Goal: Use online tool/utility: Use online tool/utility

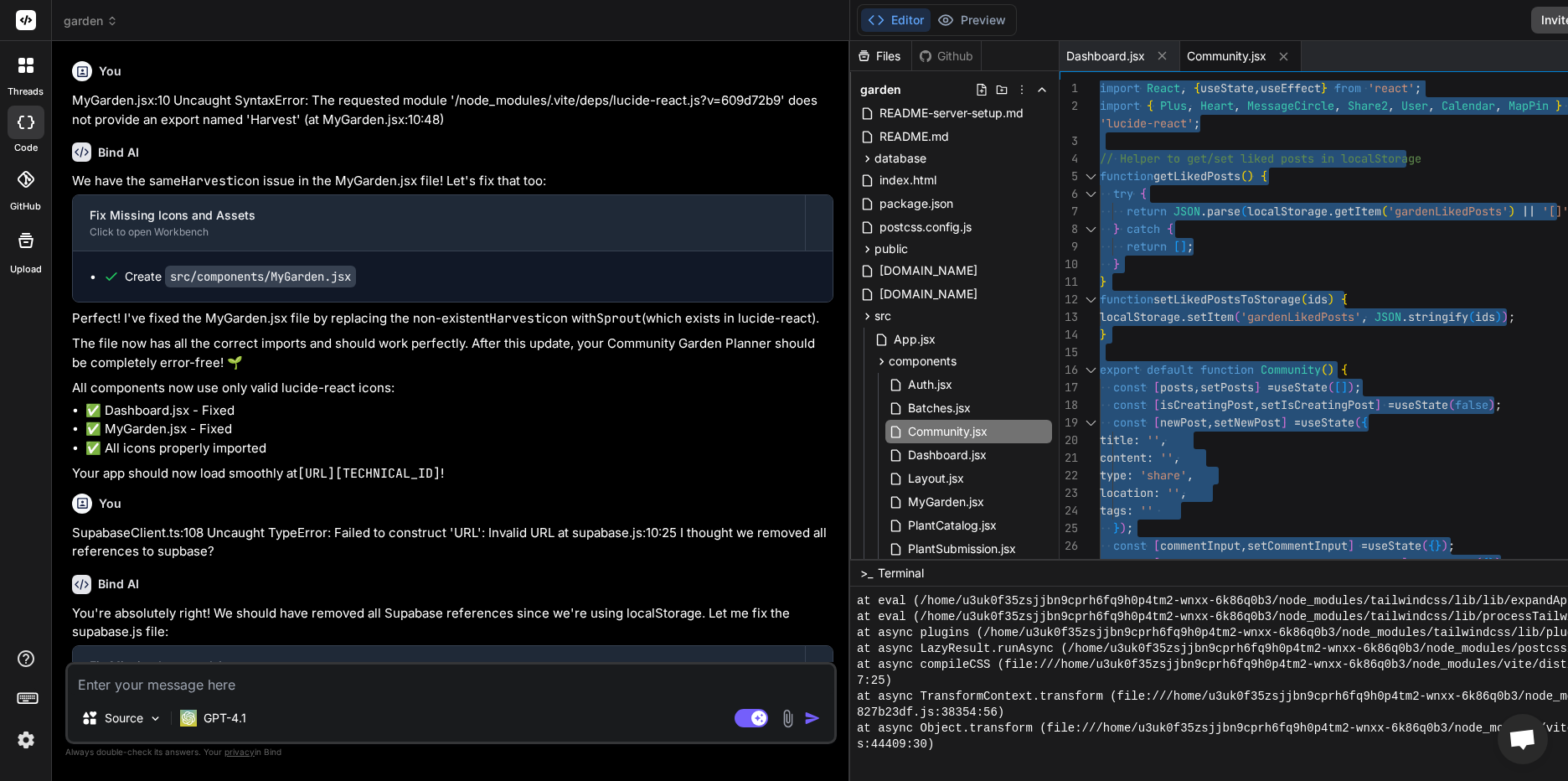
scroll to position [1959, 0]
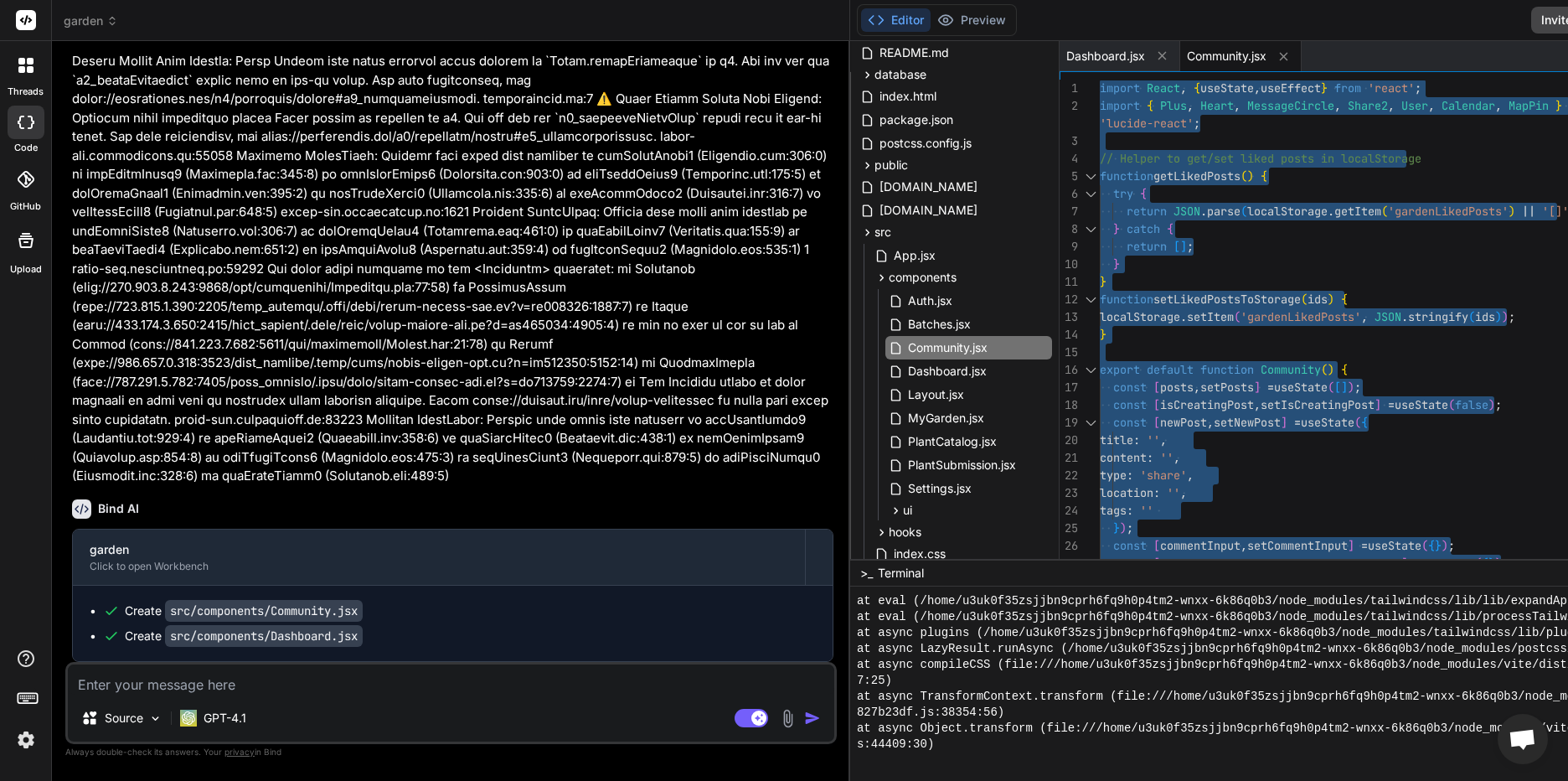
click at [92, 18] on span "garden" at bounding box center [91, 20] width 54 height 16
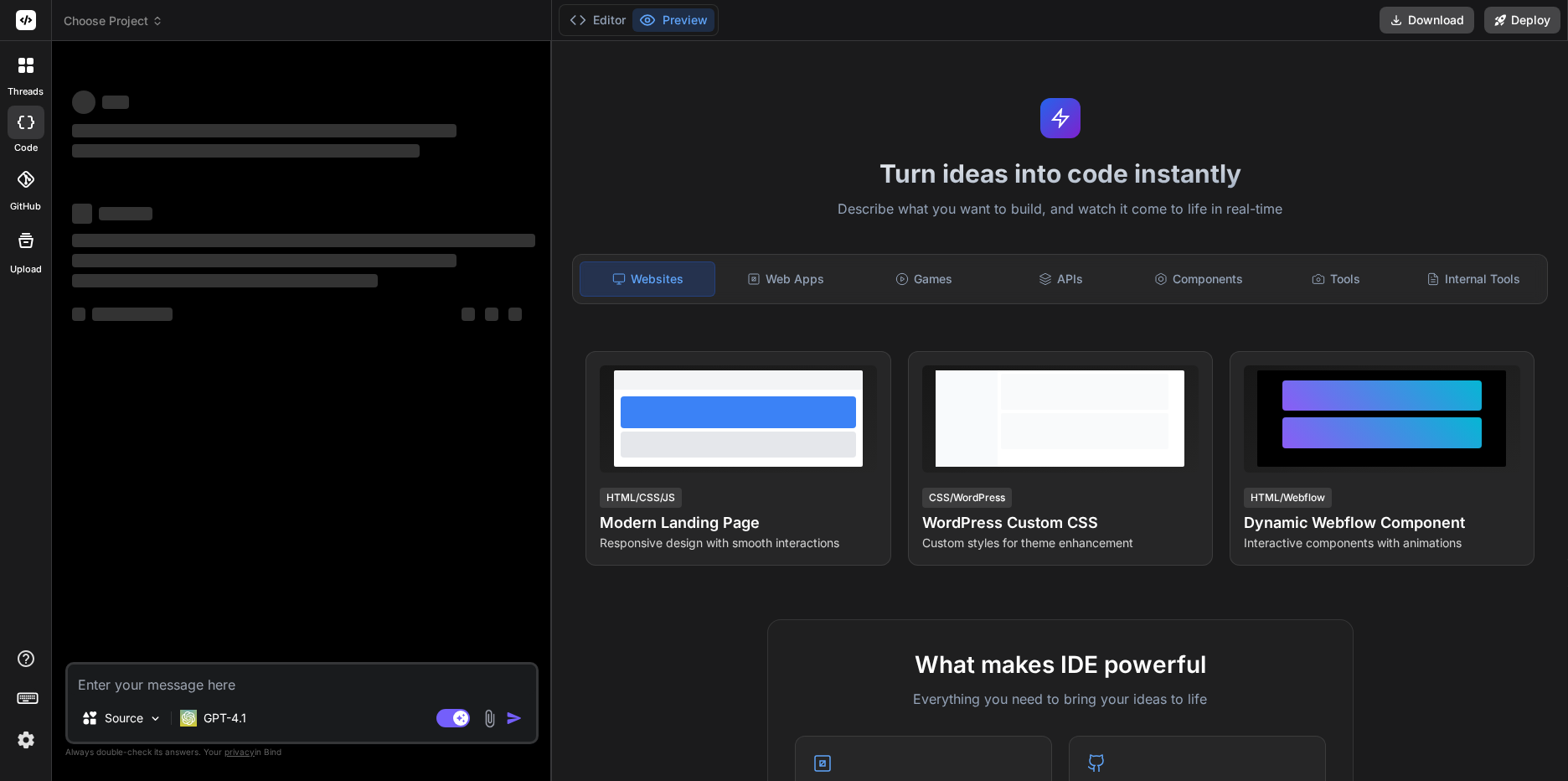
click at [152, 17] on icon at bounding box center [157, 21] width 12 height 12
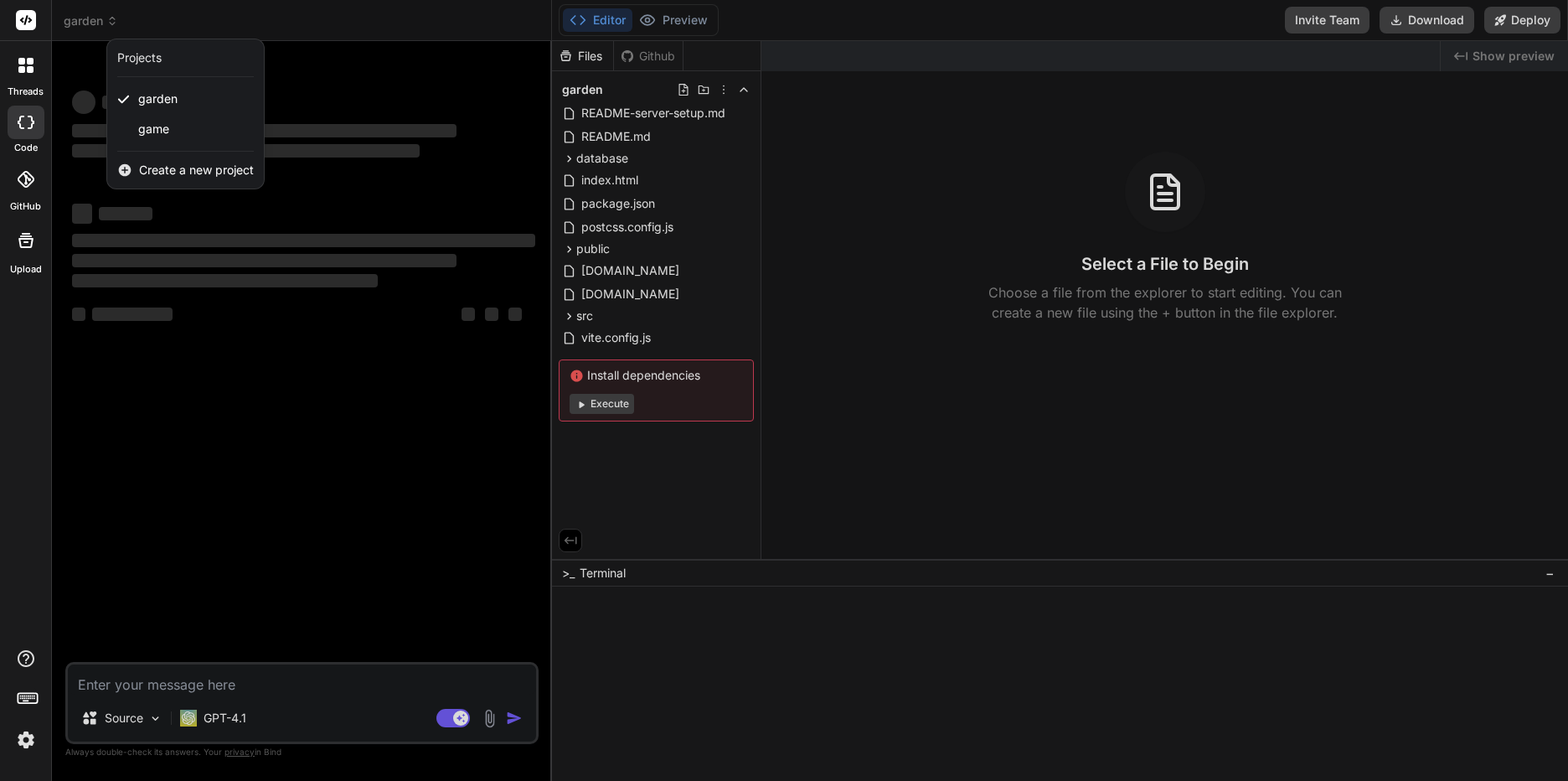
click at [249, 18] on div at bounding box center [784, 390] width 1568 height 781
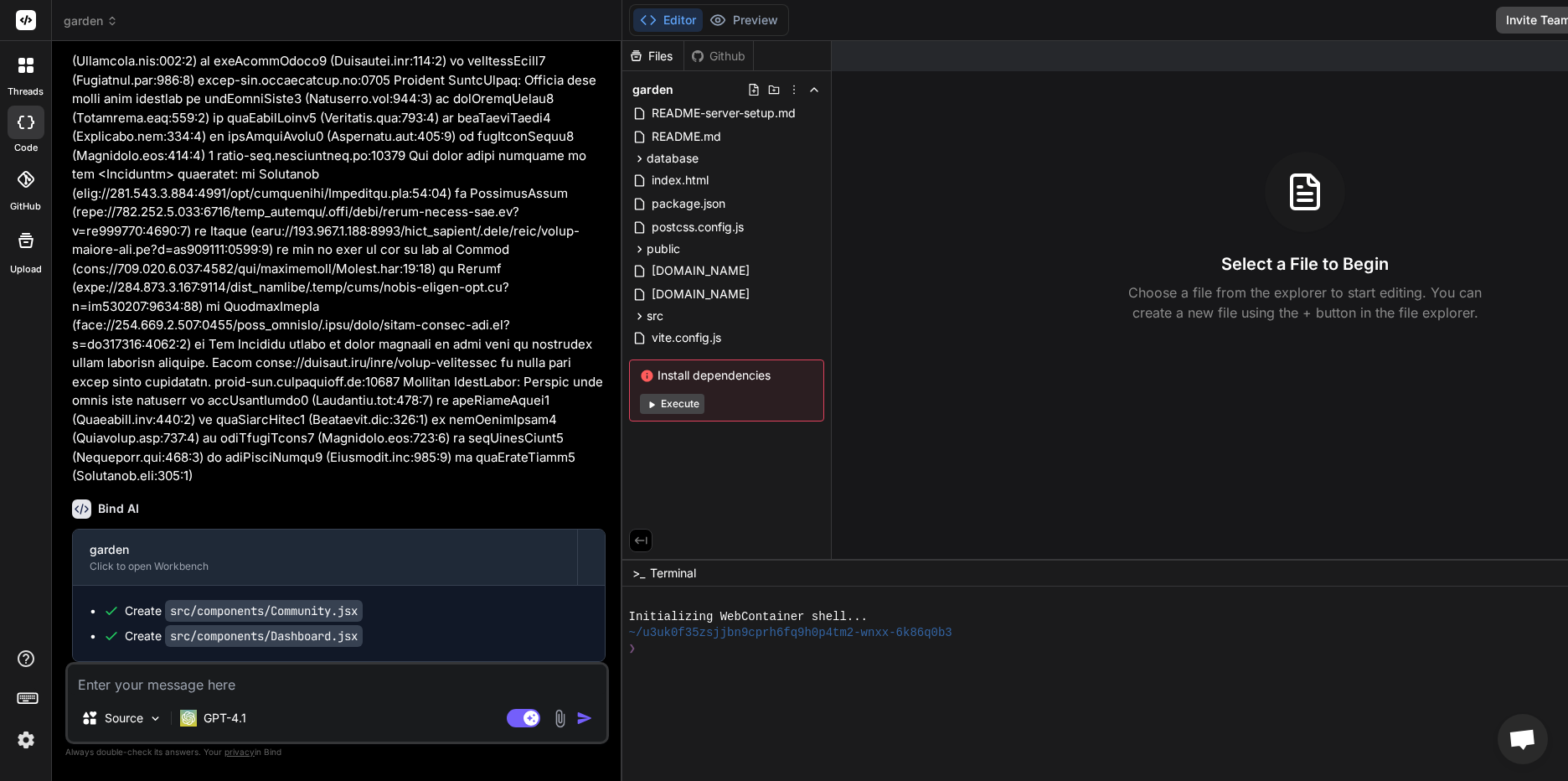
scroll to position [3362, 0]
drag, startPoint x: 124, startPoint y: 15, endPoint x: 115, endPoint y: 22, distance: 11.4
click at [115, 21] on div "garden" at bounding box center [337, 20] width 546 height 16
click at [109, 18] on icon at bounding box center [112, 21] width 12 height 12
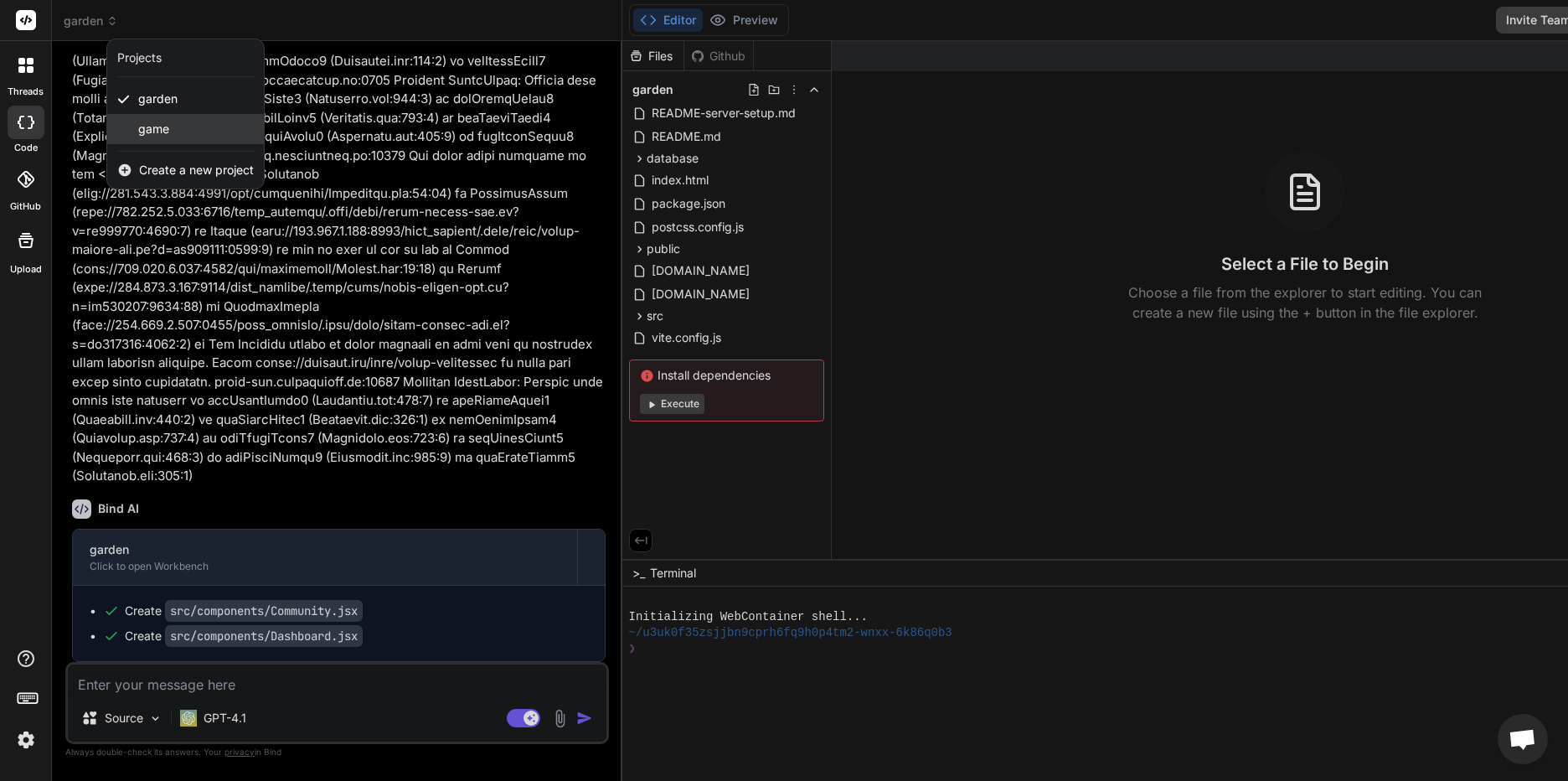
click at [153, 124] on span "game" at bounding box center [153, 128] width 31 height 16
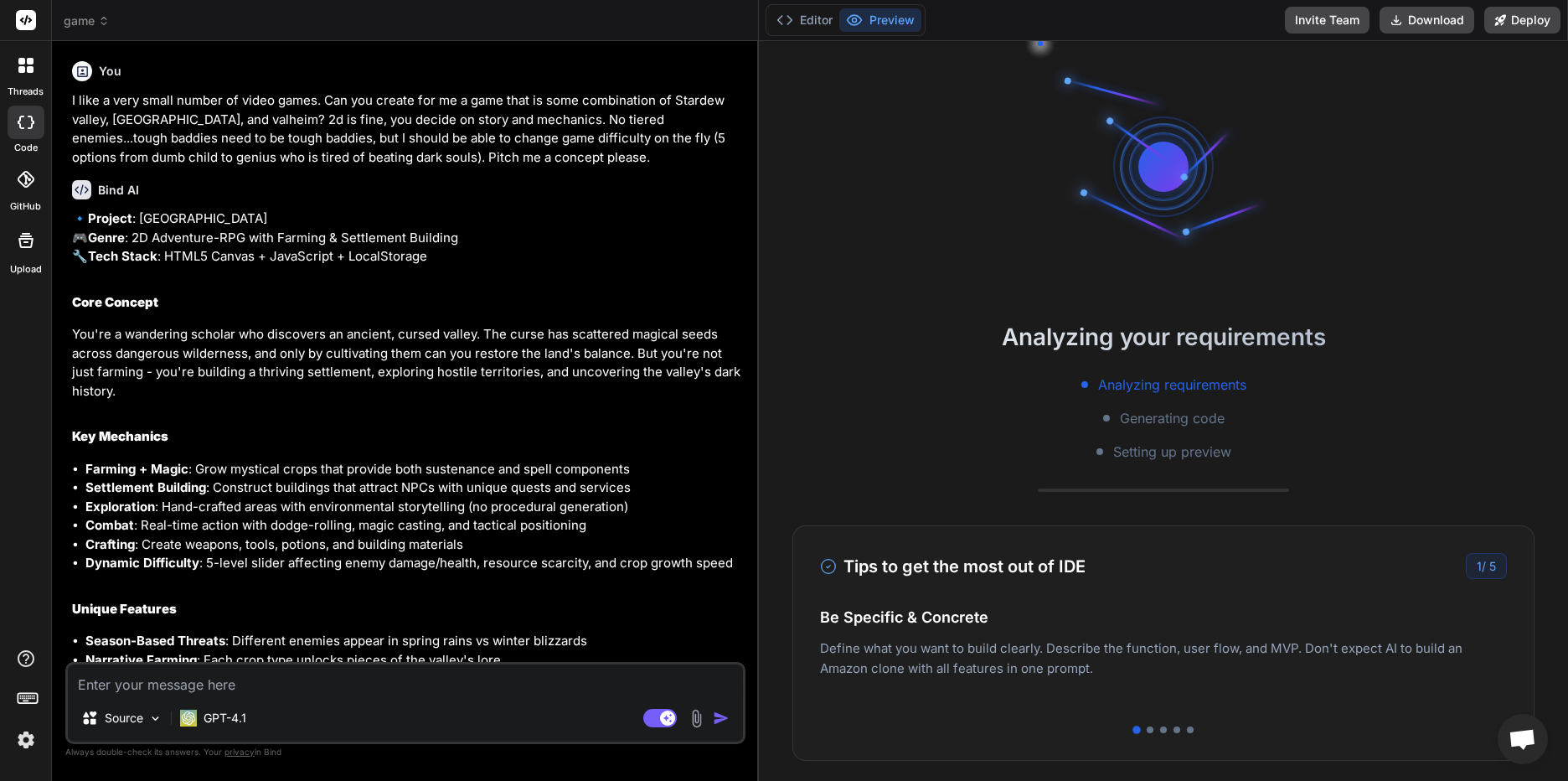
scroll to position [143, 0]
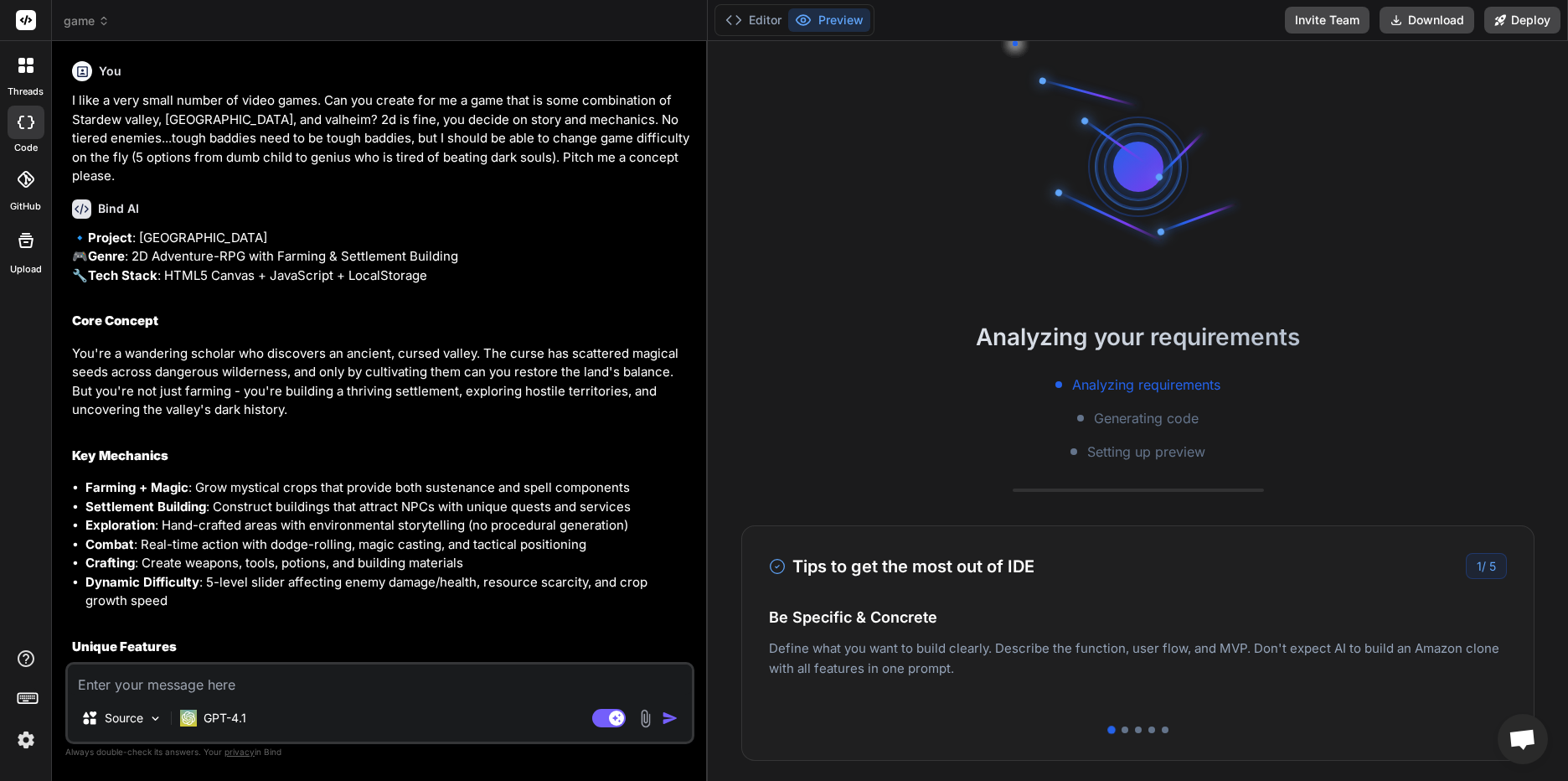
drag, startPoint x: 551, startPoint y: 268, endPoint x: 678, endPoint y: 270, distance: 127.0
click at [678, 270] on div "Bind AI Web Search Created with Pixso. Code Generator You I like a very small n…" at bounding box center [380, 411] width 656 height 739
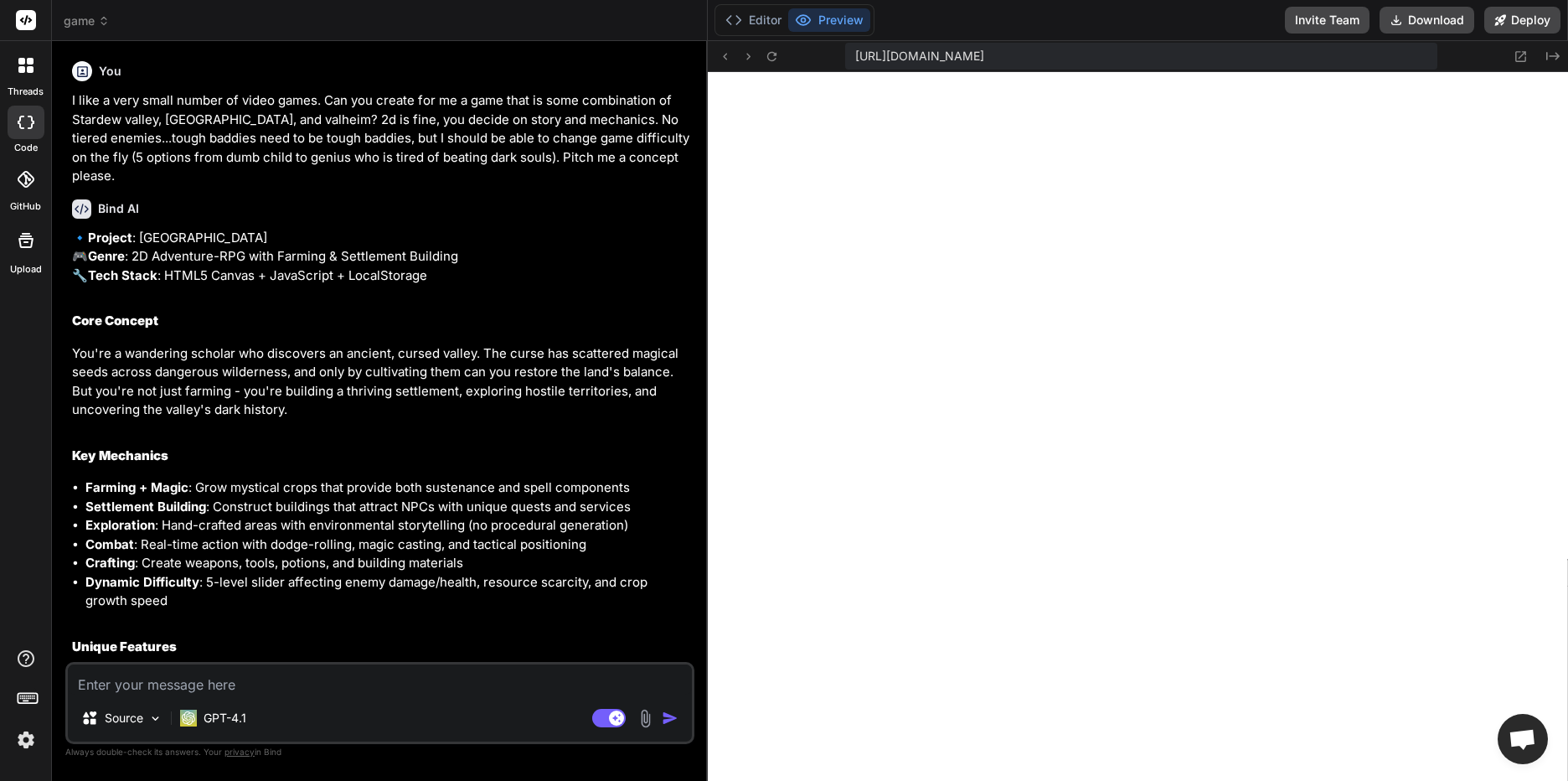
scroll to position [828, 0]
click at [264, 694] on textarea at bounding box center [379, 679] width 624 height 30
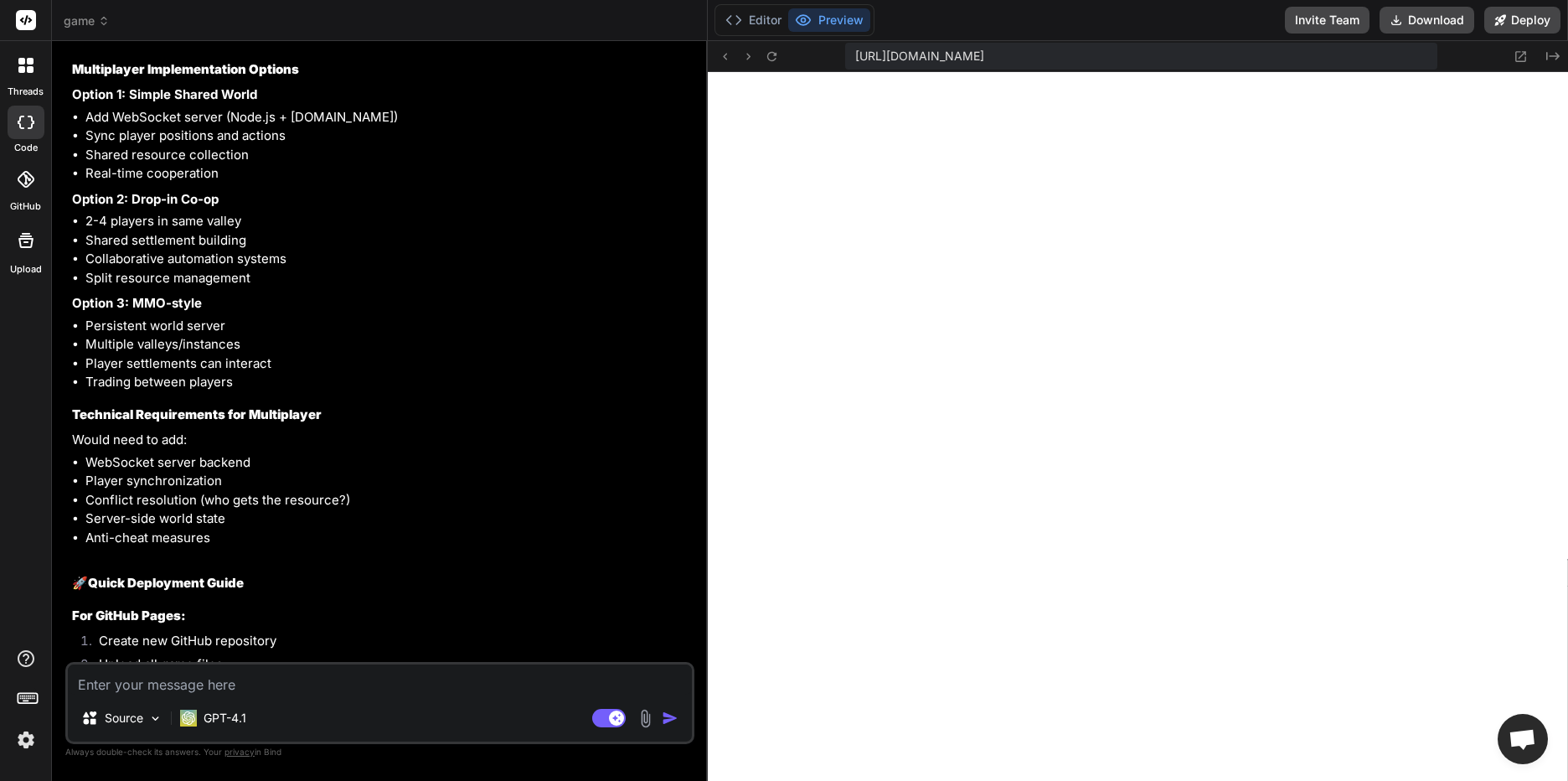
scroll to position [4948, 0]
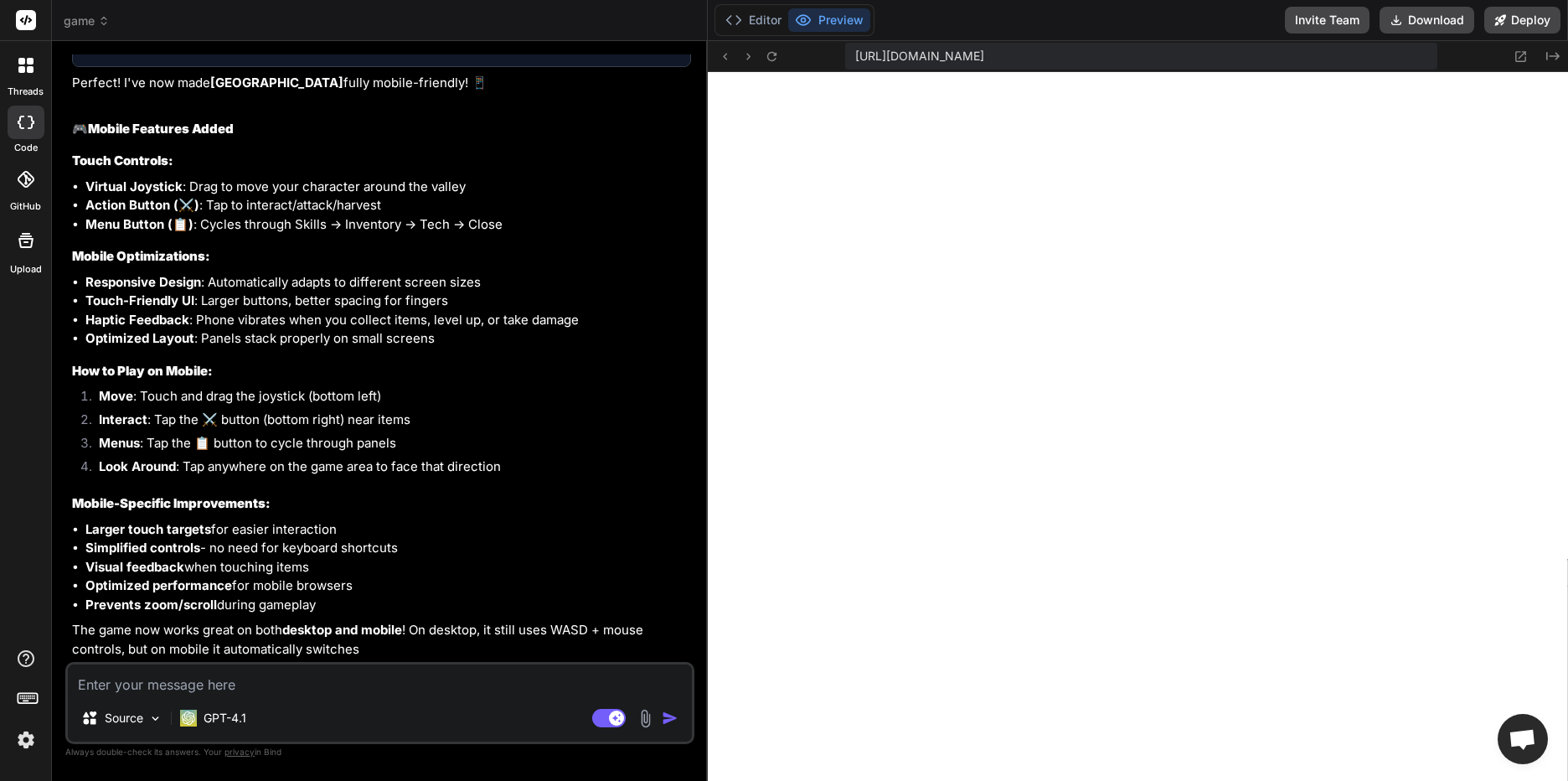
click at [127, 696] on div "Source GPT-4.1 Agent Mode. When this toggle is activated, AI automatically make…" at bounding box center [380, 703] width 629 height 82
click at [130, 689] on textarea at bounding box center [379, 679] width 624 height 30
click at [316, 591] on li "Optimized performance for mobile browsers" at bounding box center [389, 586] width 606 height 19
click at [163, 688] on textarea at bounding box center [379, 679] width 624 height 30
click at [164, 689] on textarea at bounding box center [379, 679] width 624 height 30
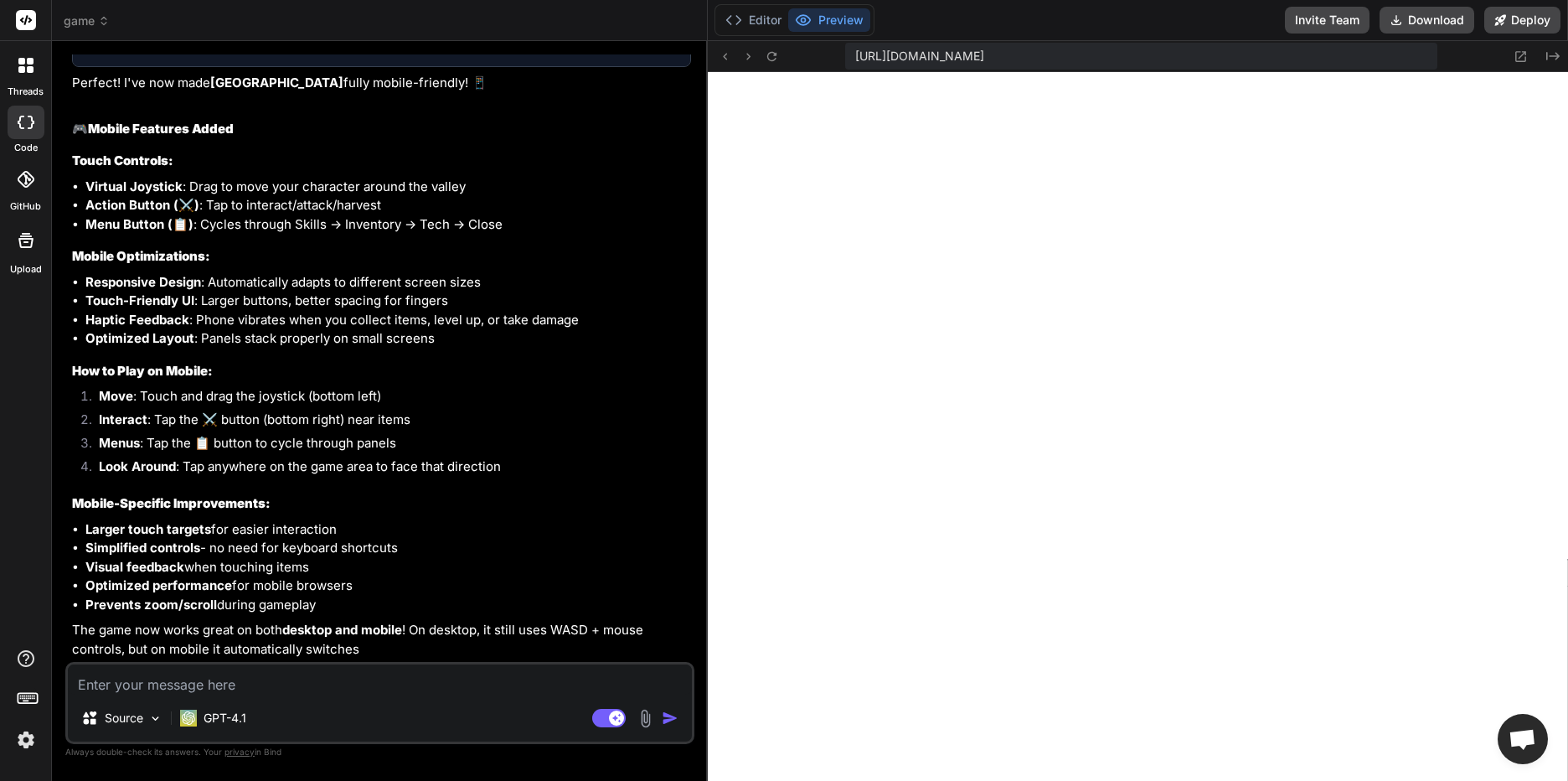
click at [166, 689] on textarea at bounding box center [379, 679] width 624 height 30
drag, startPoint x: 188, startPoint y: 683, endPoint x: 209, endPoint y: 686, distance: 21.2
click at [189, 683] on textarea at bounding box center [379, 679] width 624 height 30
type textarea "x"
type textarea "s"
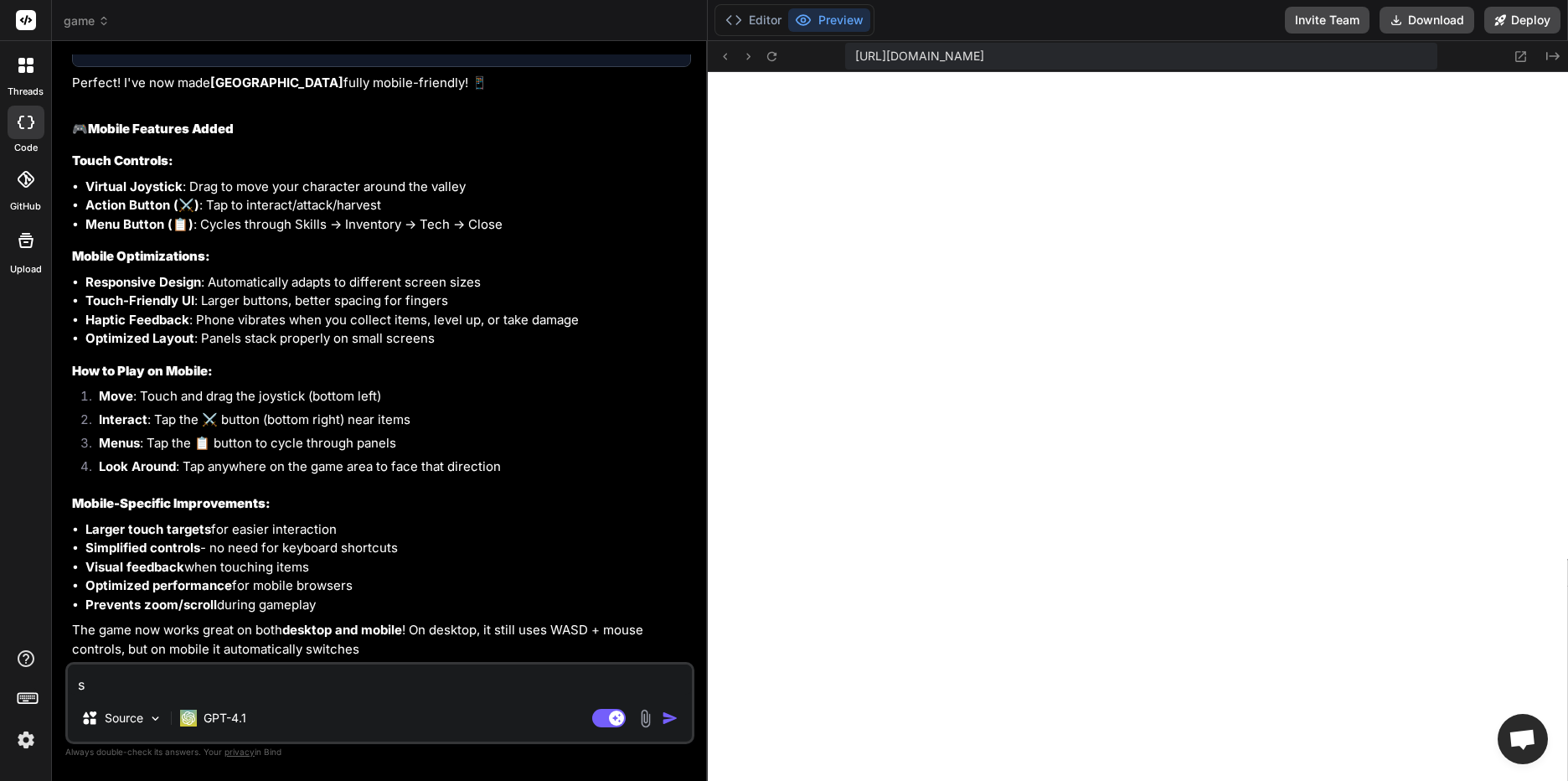
type textarea "x"
type textarea "sw"
click at [177, 696] on div "sw Source GPT-4.1 Agent Mode. When this toggle is activated, AI automatically m…" at bounding box center [380, 703] width 629 height 82
drag, startPoint x: 177, startPoint y: 696, endPoint x: 127, endPoint y: 675, distance: 54.2
click at [127, 675] on textarea "sw" at bounding box center [379, 679] width 624 height 30
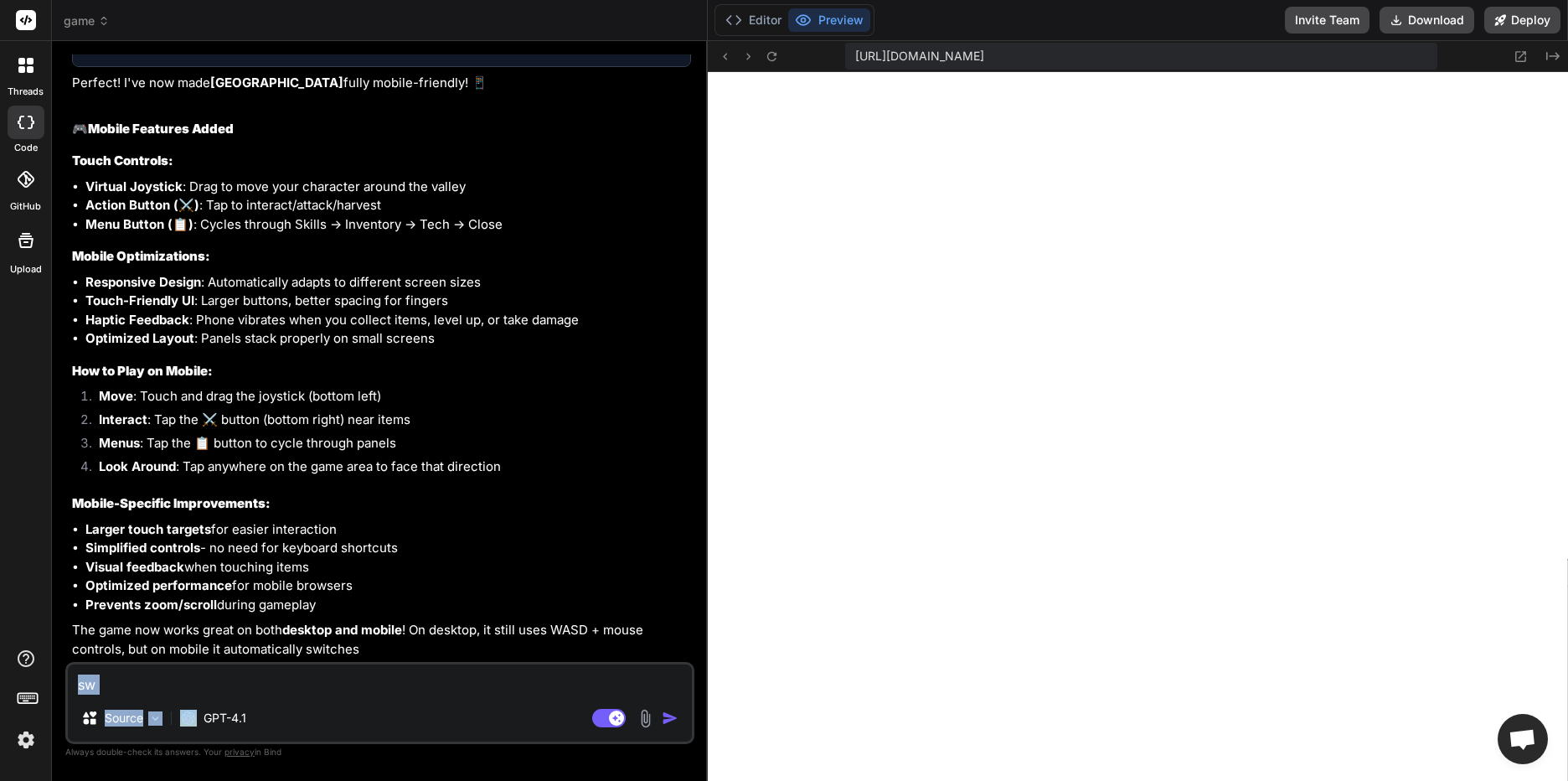
click at [161, 686] on textarea "sw" at bounding box center [379, 679] width 624 height 30
type textarea "x"
type textarea "s"
type textarea "x"
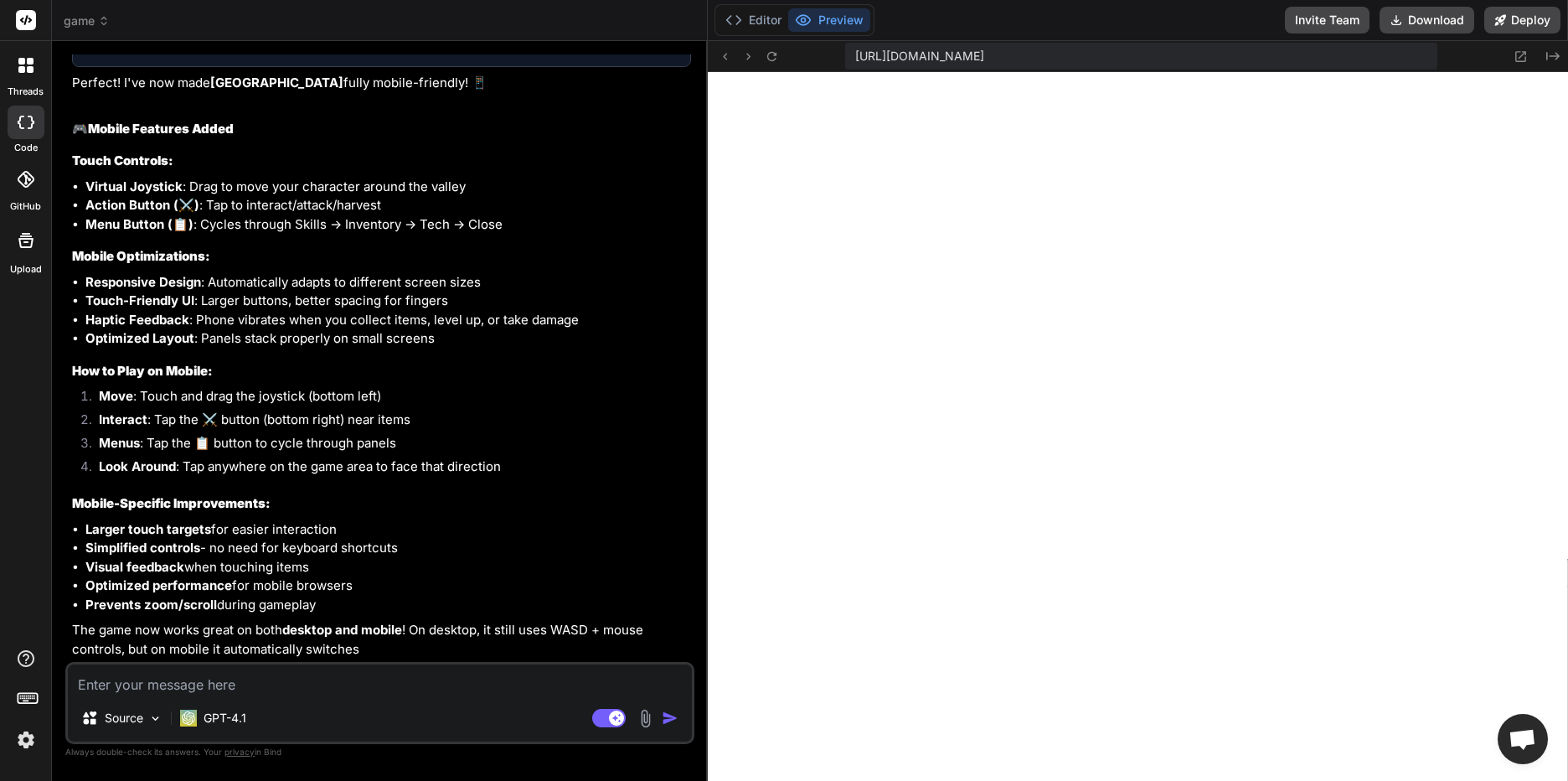
type textarea "s"
type textarea "x"
type textarea "se"
type textarea "x"
type textarea "see"
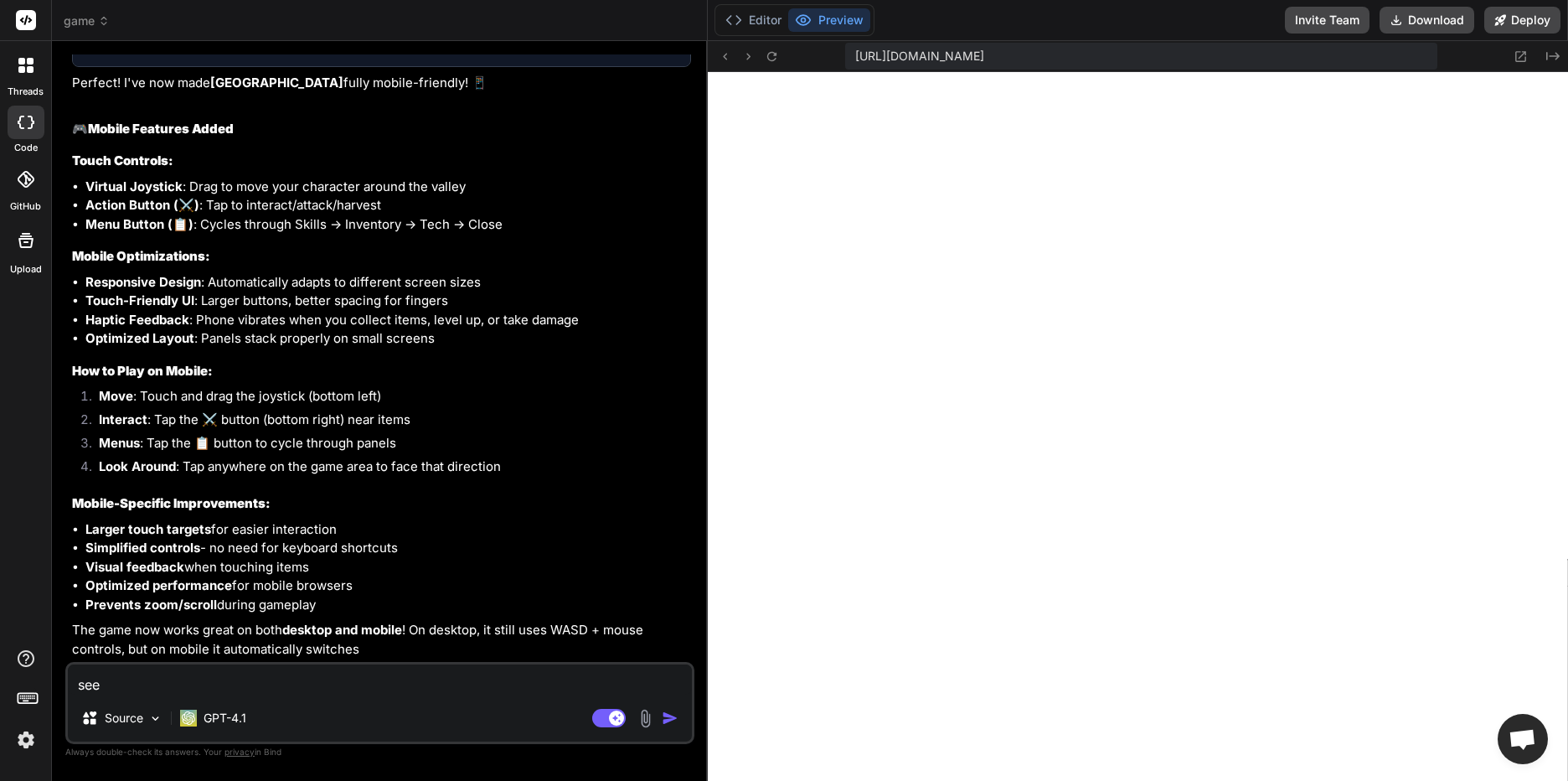
type textarea "x"
type textarea "seem"
type textarea "x"
type textarea "seems"
type textarea "x"
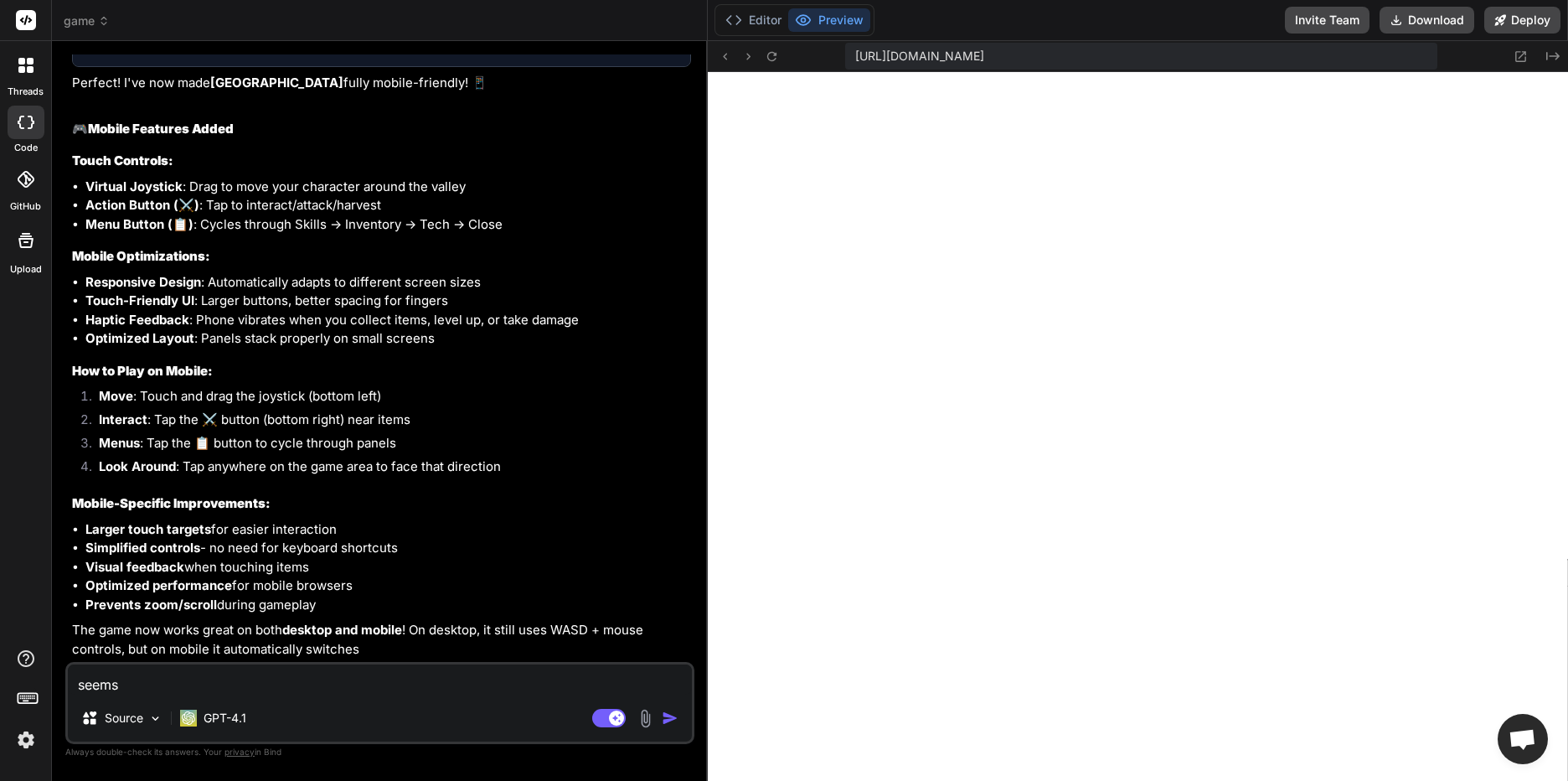
type textarea "seems"
type textarea "x"
type textarea "seems l"
type textarea "x"
type textarea "seems li"
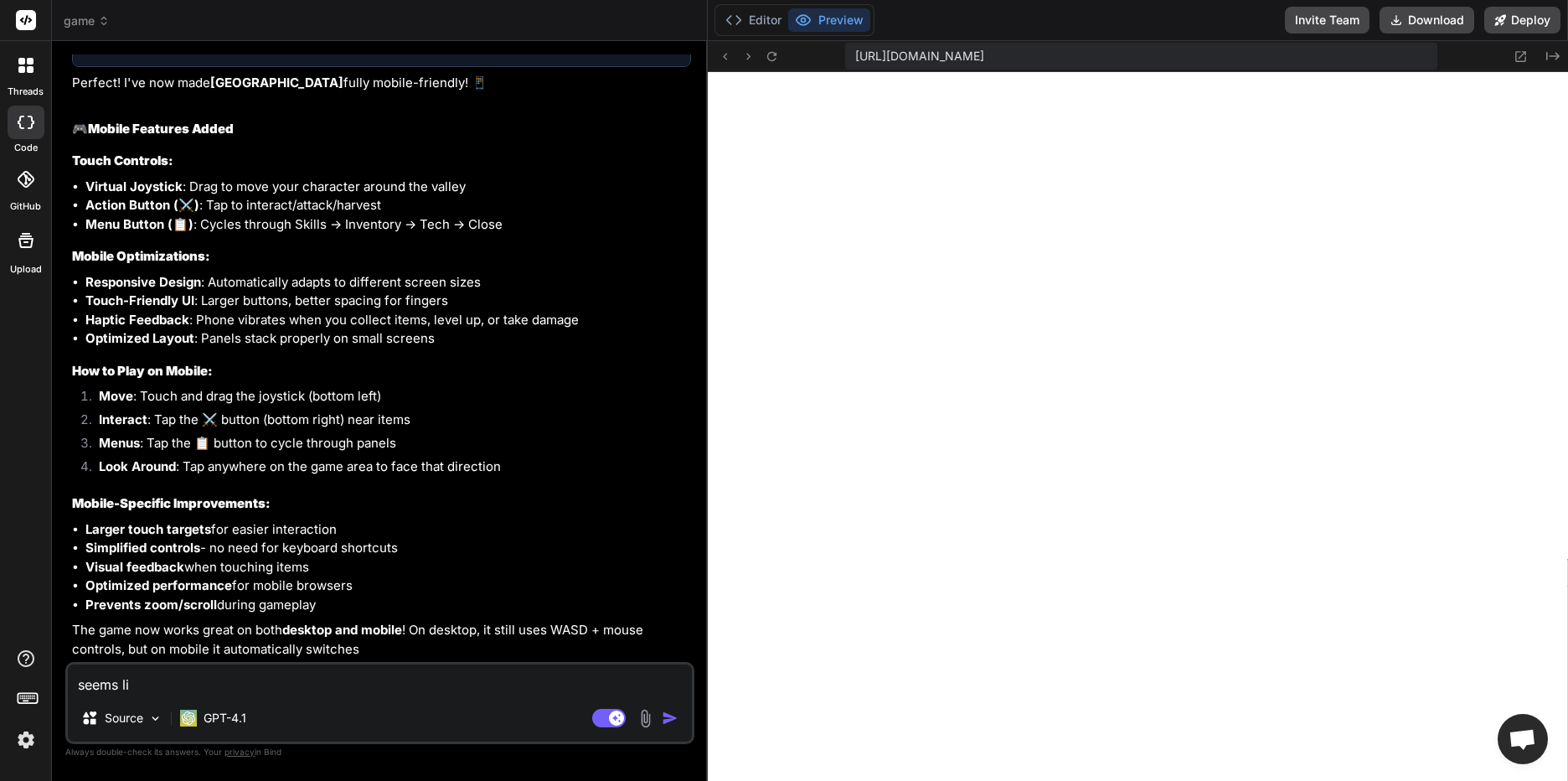
type textarea "x"
type textarea "seems lik"
type textarea "x"
type textarea "seems like"
type textarea "x"
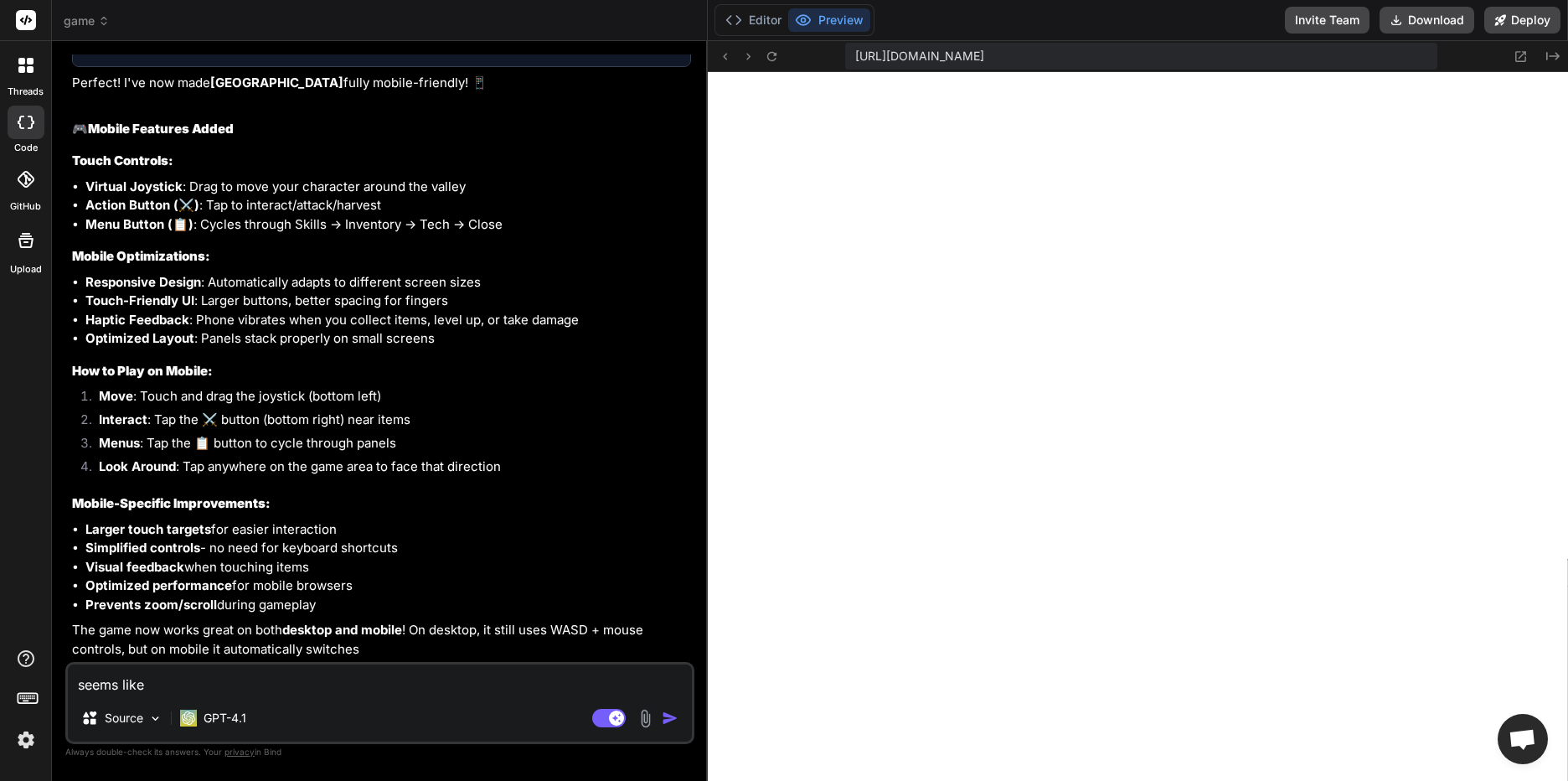
type textarea "seems like"
type textarea "x"
type textarea "seems like t"
type textarea "x"
type textarea "seems like te"
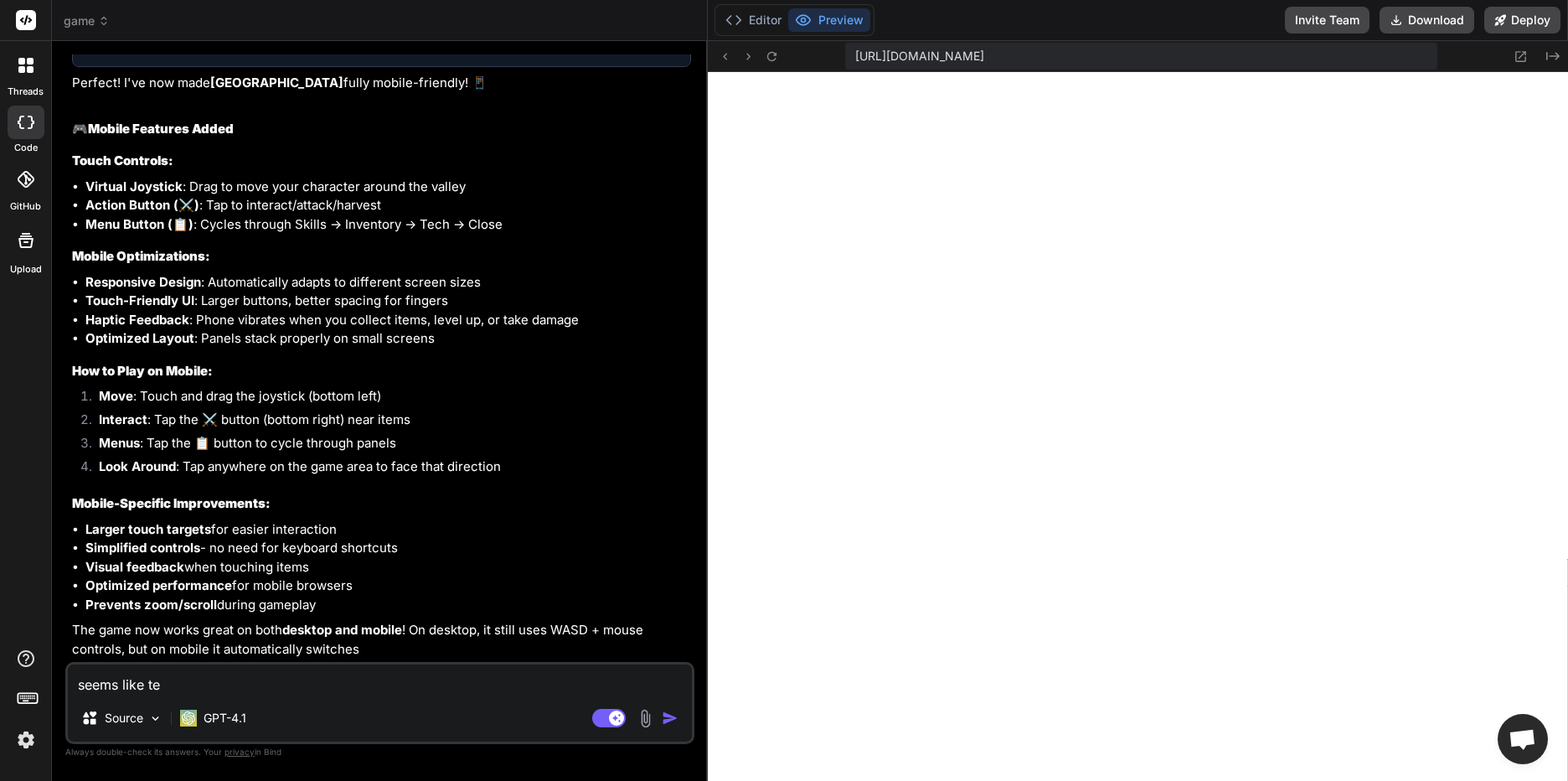
type textarea "x"
type textarea "seems like teh"
type textarea "x"
type textarea "seems like te"
type textarea "x"
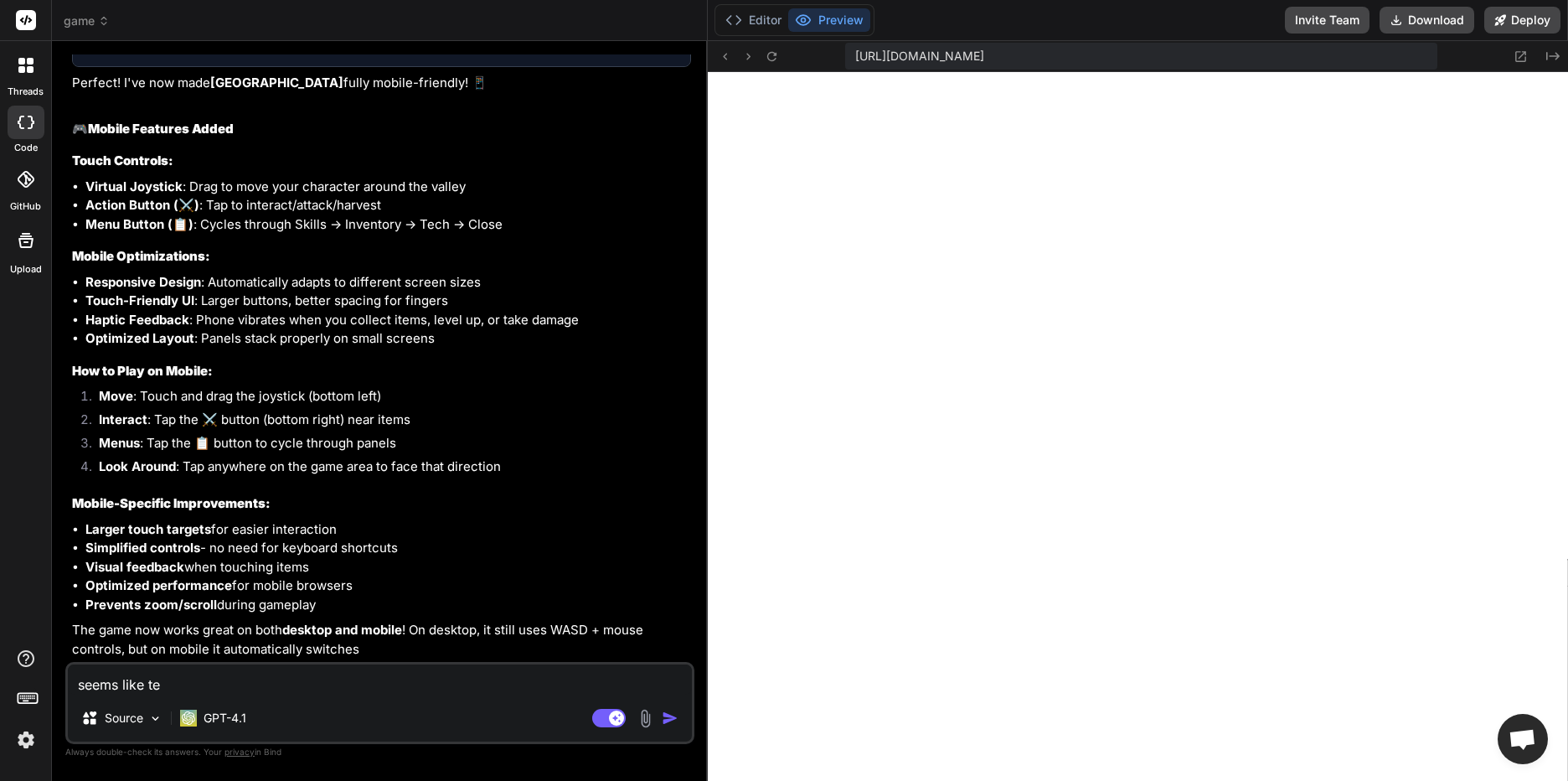
type textarea "seems like t"
type textarea "x"
type textarea "seems like th"
type textarea "x"
type textarea "seems like the"
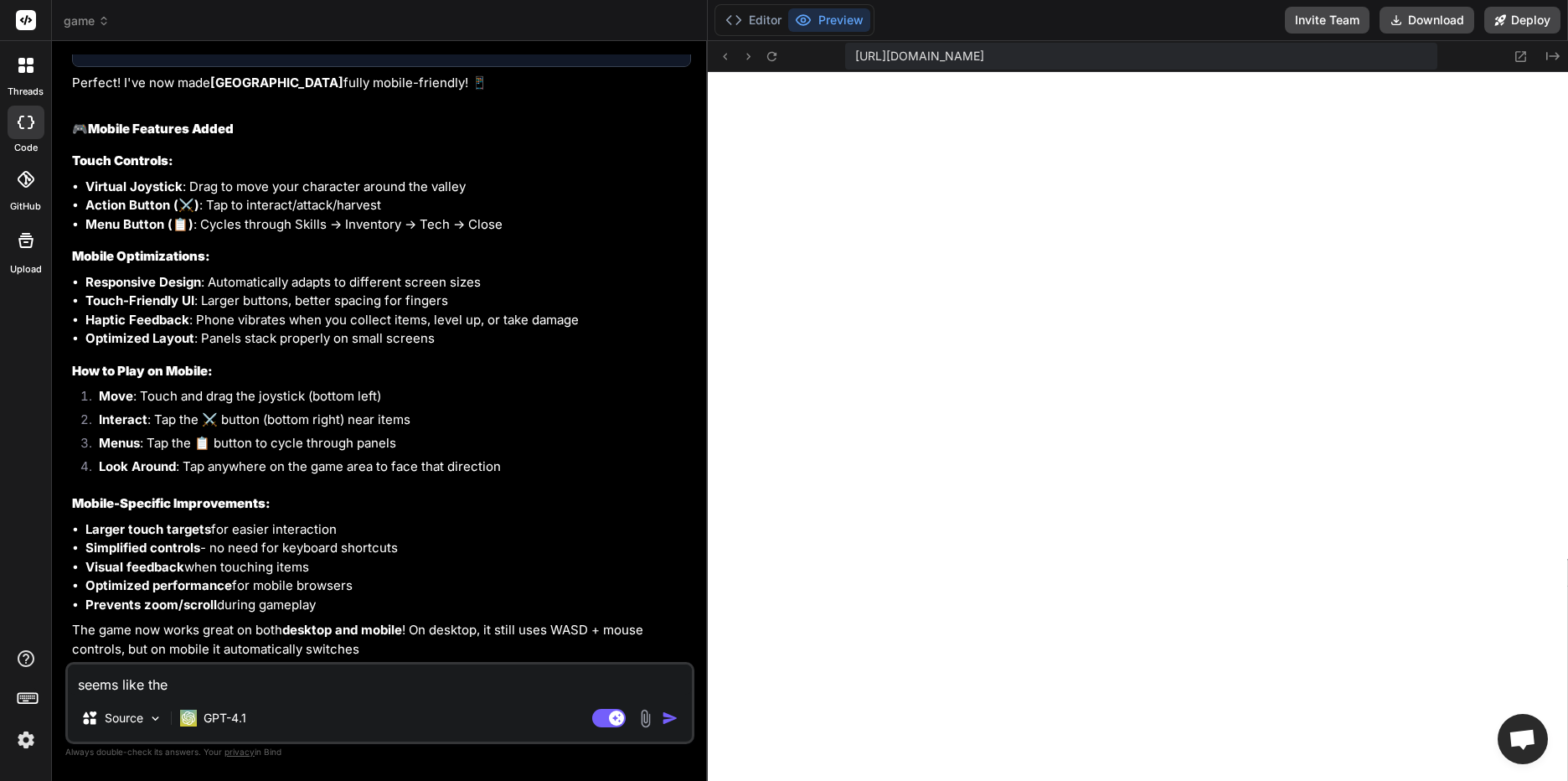
type textarea "x"
type textarea "seems like the"
type textarea "x"
type textarea "seems like the S"
type textarea "x"
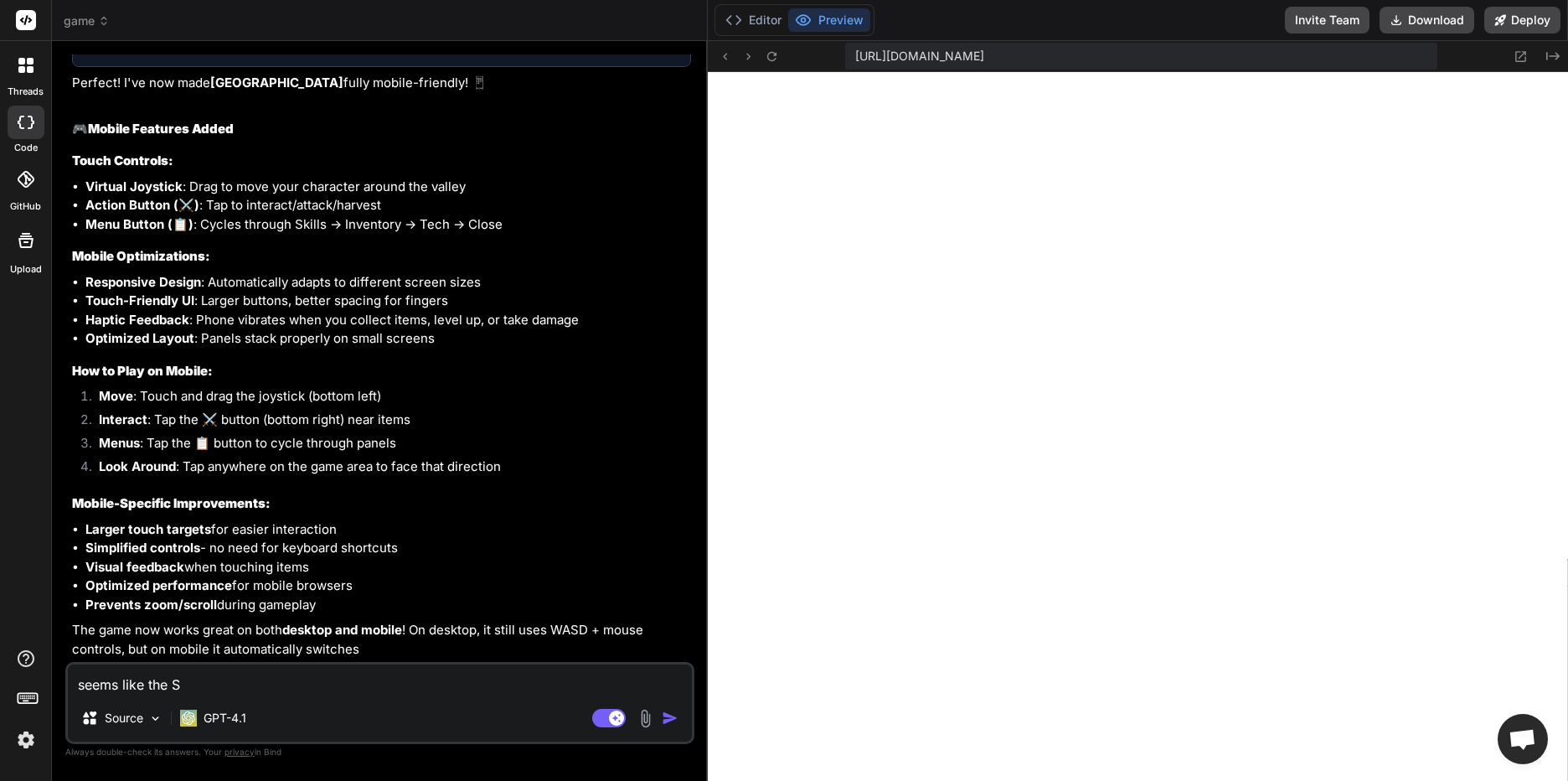
type textarea "seems like the S"
type textarea "x"
type textarea "seems like the S k"
type textarea "x"
type textarea "seems like the S ke"
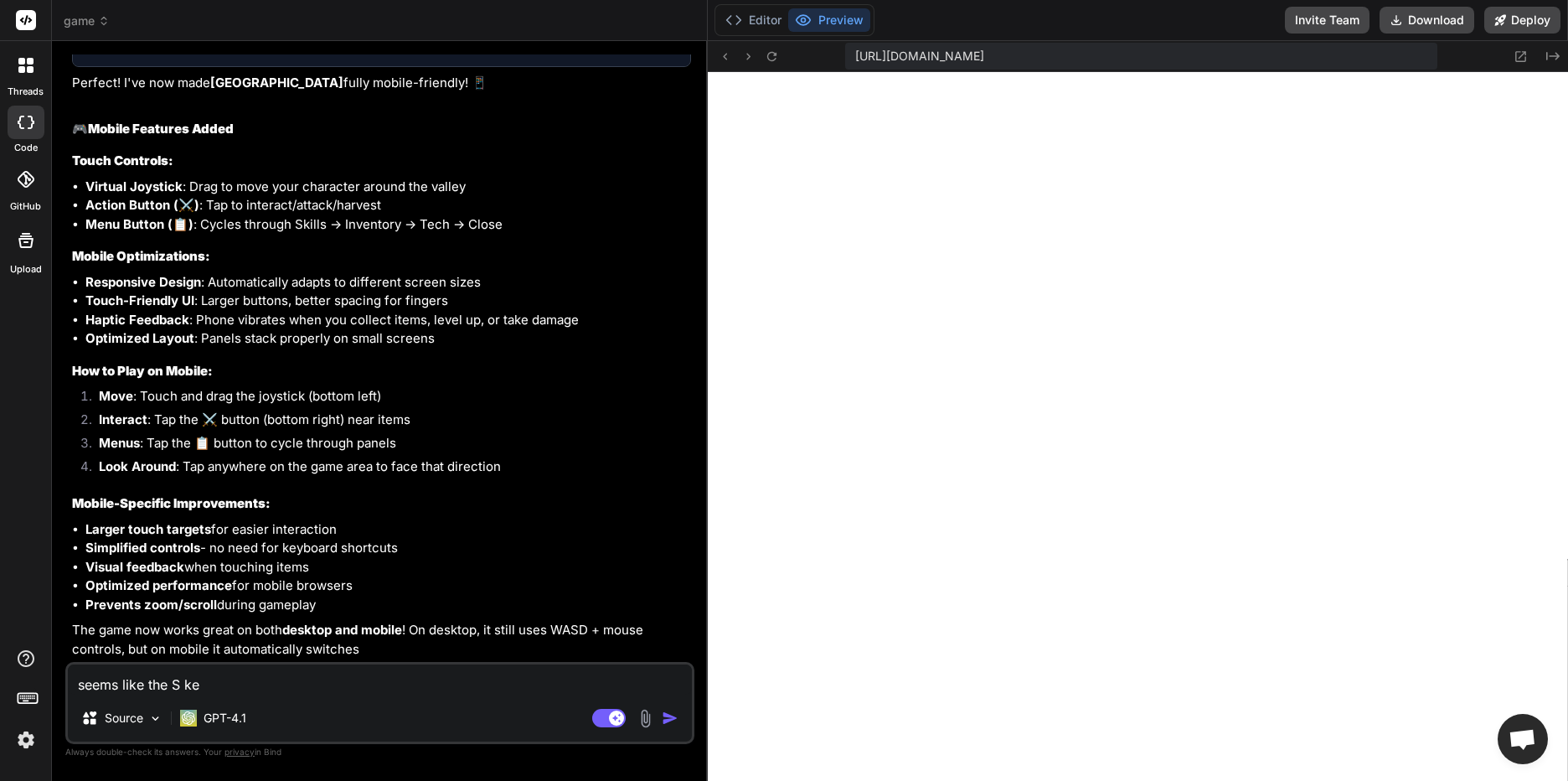
type textarea "x"
type textarea "seems like the S key"
type textarea "x"
type textarea "seems like the S key"
type textarea "x"
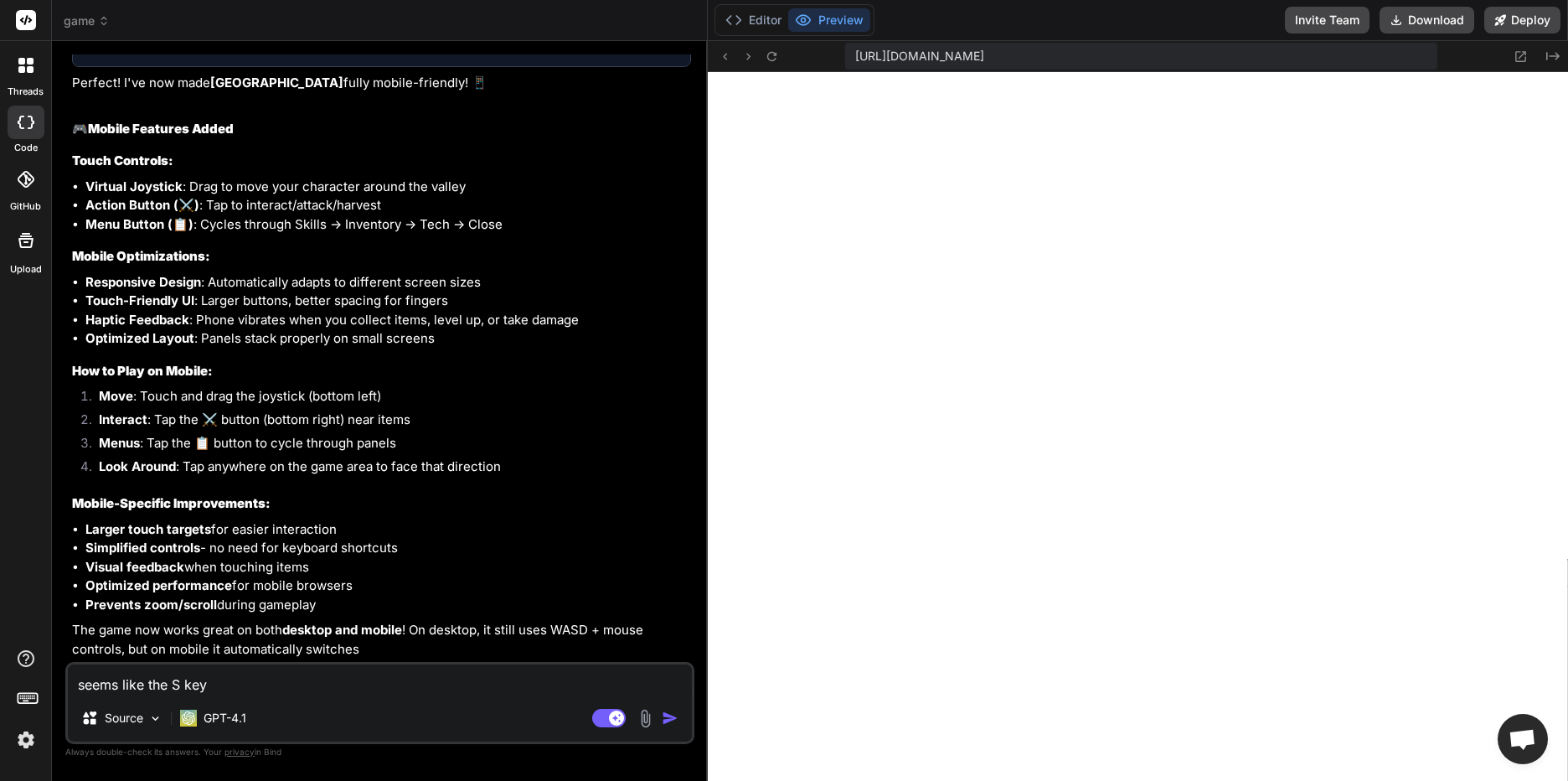
type textarea "seems like the S key a"
type textarea "x"
type textarea "seems like the S key al"
type textarea "x"
type textarea "seems like the S key als"
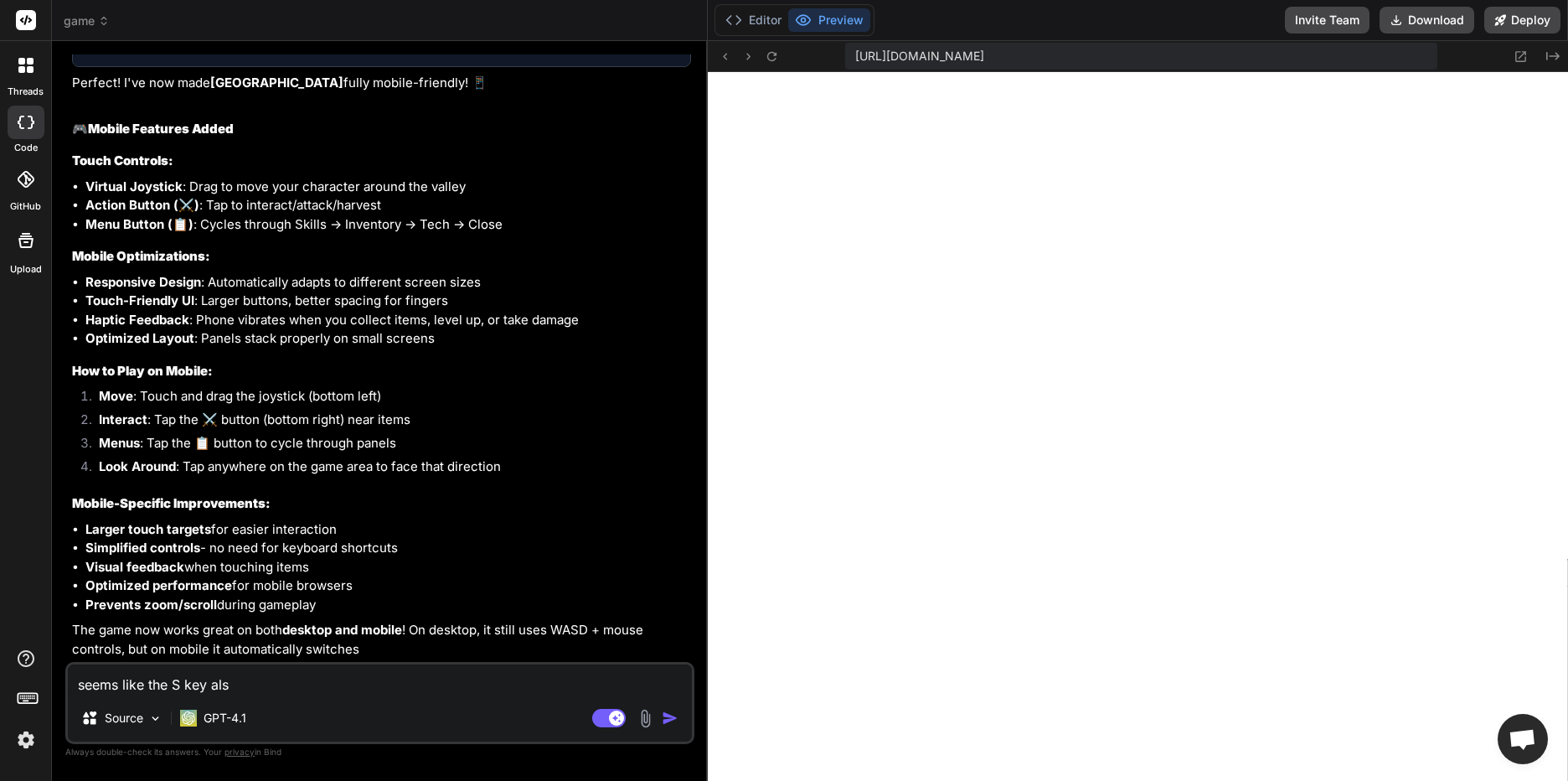
type textarea "x"
type textarea "seems like the S key also"
type textarea "x"
type textarea "seems like the S key also"
type textarea "x"
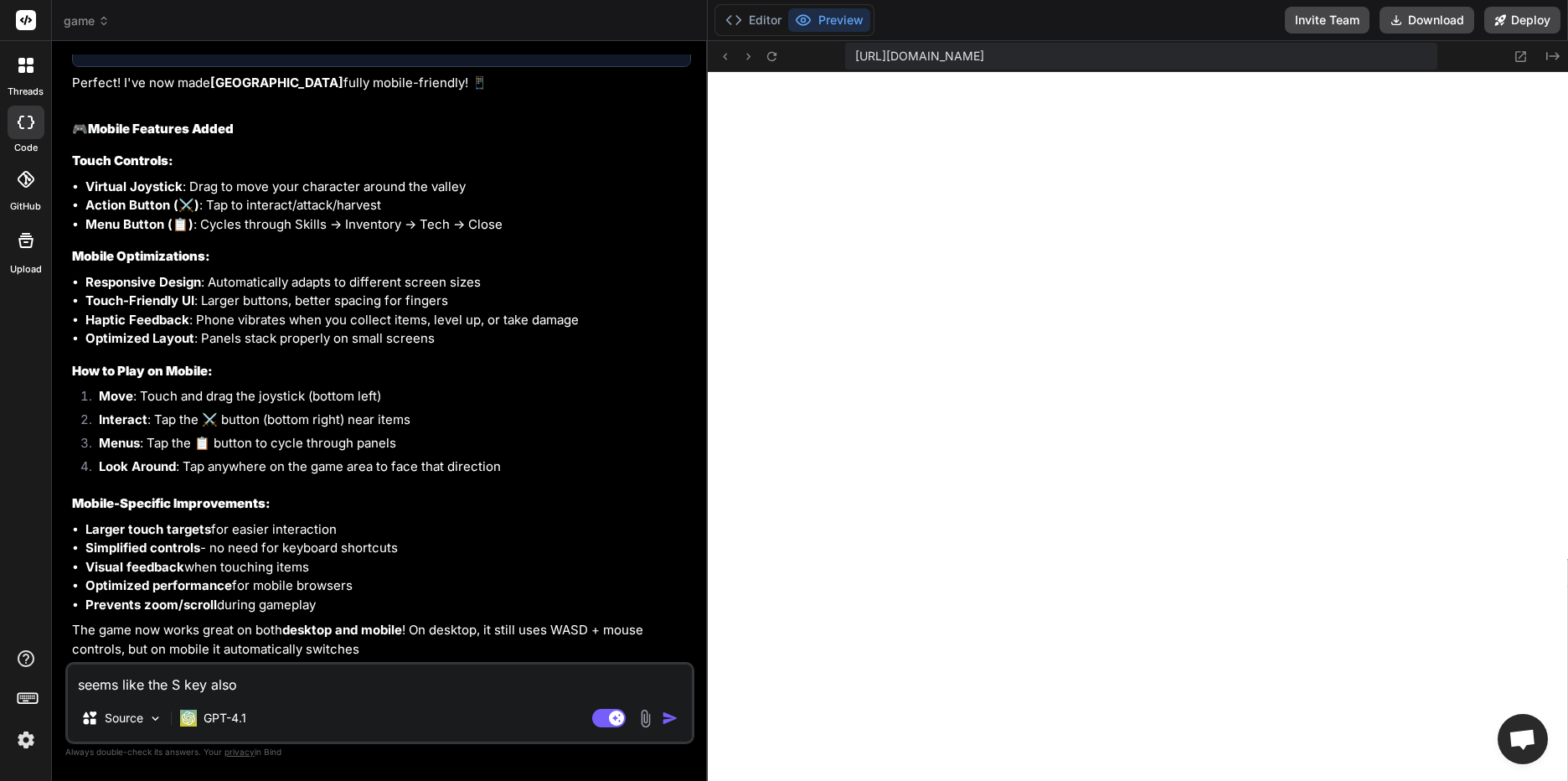
type textarea "seems like the S key also o"
type textarea "x"
type textarea "seems like the S key also op"
type textarea "x"
type textarea "seems like the S key also ope"
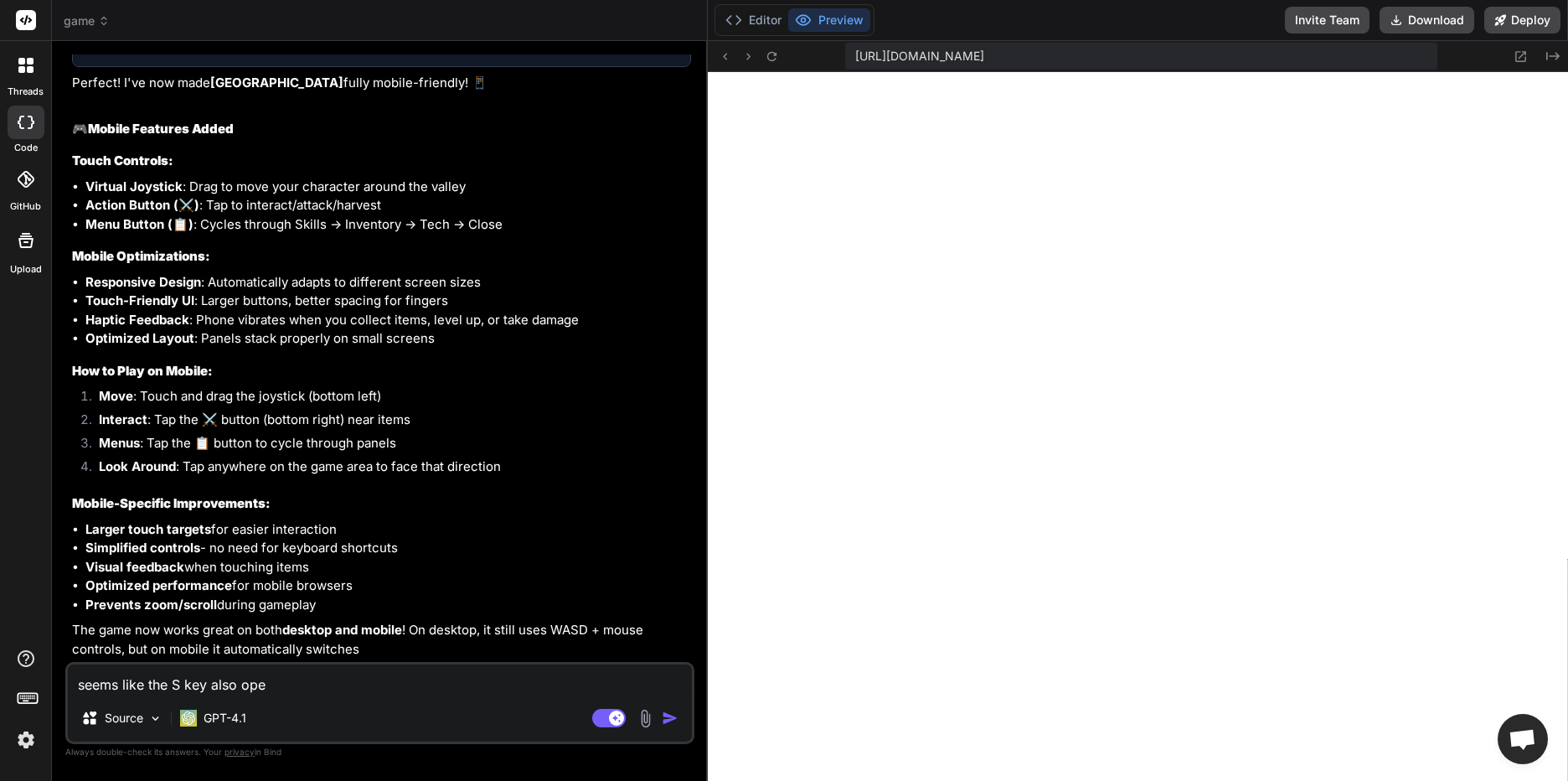
type textarea "x"
type textarea "seems like the S key also open"
type textarea "x"
type textarea "seems like the S key also opens"
type textarea "x"
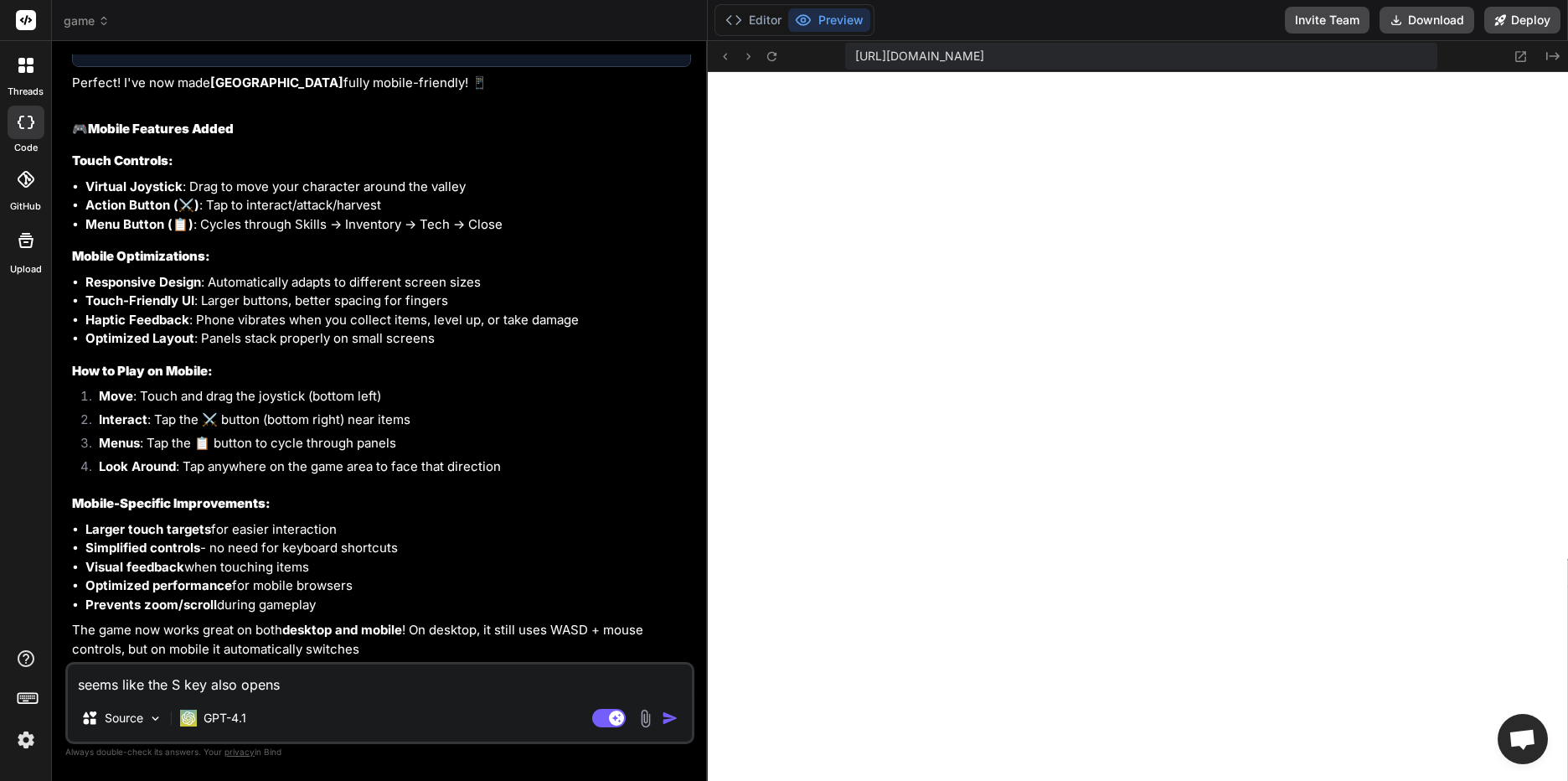
type textarea "seems like the S key also opens"
type textarea "x"
type textarea "seems like the S key also opens a"
type textarea "x"
type textarea "seems like the S key also opens a"
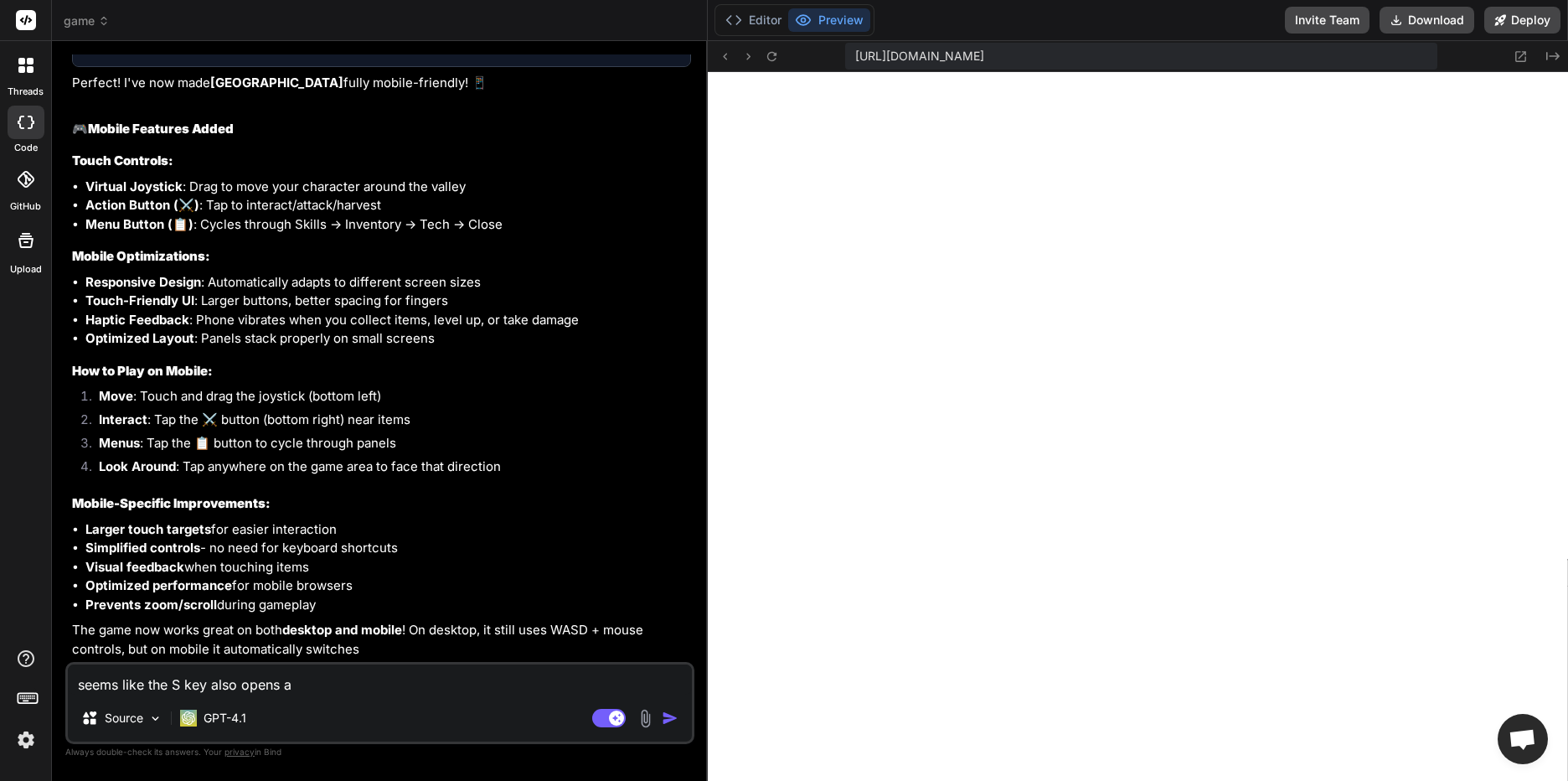
type textarea "x"
type textarea "seems like the S key also opens a m"
type textarea "x"
type textarea "seems like the S key also opens a me"
type textarea "x"
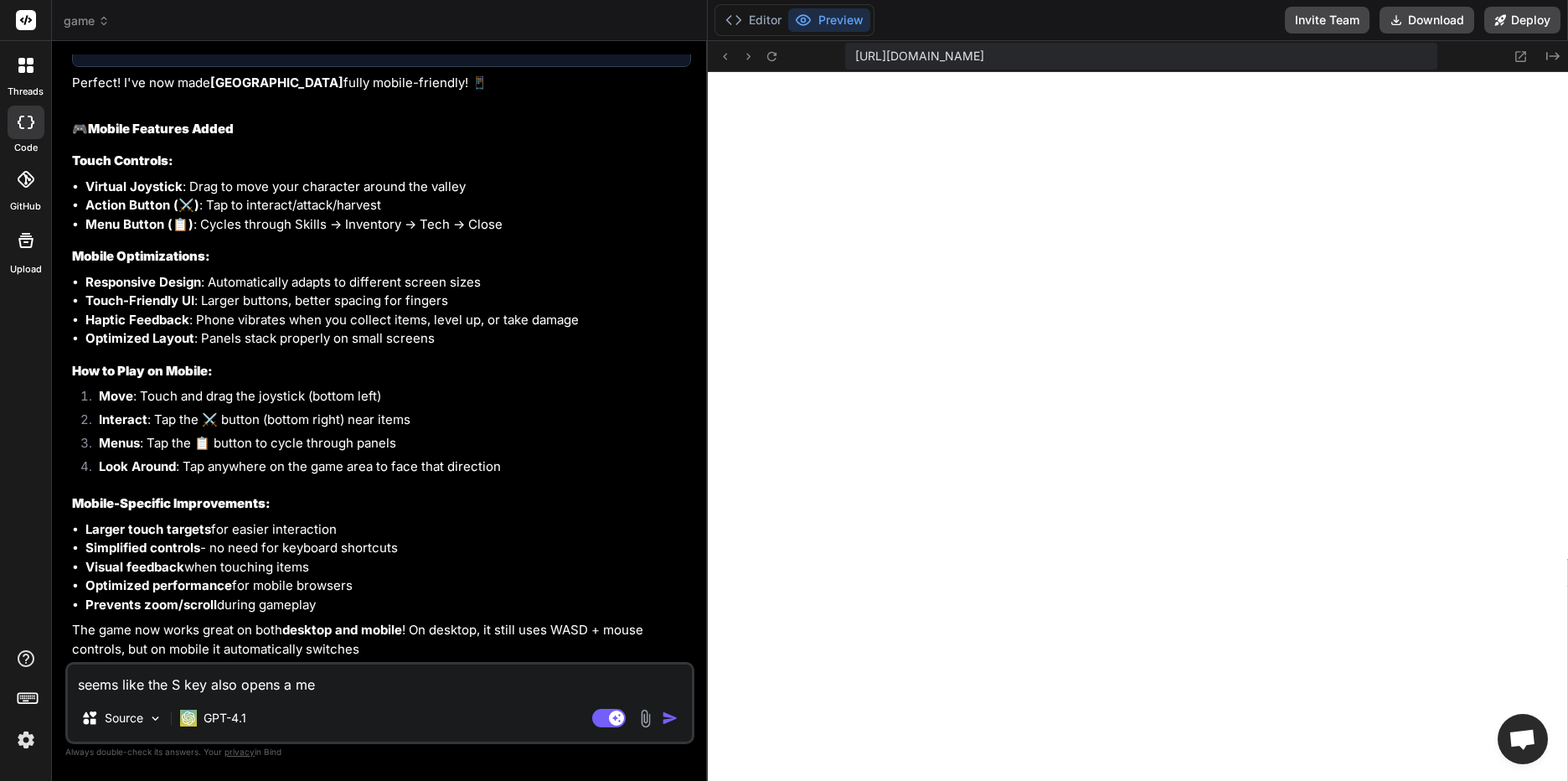
type textarea "seems like the S key also opens a men"
type textarea "x"
type textarea "seems like the S key also opens a menu"
type textarea "x"
type textarea "seems like the S key also opens a menu,"
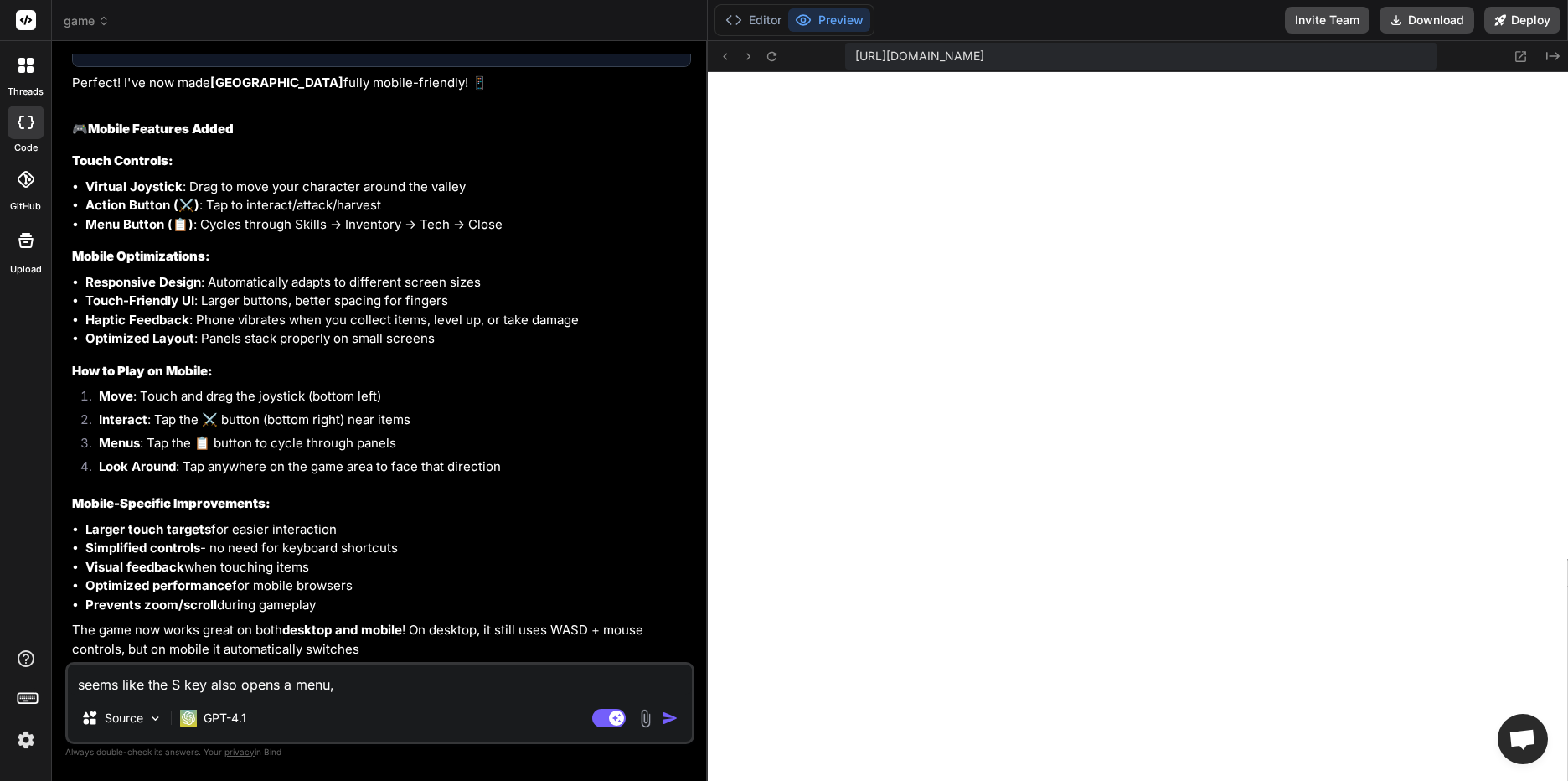
type textarea "x"
type textarea "seems like the S key also opens a menu,"
type textarea "x"
type textarea "seems like the S key also opens a menu, w"
type textarea "x"
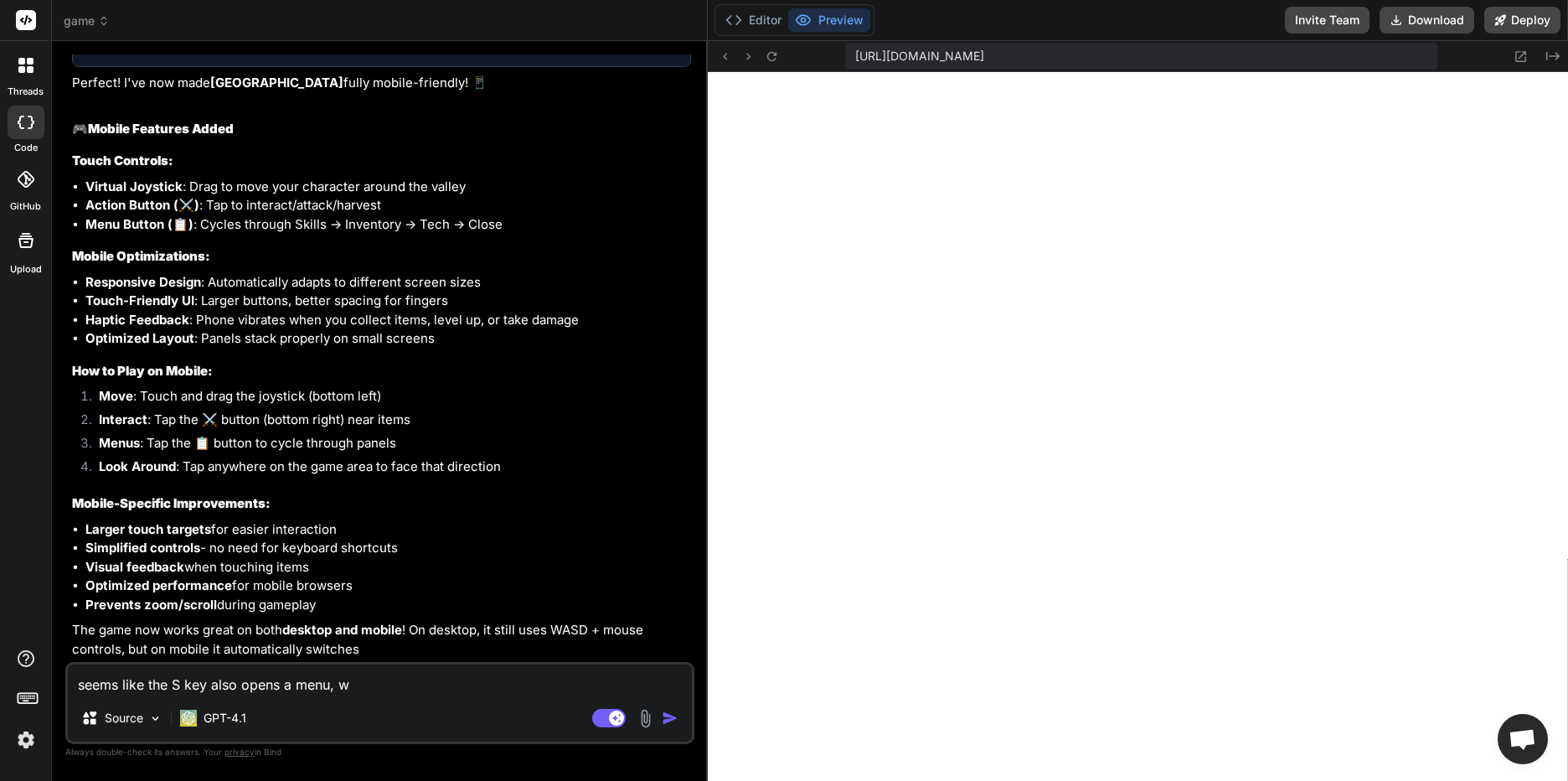
type textarea "seems like the S key also opens a menu, wh"
type textarea "x"
type textarea "seems like the S key also opens a menu, whi"
type textarea "x"
type textarea "seems like the S key also opens a menu, whic"
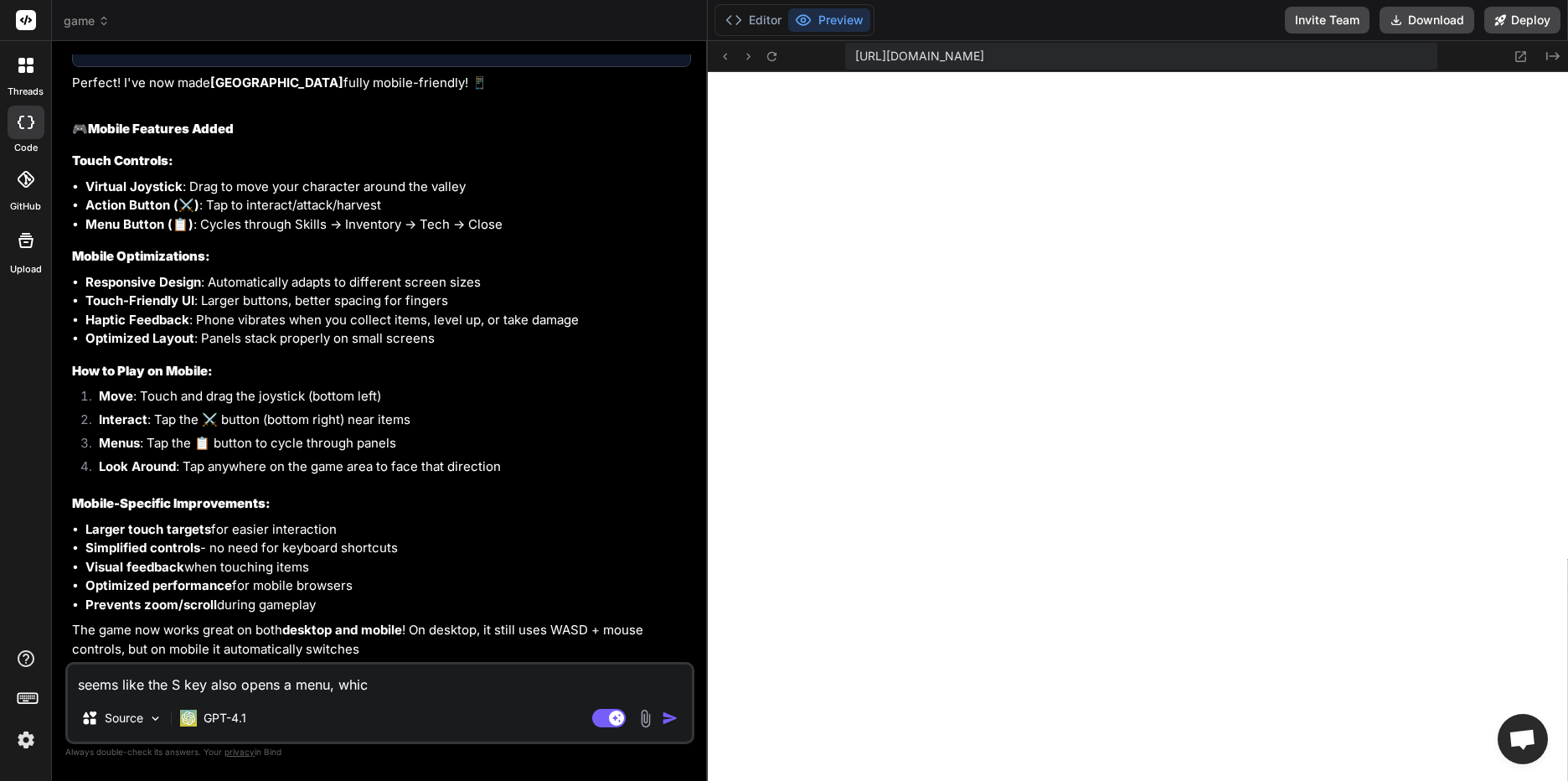
type textarea "x"
type textarea "seems like the S key also opens a menu, which"
type textarea "x"
type textarea "seems like the S key also opens a menu, which"
type textarea "x"
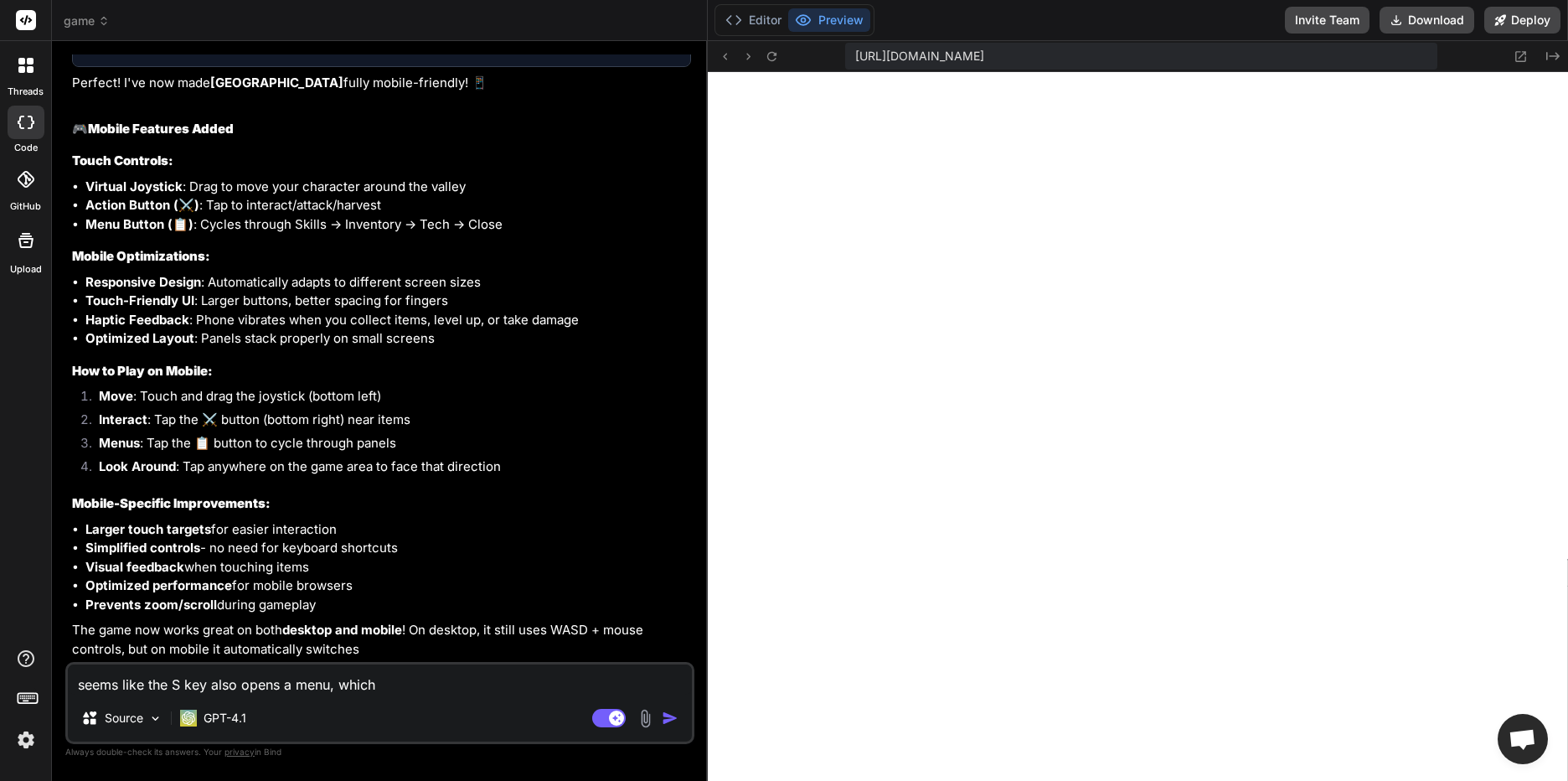
type textarea "seems like the S key also opens a menu, which m"
type textarea "x"
type textarea "seems like the S key also opens a menu, which ma"
type textarea "x"
type textarea "seems like the S key also opens a menu, which mak"
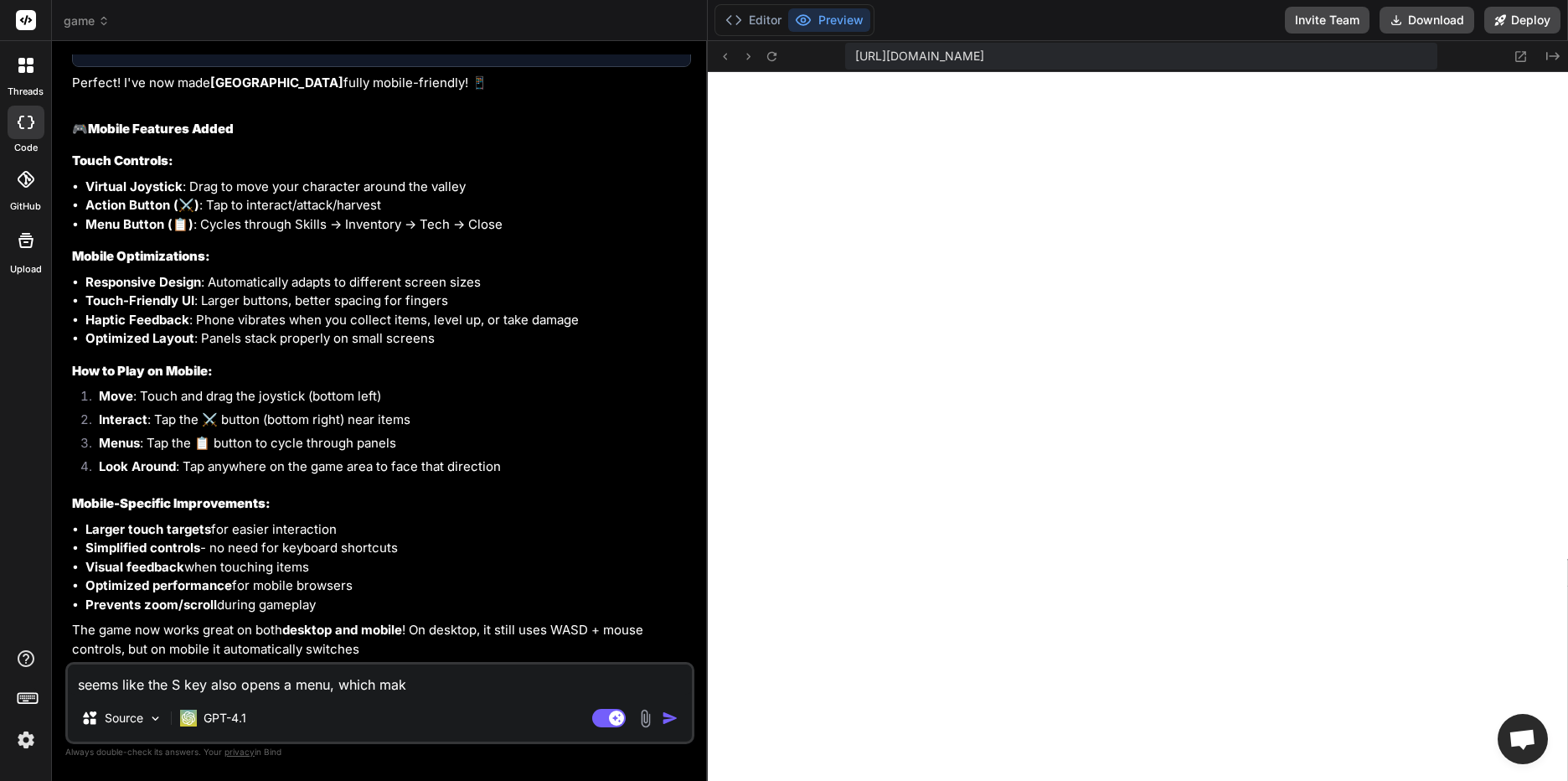
type textarea "x"
type textarea "seems like the S key also opens a menu, which make"
type textarea "x"
type textarea "seems like the S key also opens a menu, which makes"
type textarea "x"
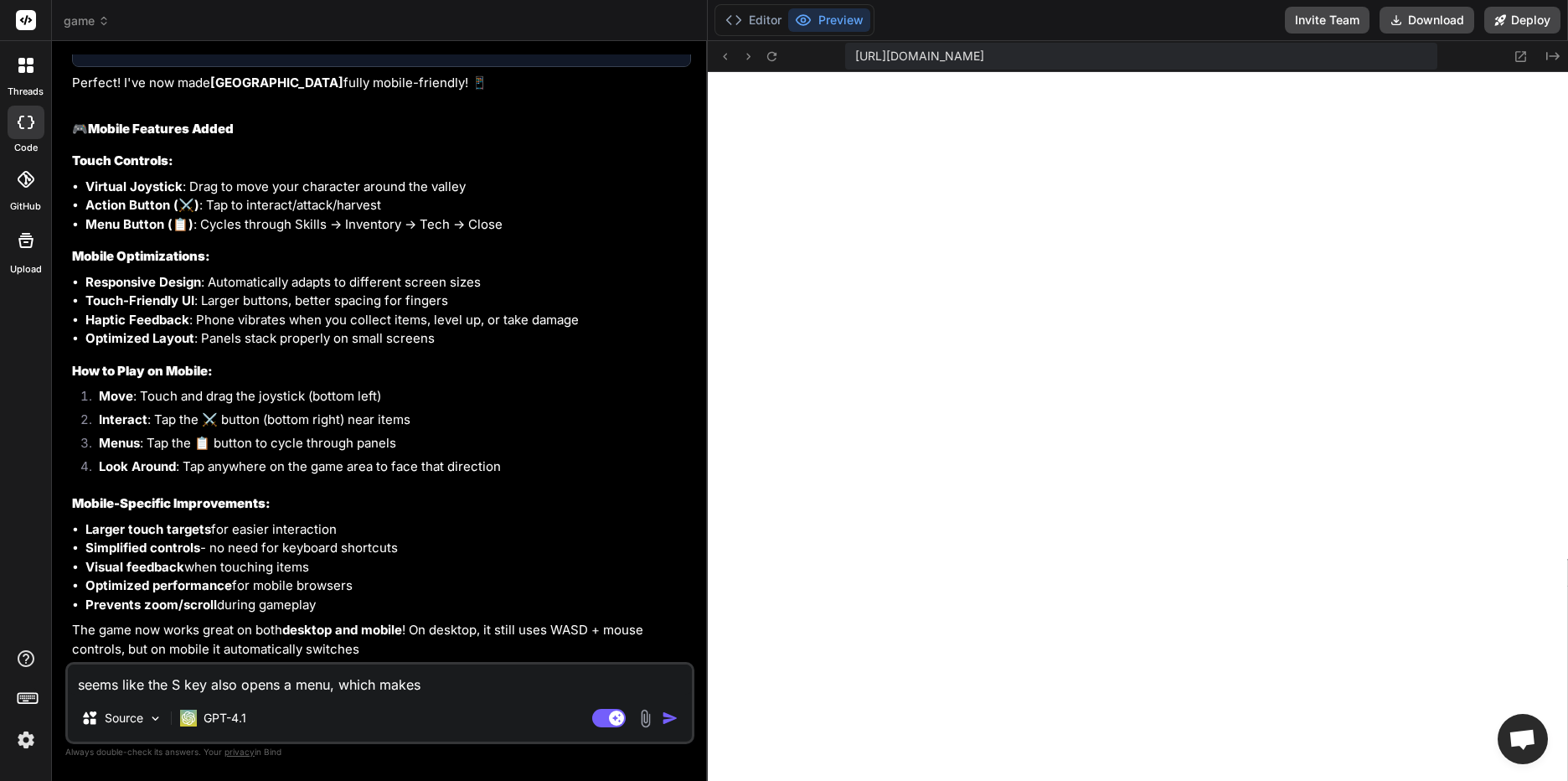
type textarea "seems like the S key also opens a menu, which makes"
type textarea "x"
type textarea "seems like the S key also opens a menu, which makes g"
type textarea "x"
type textarea "seems like the S key also opens a menu, which makes go"
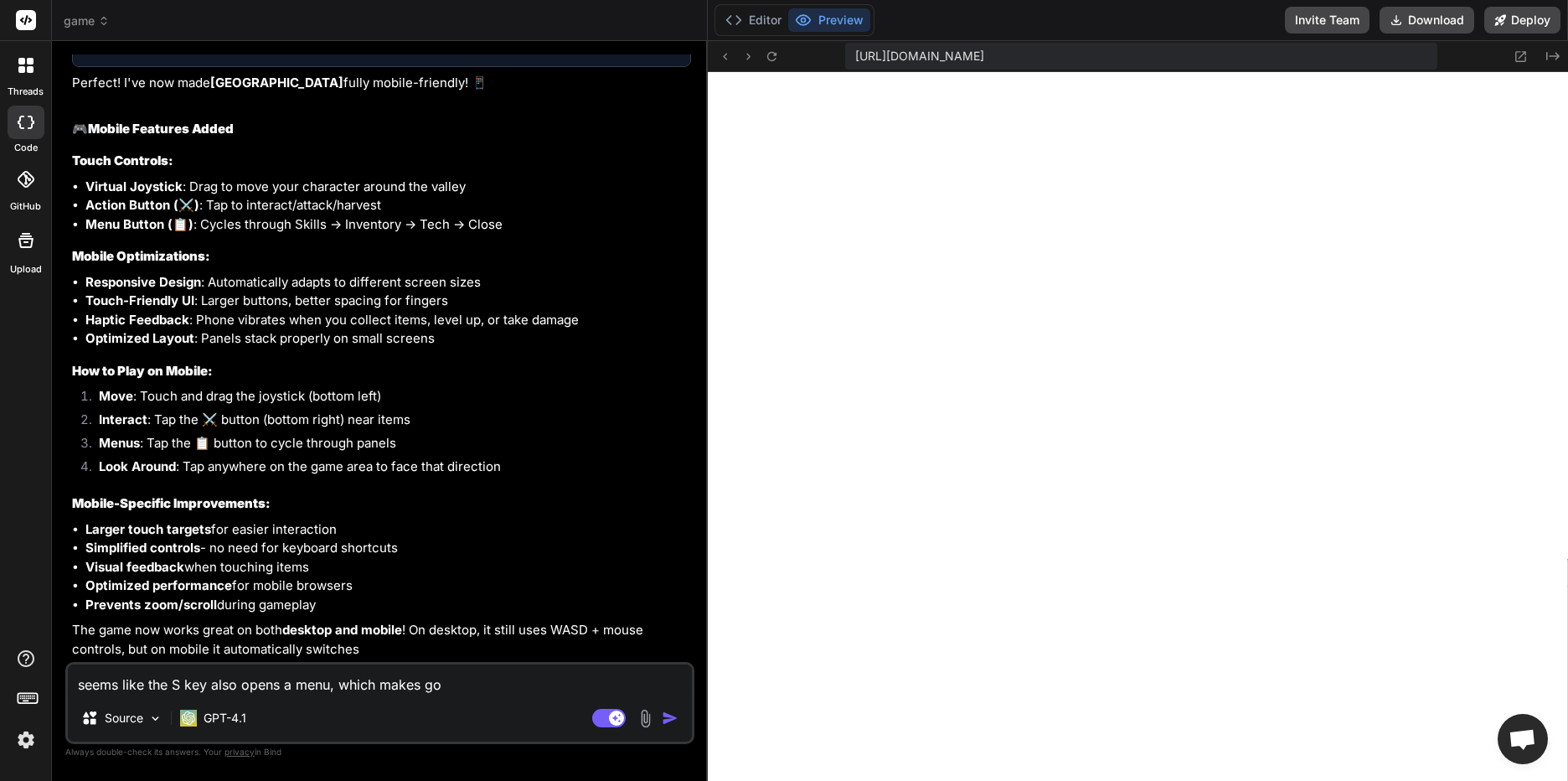
type textarea "x"
type textarea "seems like the S key also opens a menu, which makes goi"
type textarea "x"
type textarea "seems like the S key also opens a menu, which makes goin"
type textarea "x"
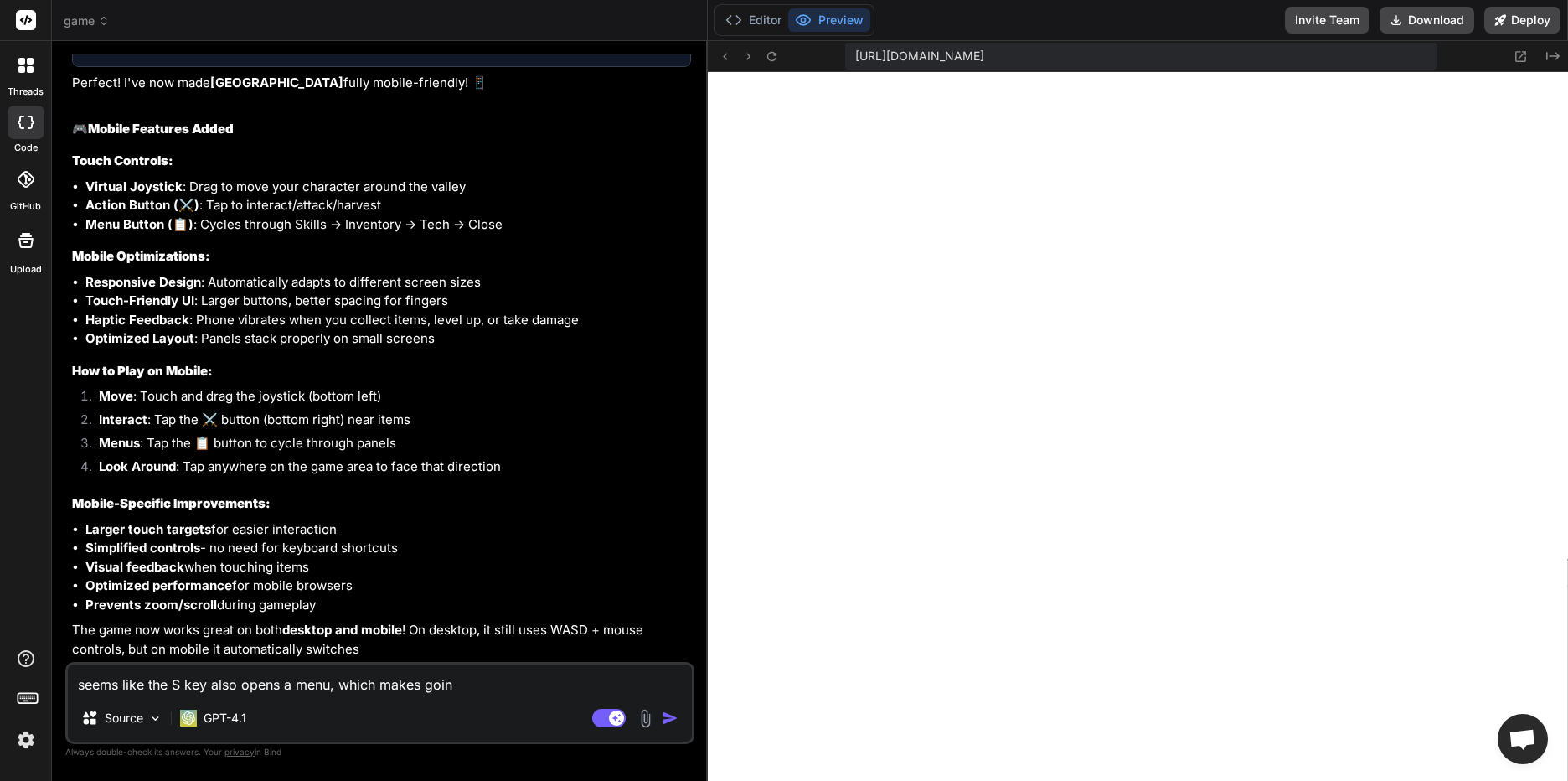
type textarea "seems like the S key also opens a menu, which makes going"
type textarea "x"
type textarea "seems like the S key also opens a menu, which makes going"
type textarea "x"
type textarea "seems like the S key also opens a menu, which makes going d"
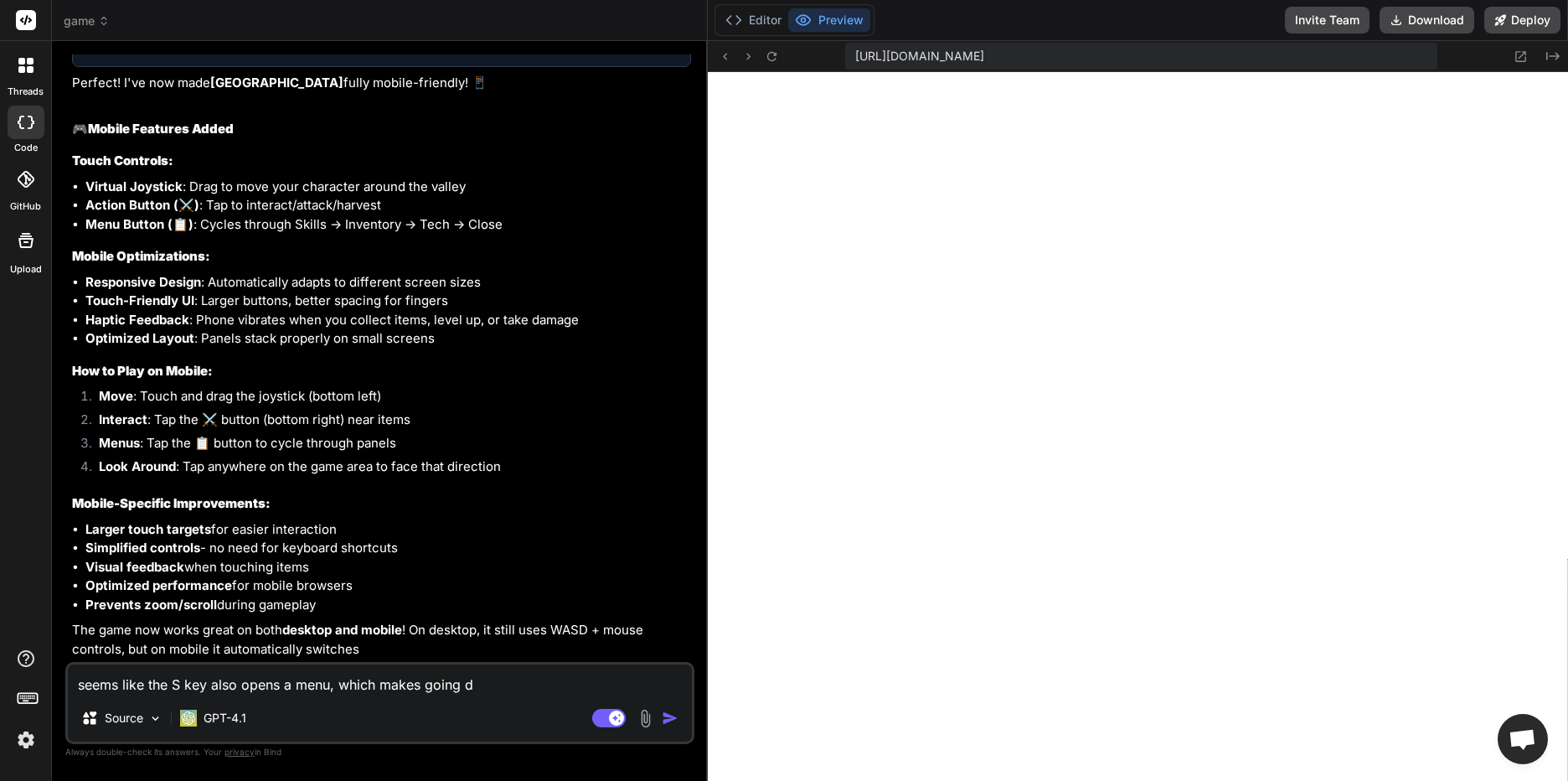
type textarea "x"
type textarea "seems like the S key also opens a menu, which makes going do"
type textarea "x"
type textarea "seems like the S key also opens a menu, which makes going dow"
type textarea "x"
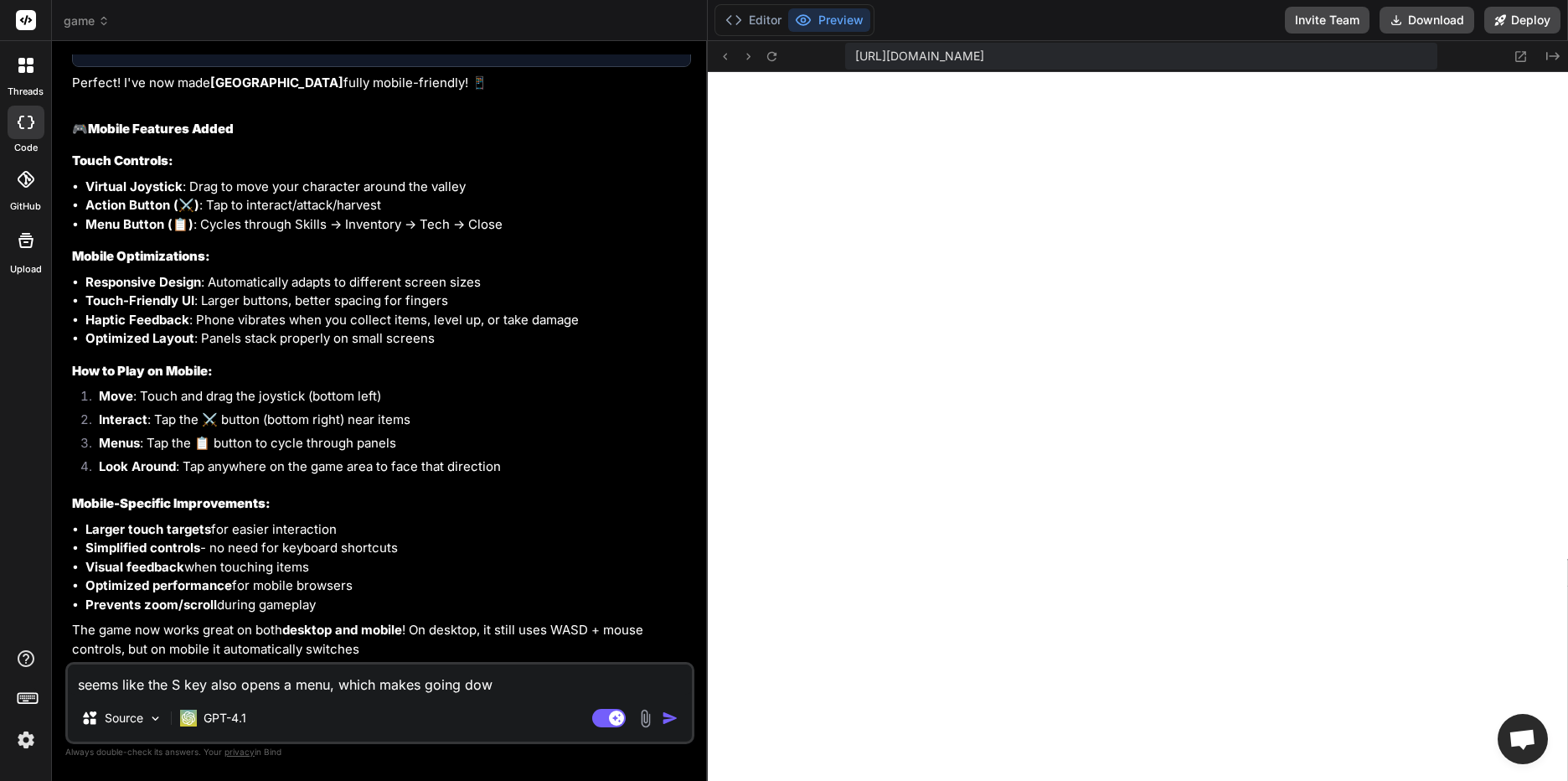
type textarea "seems like the S key also opens a menu, which makes going down"
type textarea "x"
type textarea "seems like the S key also opens a menu, which makes going downw"
type textarea "x"
type textarea "seems like the S key also opens a menu, which makes going downwa"
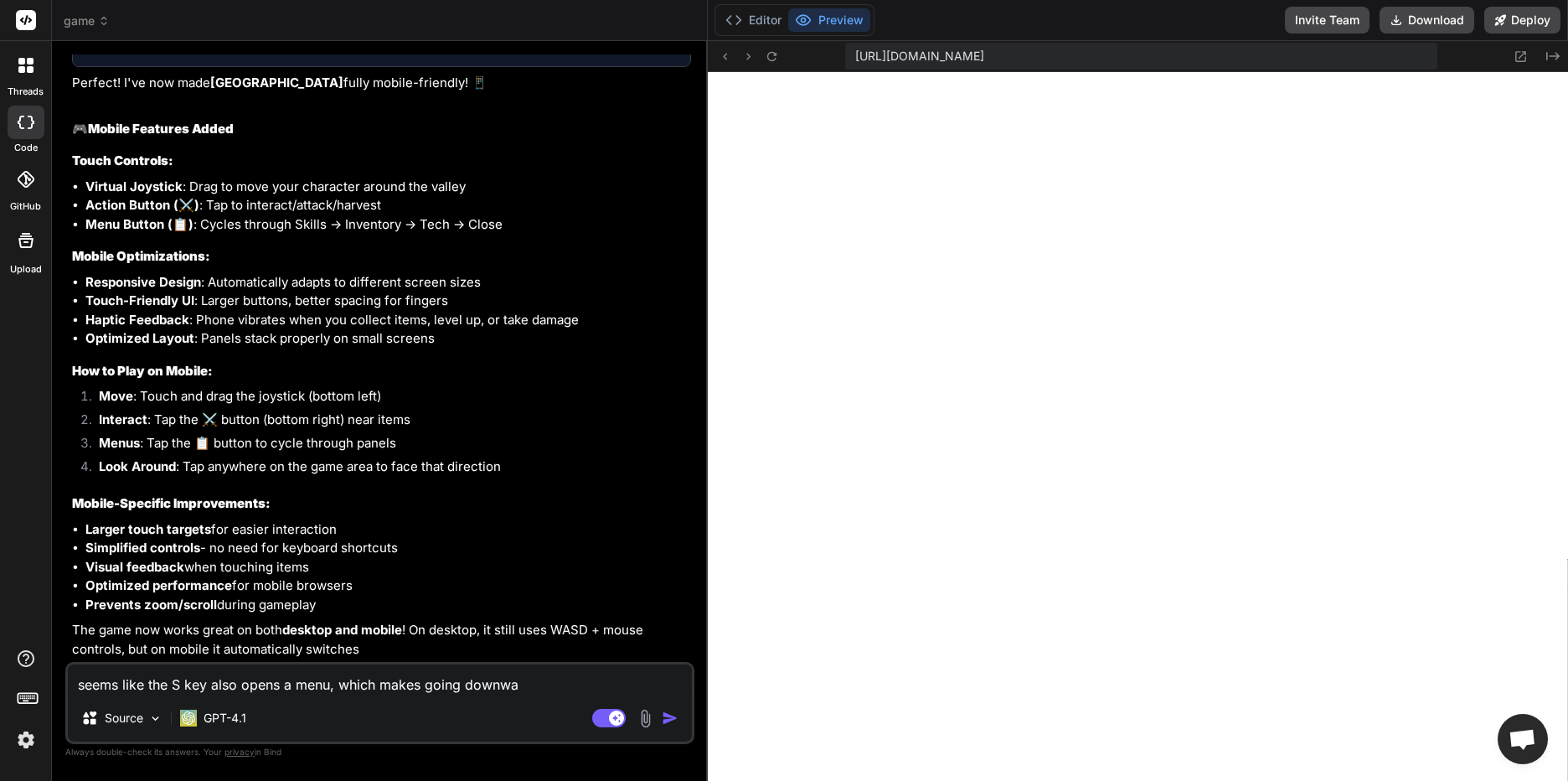
type textarea "x"
type textarea "seems like the S key also opens a menu, which makes going downwar"
type textarea "x"
type textarea "seems like the S key also opens a menu, which makes going downward"
type textarea "x"
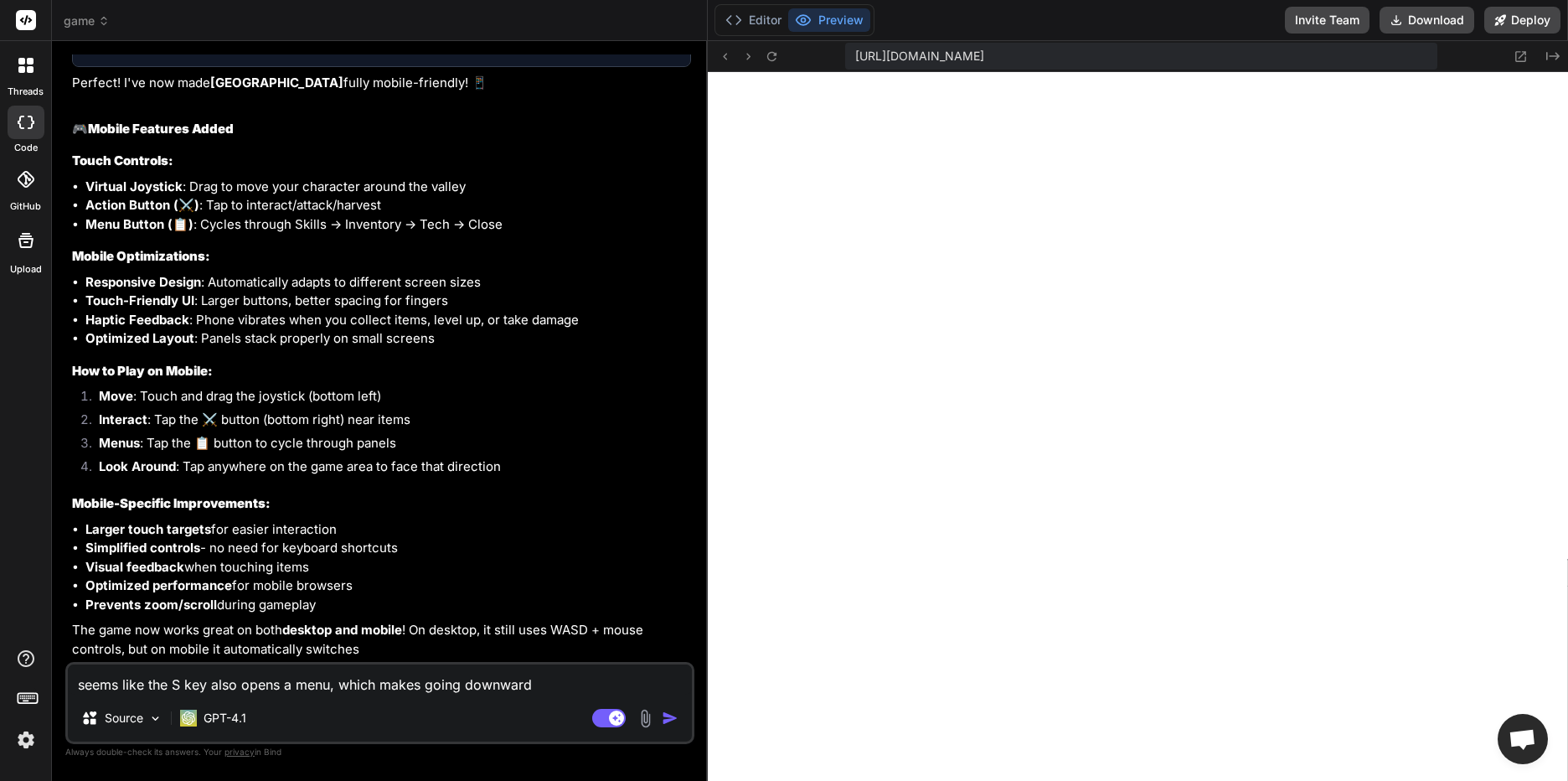
type textarea "seems like the S key also opens a menu, which makes going downward"
type textarea "x"
type textarea "seems like the S key also opens a menu, which makes going downward k"
type textarea "x"
type textarea "seems like the S key also opens a menu, which makes going downward ki"
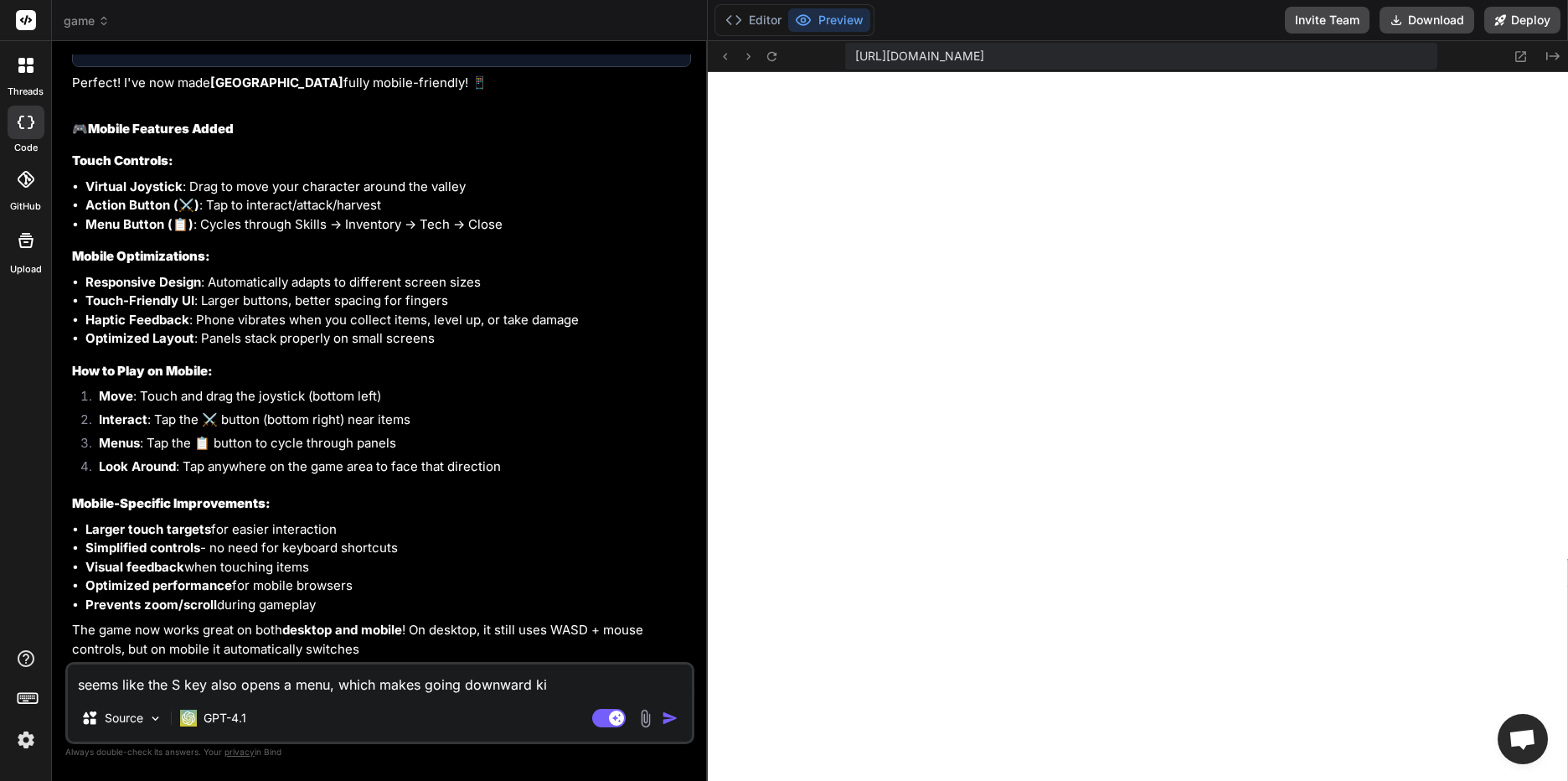
type textarea "x"
type textarea "seems like the S key also opens a menu, which makes going downward kin"
type textarea "x"
type textarea "seems like the S key also opens a menu, which makes going downward kind"
type textarea "x"
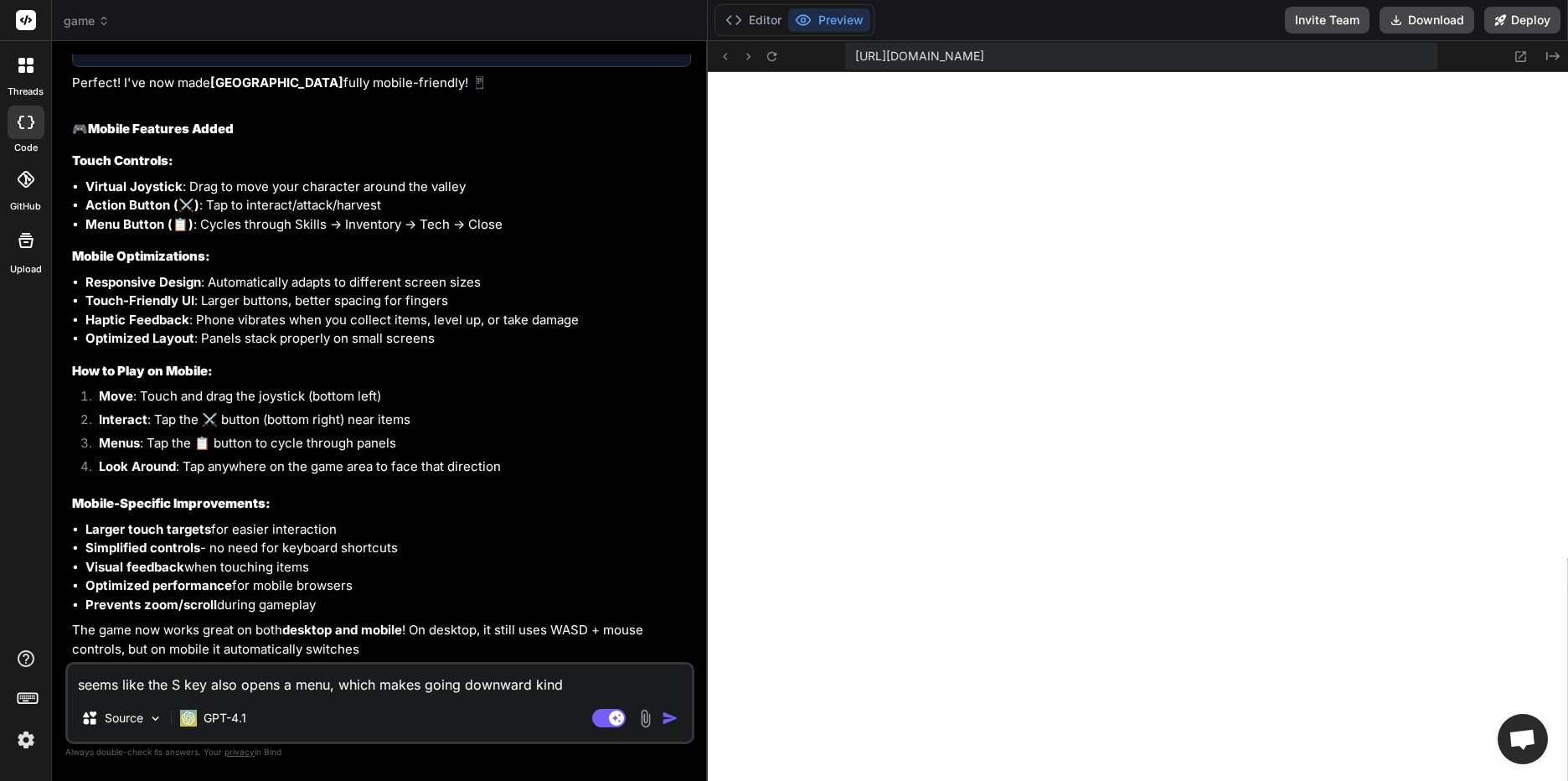
type textarea "seems like the S key also opens a menu, which makes going downward kinda"
type textarea "x"
type textarea "seems like the S key also opens a menu, which makes going downward kinda"
type textarea "x"
type textarea "seems like the S key also opens a menu, which makes going downward kinda b"
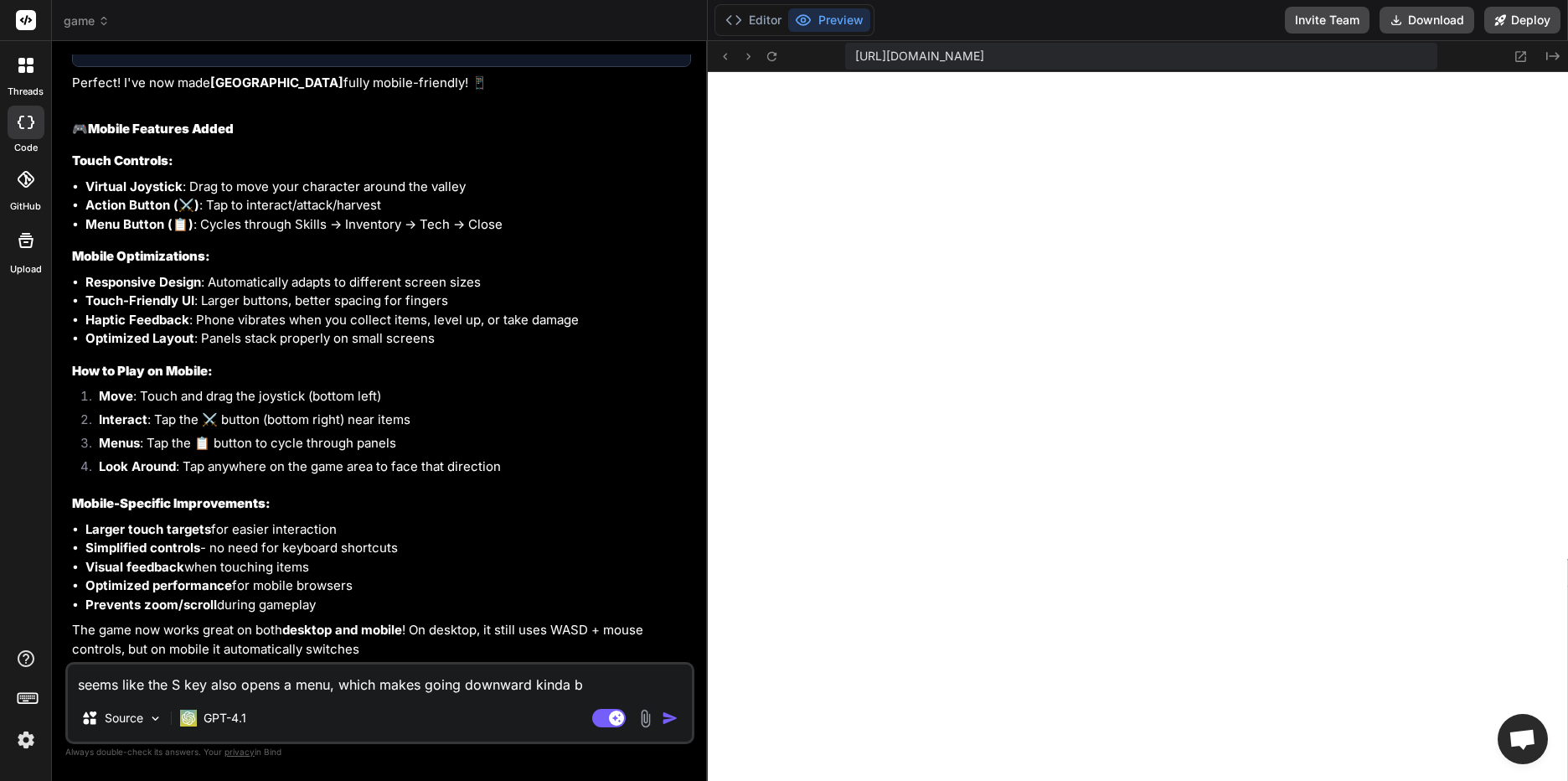
type textarea "x"
type textarea "seems like the S key also opens a menu, which makes going downward kinda ba"
type textarea "x"
type textarea "seems like the S key also opens a menu, which makes going downward kinda bad"
type textarea "x"
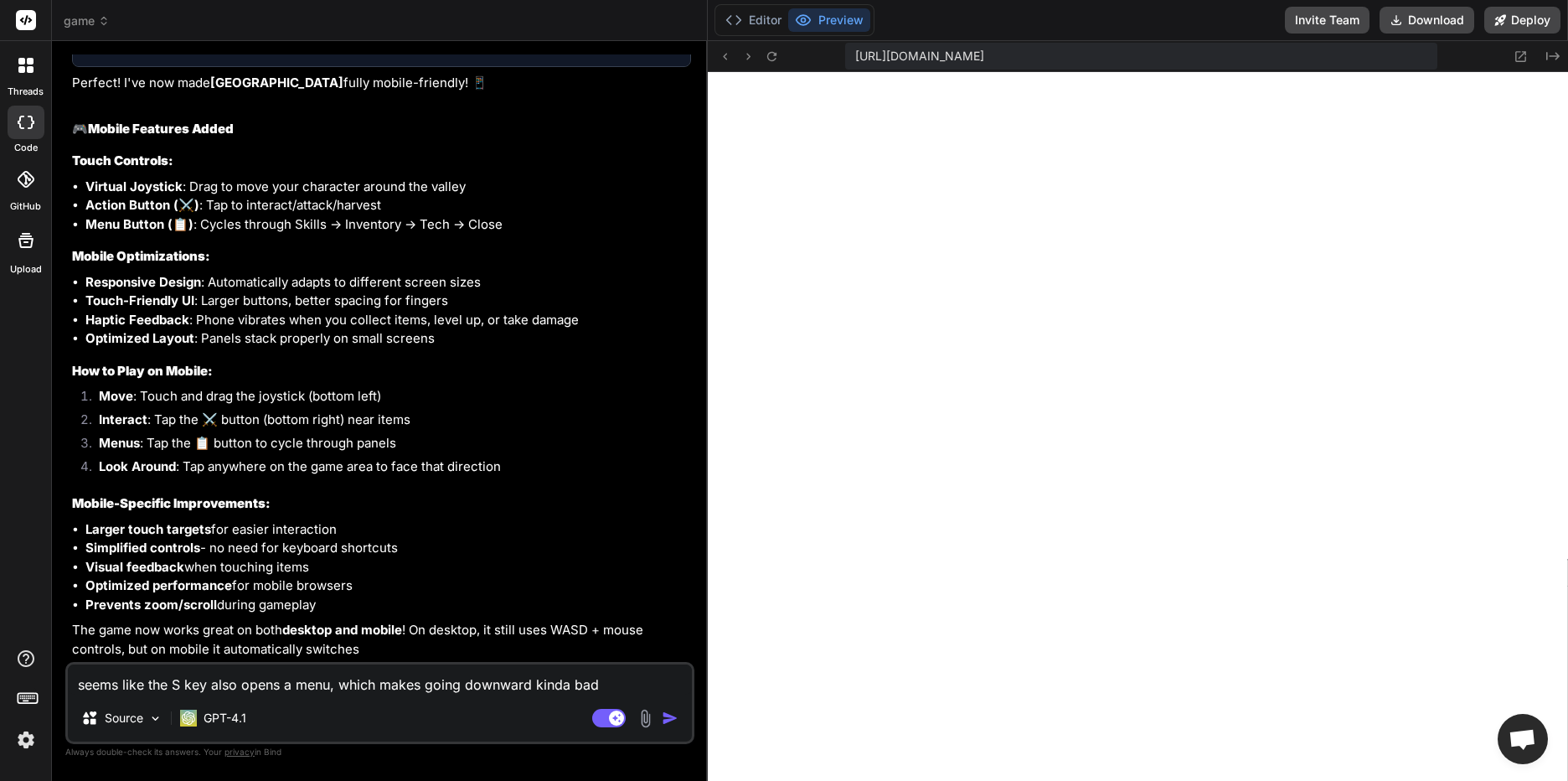
type textarea "seems like the S key also opens a menu, which makes going downward kinda bad,"
type textarea "x"
type textarea "seems like the S key also opens a menu, which makes going downward kinda bad,"
type textarea "x"
type textarea "seems like the S key also opens a menu, which makes going downward kinda bad, c"
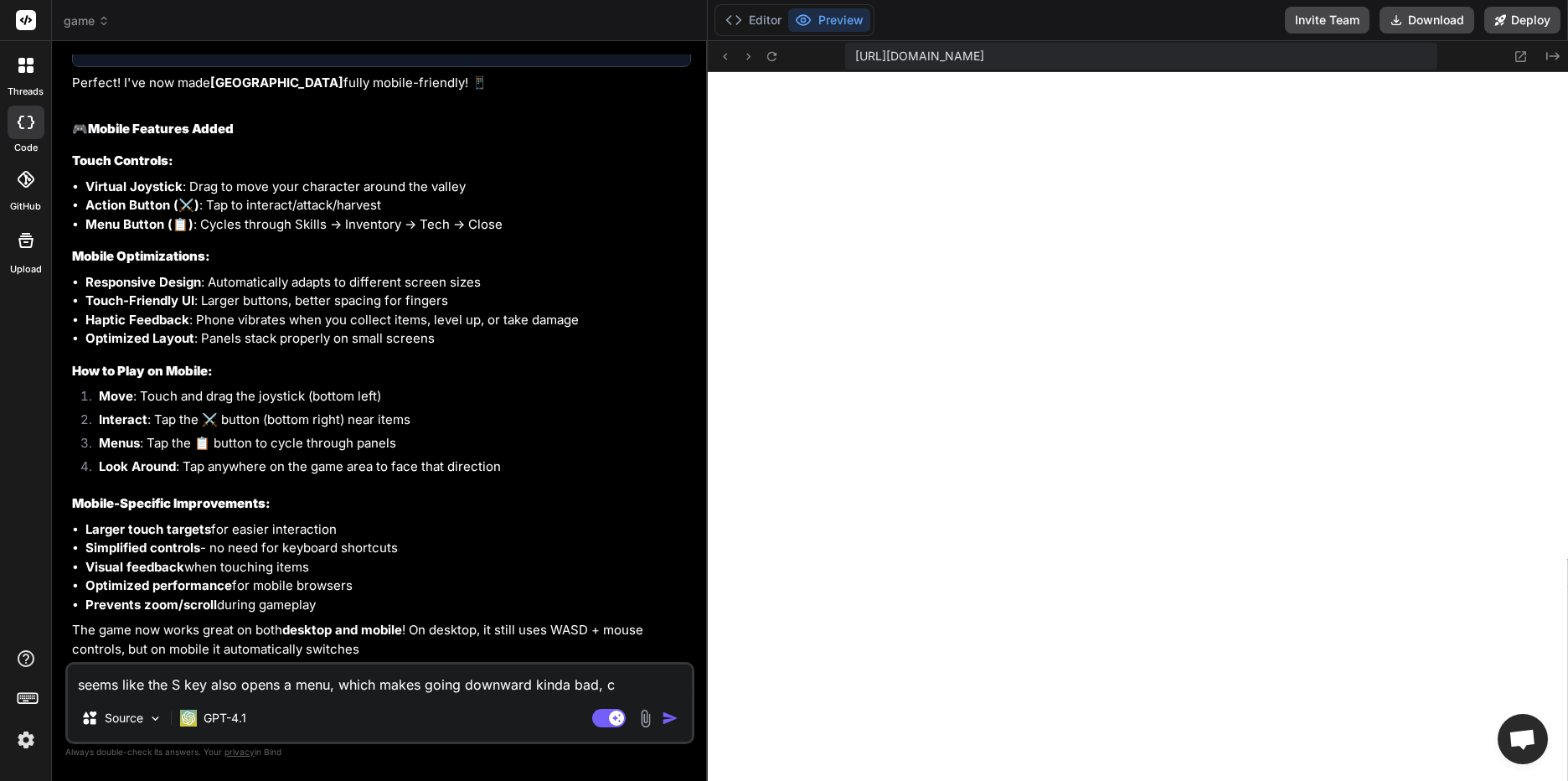
type textarea "x"
type textarea "seems like the S key also opens a menu, which makes going downward kinda bad, ca"
type textarea "x"
type textarea "seems like the S key also opens a menu, which makes going downward kinda bad, c…"
type textarea "x"
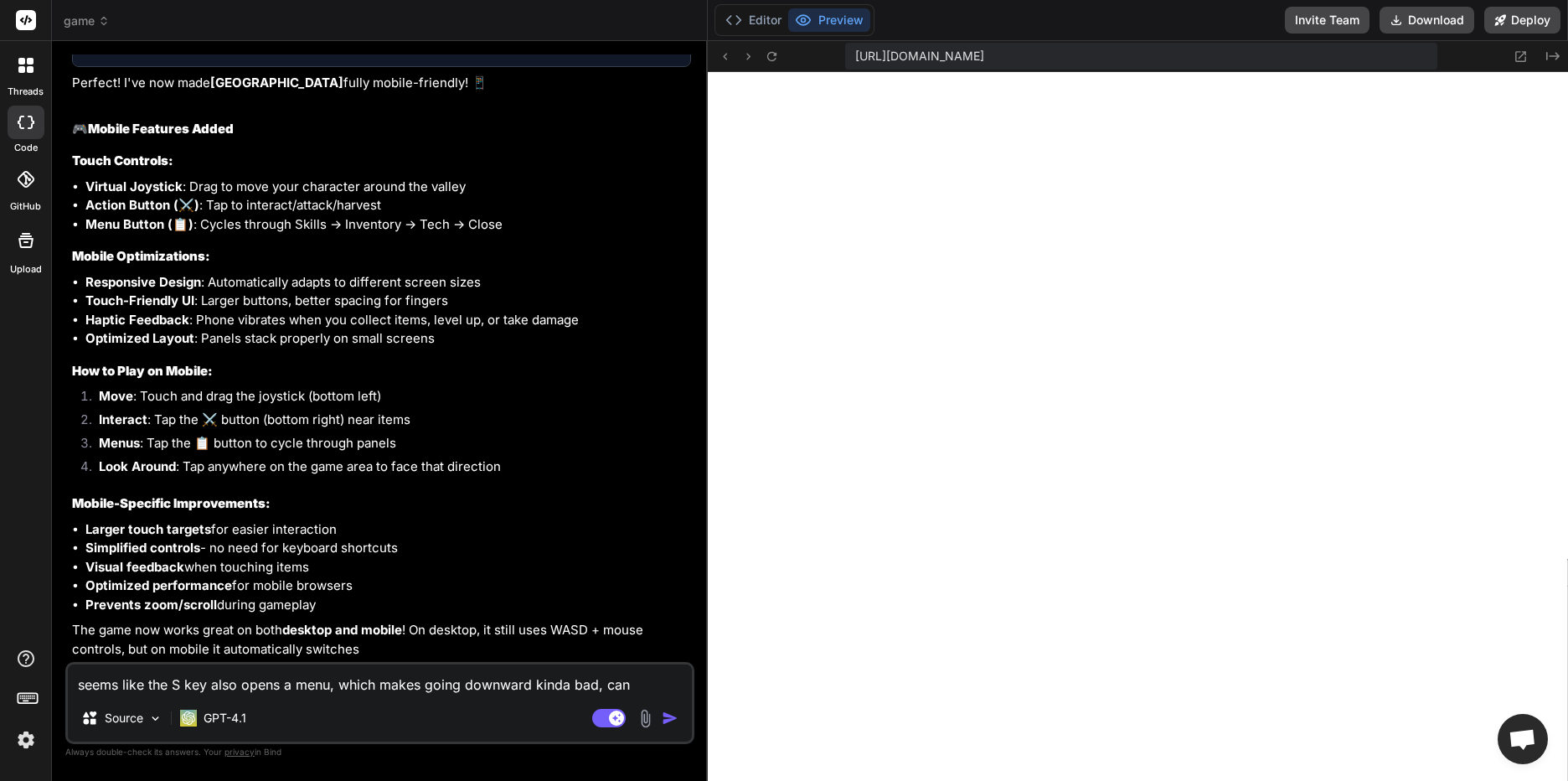
type textarea "seems like the S key also opens a menu, which makes going downward kinda bad, c…"
type textarea "x"
type textarea "seems like the S key also opens a menu, which makes going downward kinda bad, c…"
type textarea "x"
type textarea "seems like the S key also opens a menu, which makes going downward kinda bad, c…"
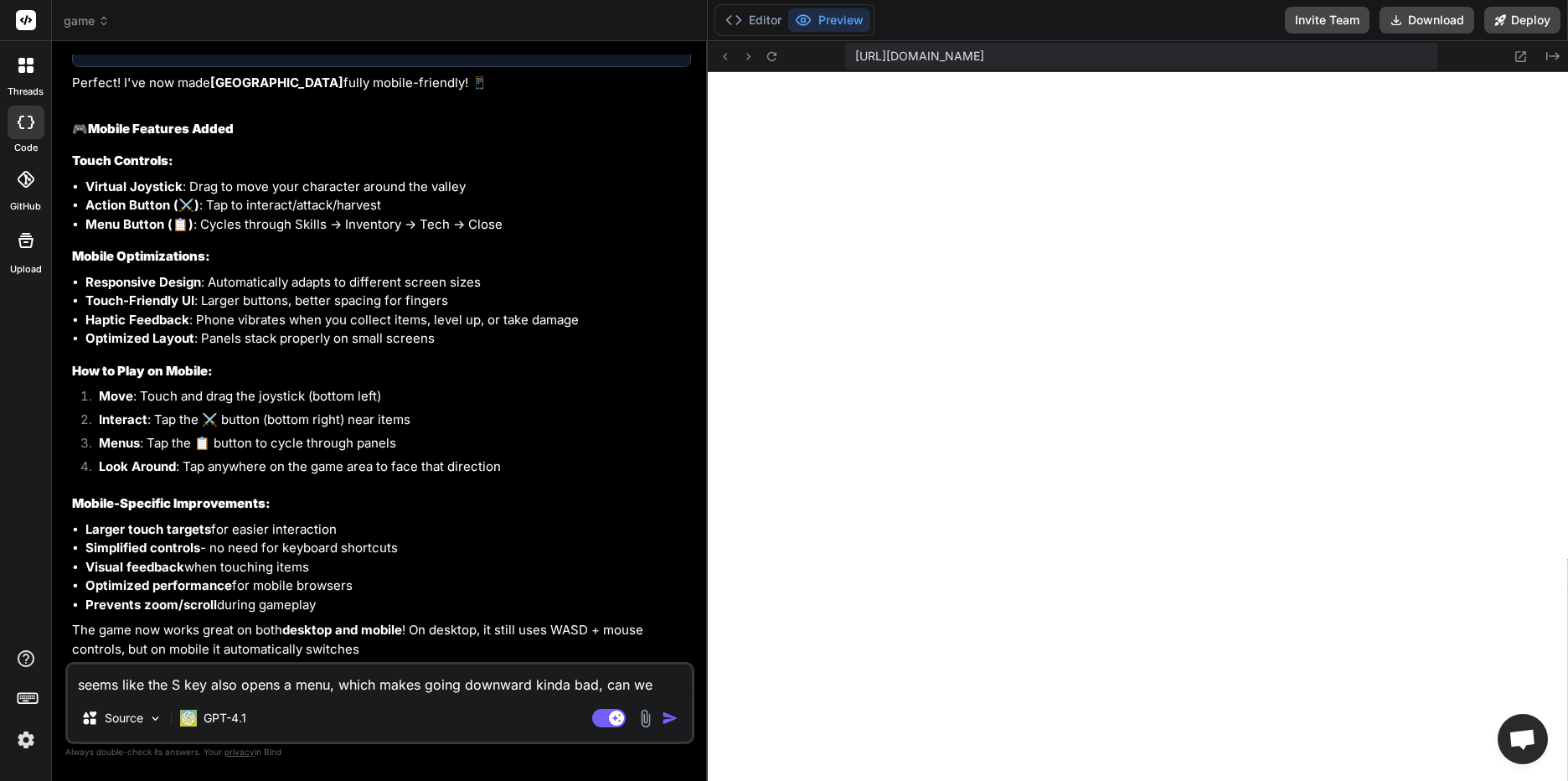
type textarea "x"
type textarea "seems like the S key also opens a menu, which makes going downward kinda bad, c…"
type textarea "x"
type textarea "seems like the S key also opens a menu, which makes going downward kinda bad, c…"
type textarea "x"
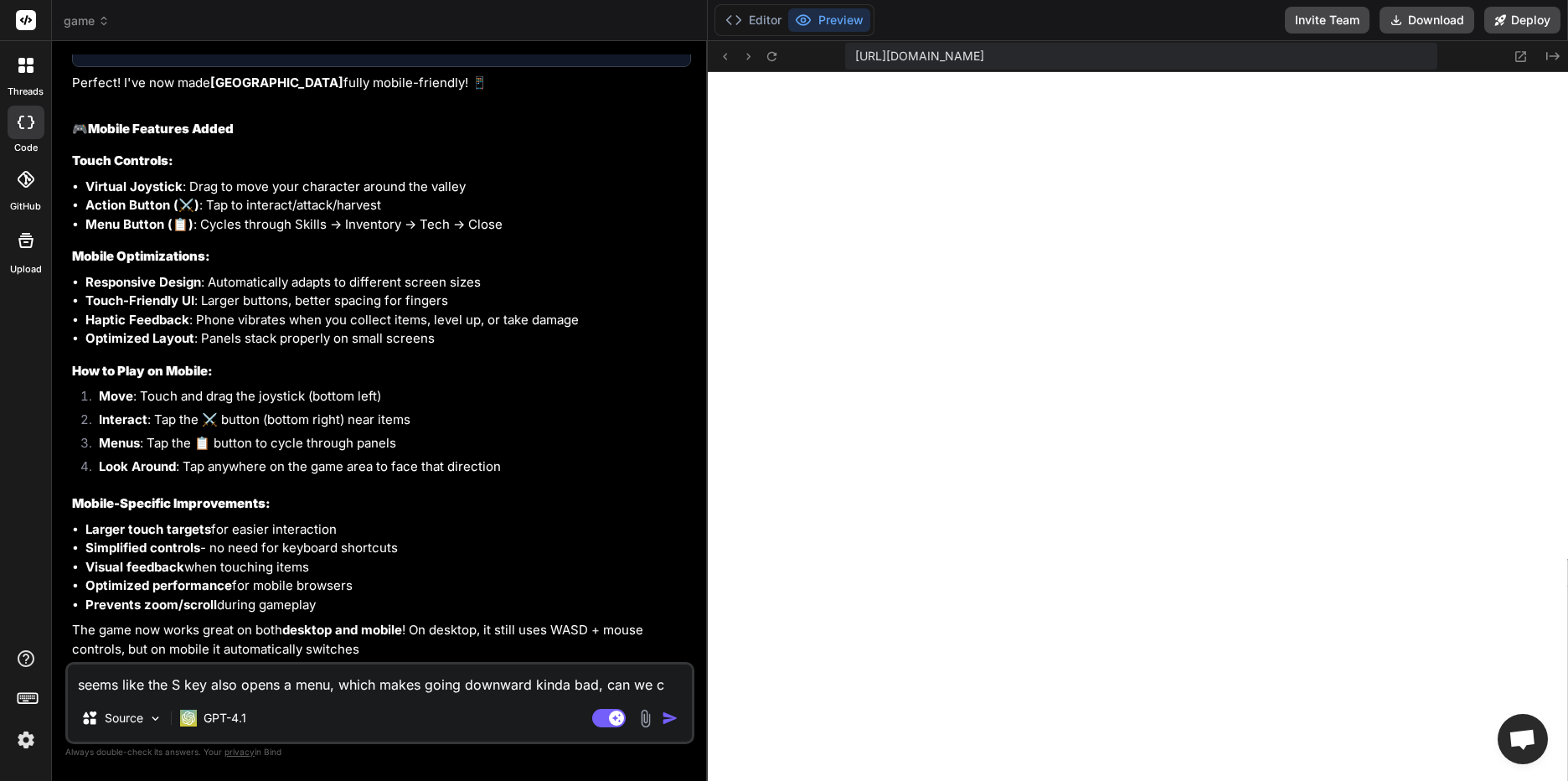
type textarea "seems like the S key also opens a menu, which makes going downward kinda bad, c…"
type textarea "x"
type textarea "seems like the S key also opens a menu, which makes going downward kinda bad, c…"
type textarea "x"
type textarea "seems like the S key also opens a menu, which makes going downward kinda bad, c…"
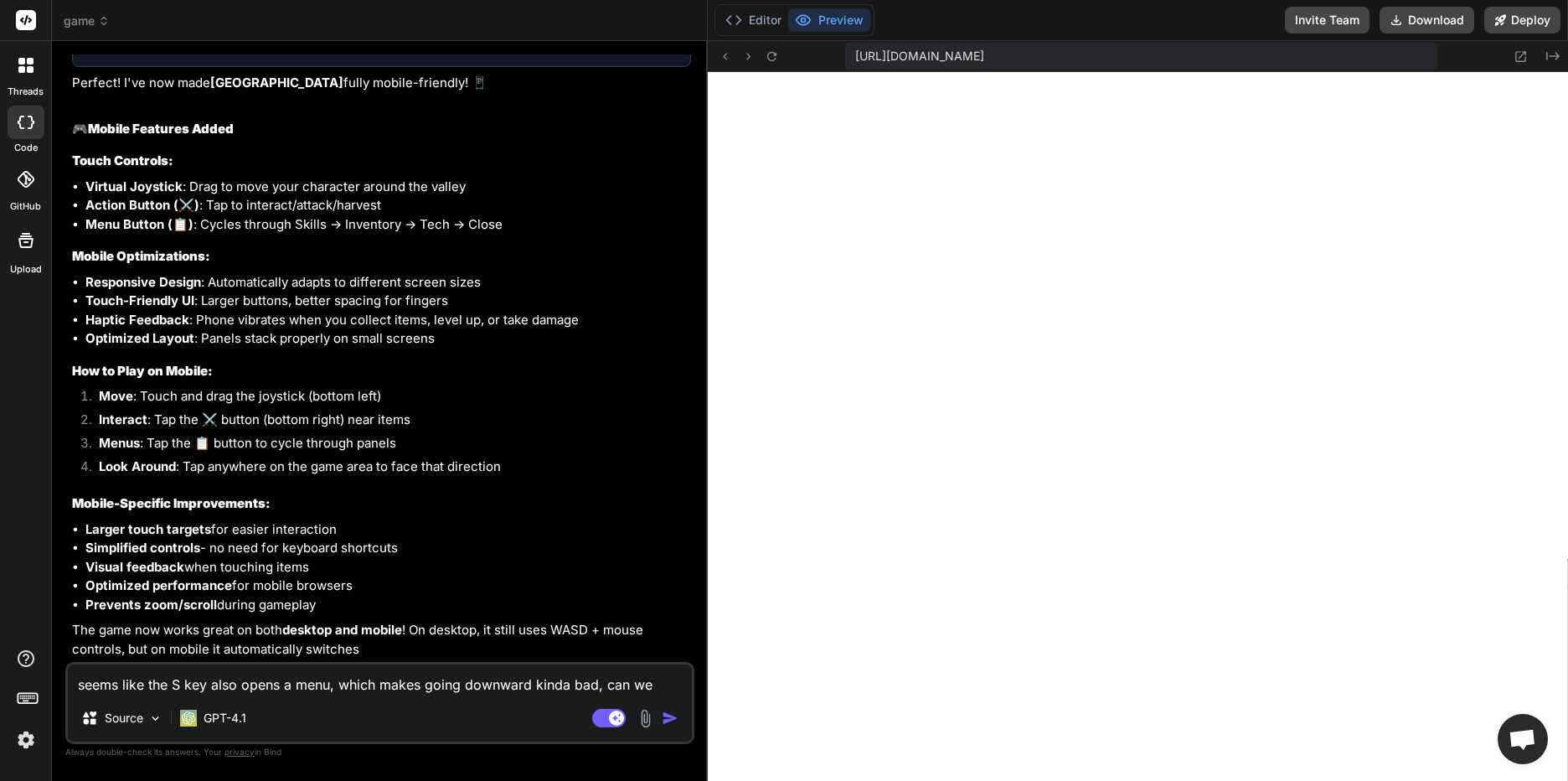
type textarea "x"
type textarea "seems like the S key also opens a menu, which makes going downward kinda bad, c…"
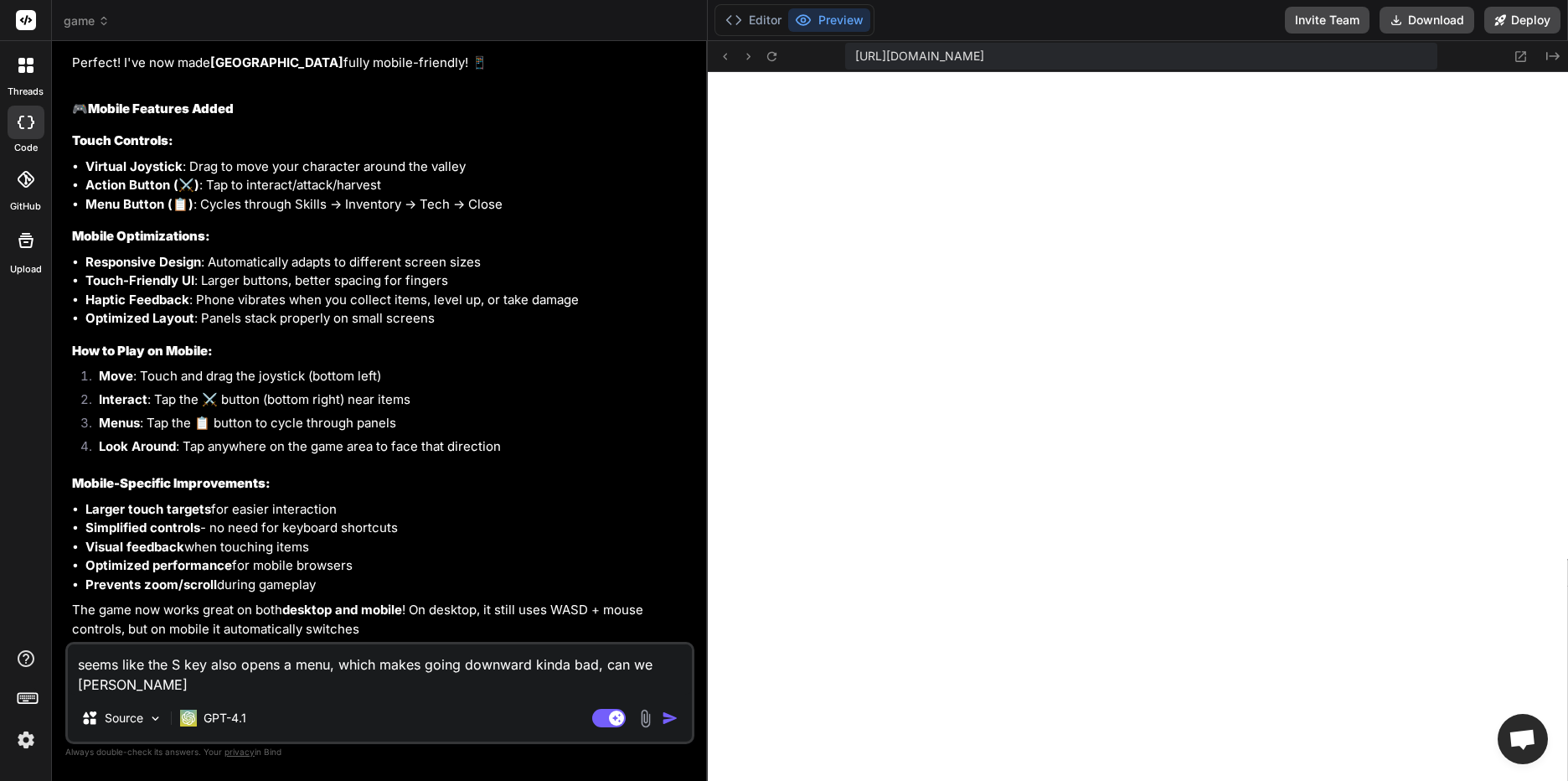
type textarea "x"
type textarea "seems like the S key also opens a menu, which makes going downward kinda bad, c…"
type textarea "x"
type textarea "seems like the S key also opens a menu, which makes going downward kinda bad, c…"
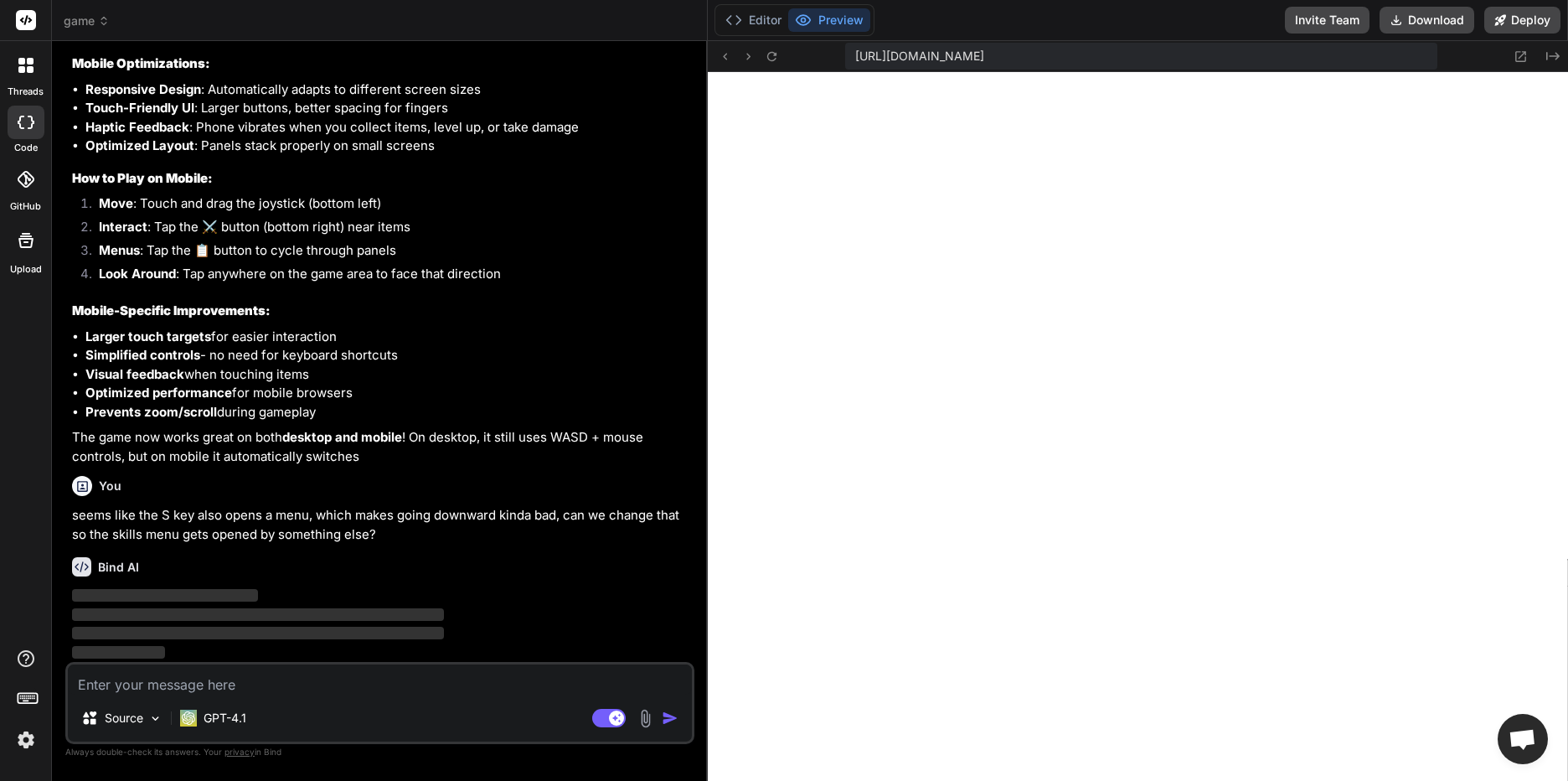
scroll to position [5141, 0]
click at [416, 552] on div "Bind AI ‌ ‌ ‌ ‌" at bounding box center [381, 602] width 619 height 118
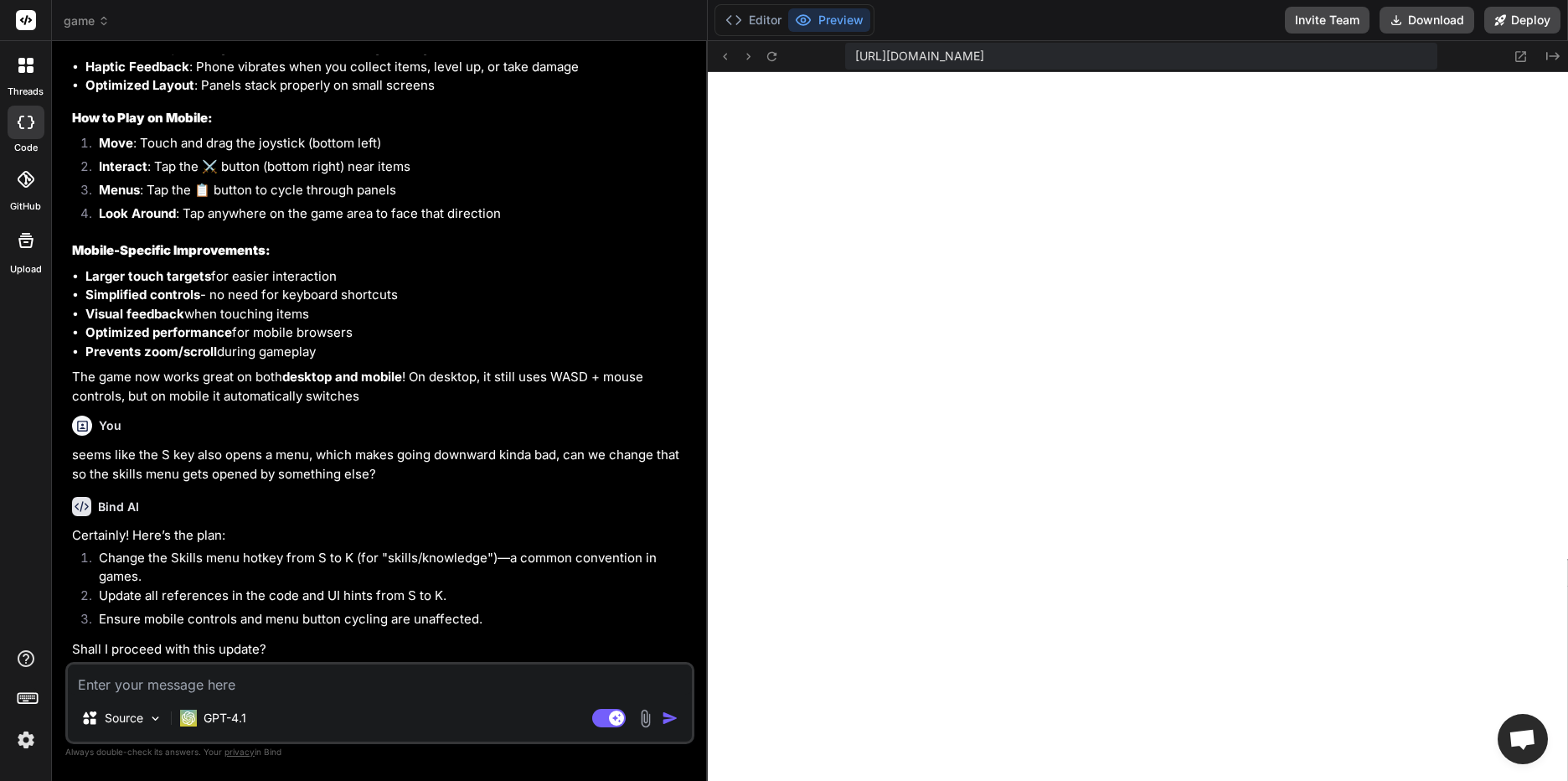
scroll to position [5201, 0]
click at [230, 686] on textarea at bounding box center [379, 679] width 624 height 30
click at [273, 673] on textarea at bounding box center [379, 679] width 624 height 30
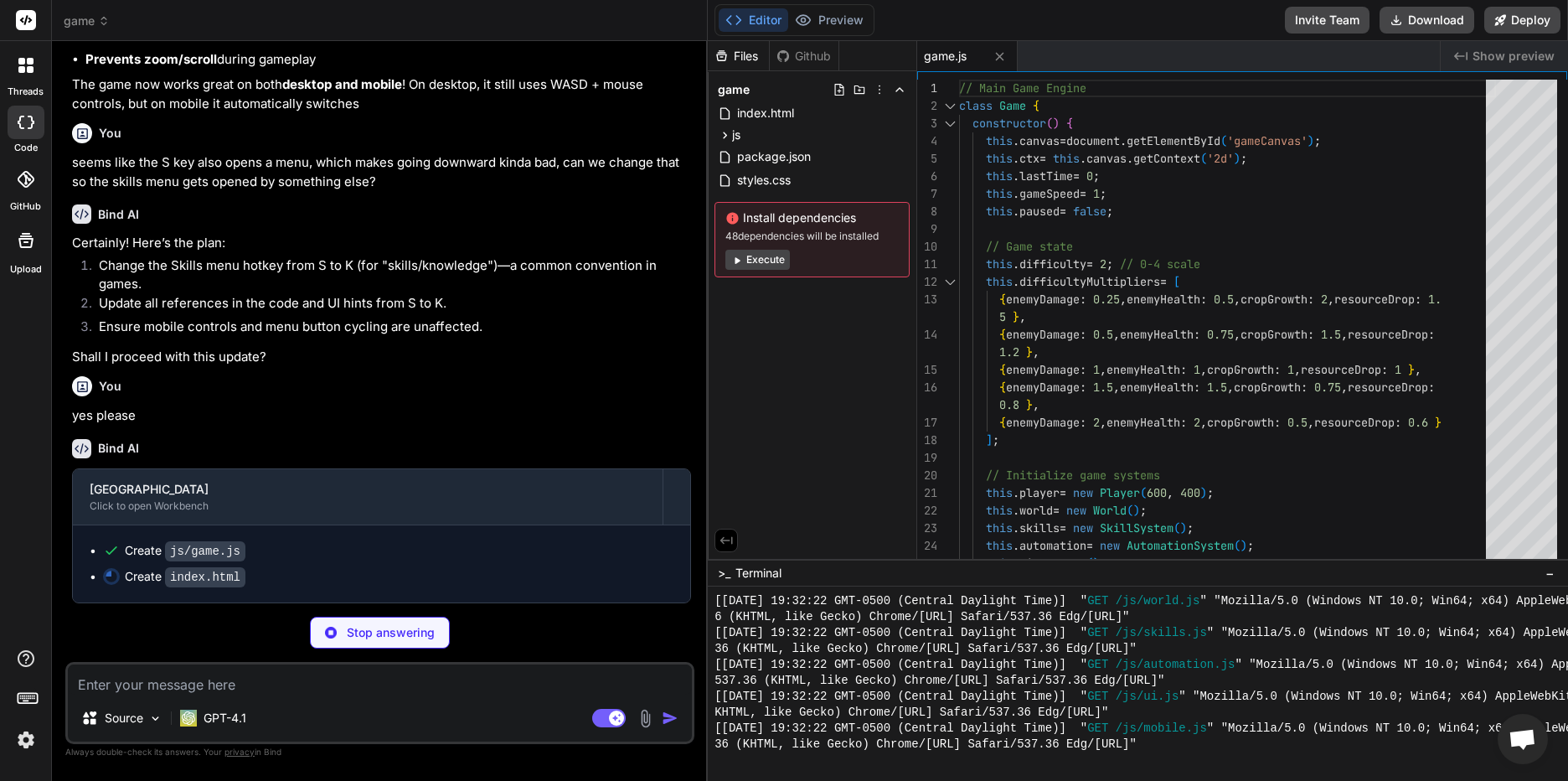
scroll to position [5493, 0]
click at [188, 679] on textarea at bounding box center [379, 679] width 624 height 30
click at [256, 688] on textarea at bounding box center [379, 679] width 624 height 30
click at [323, 675] on textarea at bounding box center [379, 679] width 624 height 30
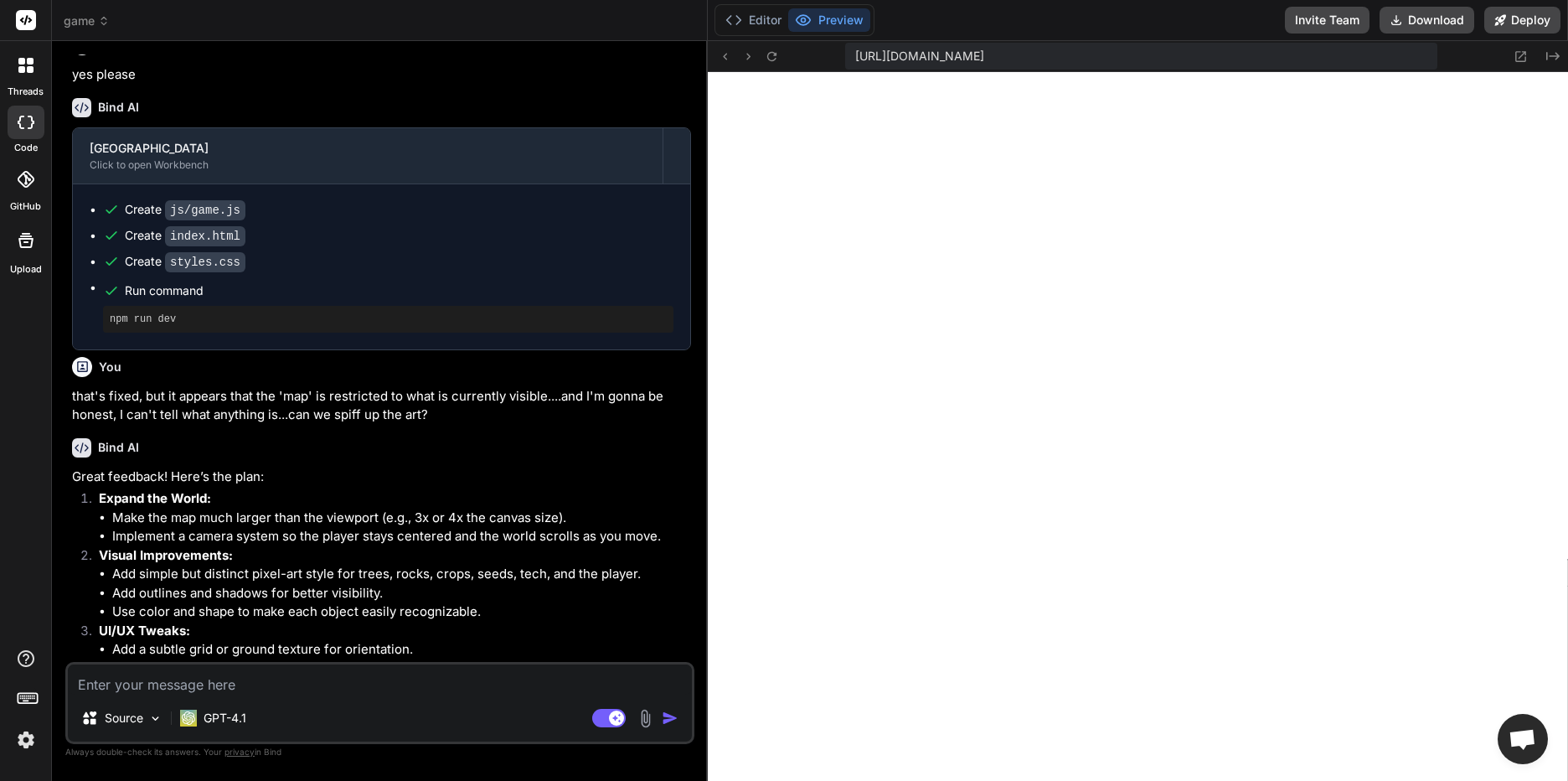
scroll to position [5879, 0]
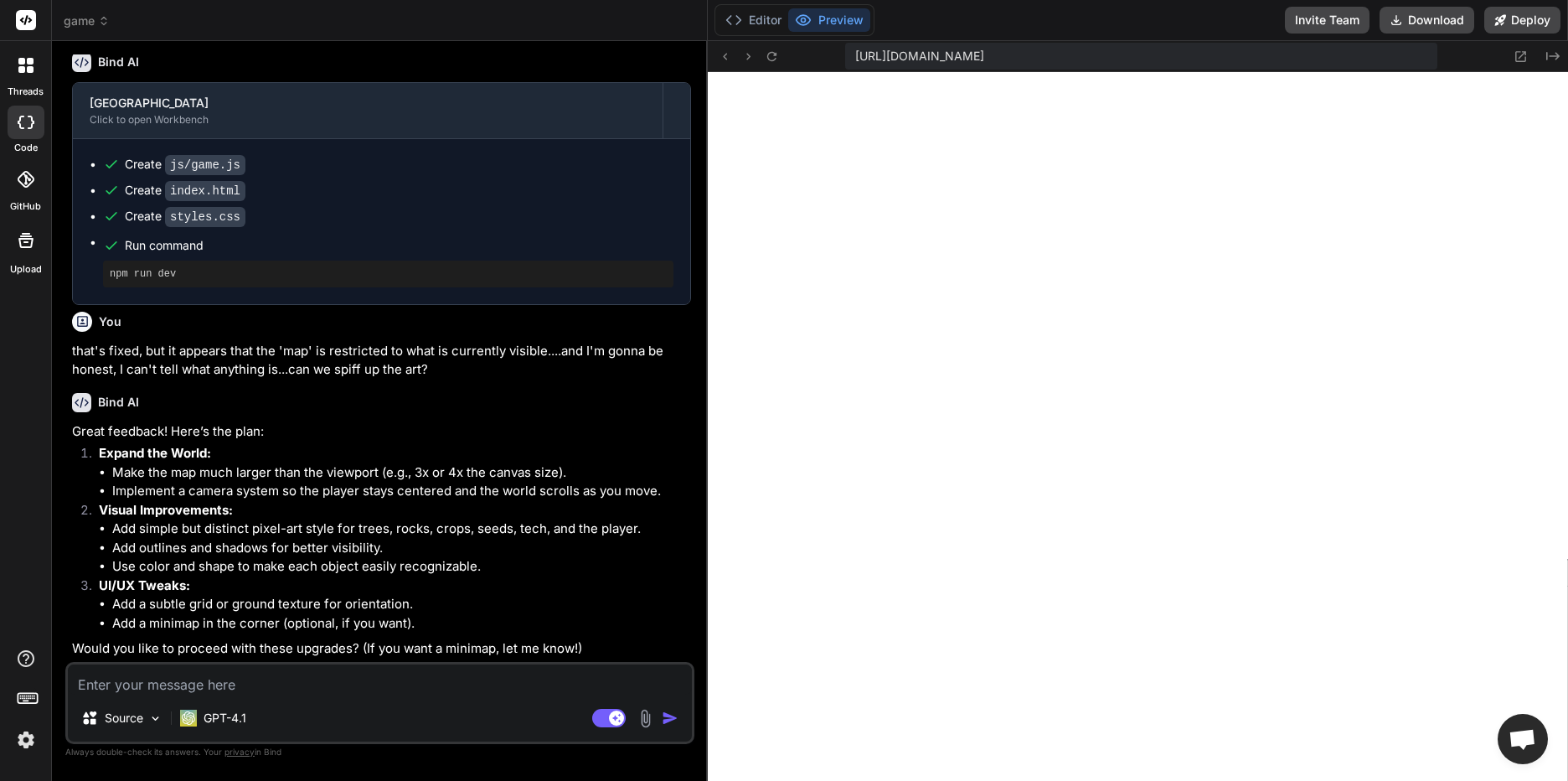
drag, startPoint x: 411, startPoint y: 562, endPoint x: 432, endPoint y: 558, distance: 21.4
click at [426, 559] on li "Use color and shape to make each object easily recognizable." at bounding box center [401, 567] width 579 height 19
drag, startPoint x: 432, startPoint y: 558, endPoint x: 507, endPoint y: 579, distance: 77.9
click at [507, 579] on p "UI/UX Tweaks:" at bounding box center [395, 586] width 592 height 19
click at [109, 689] on textarea at bounding box center [379, 679] width 624 height 30
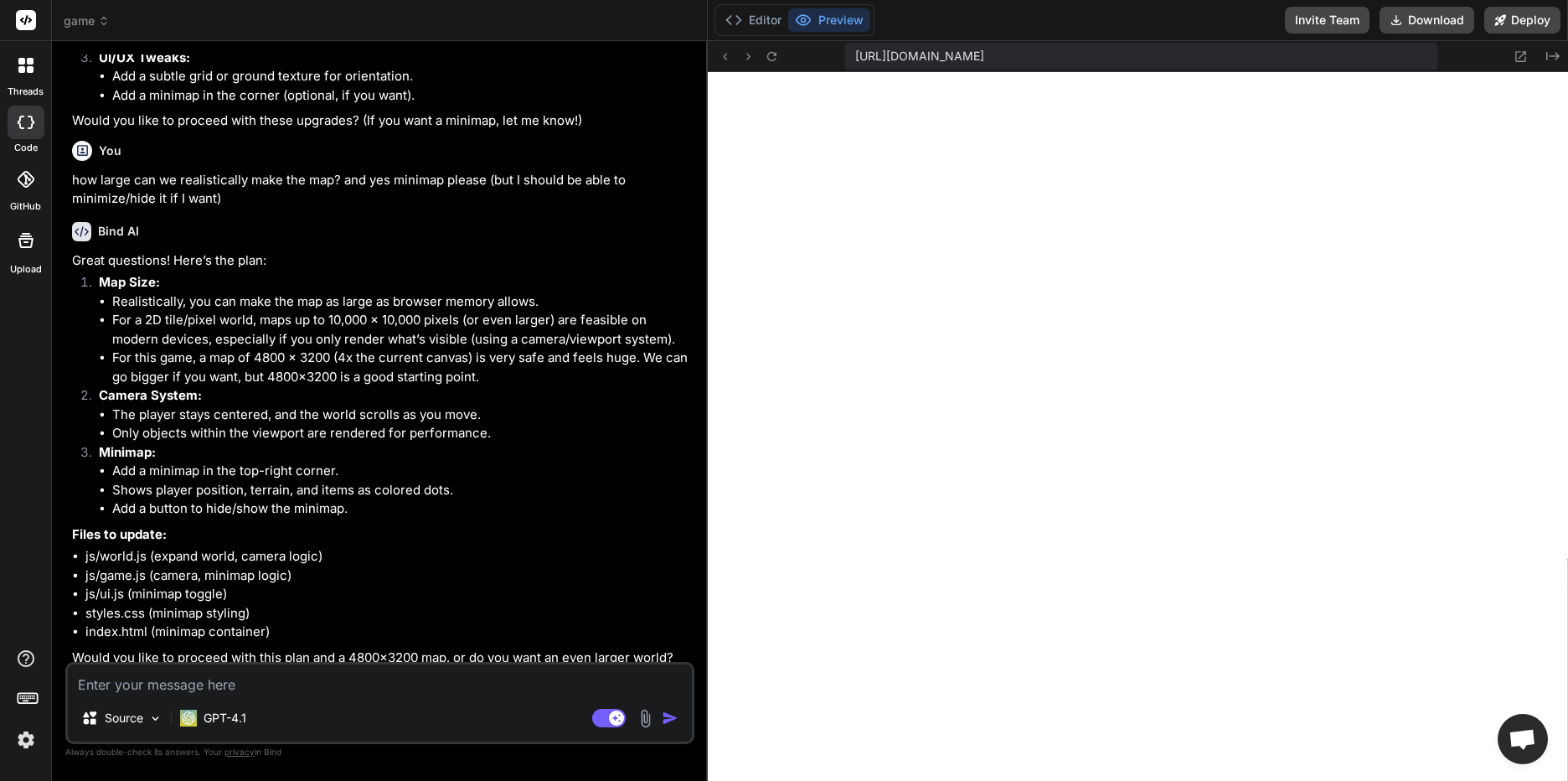
scroll to position [6416, 0]
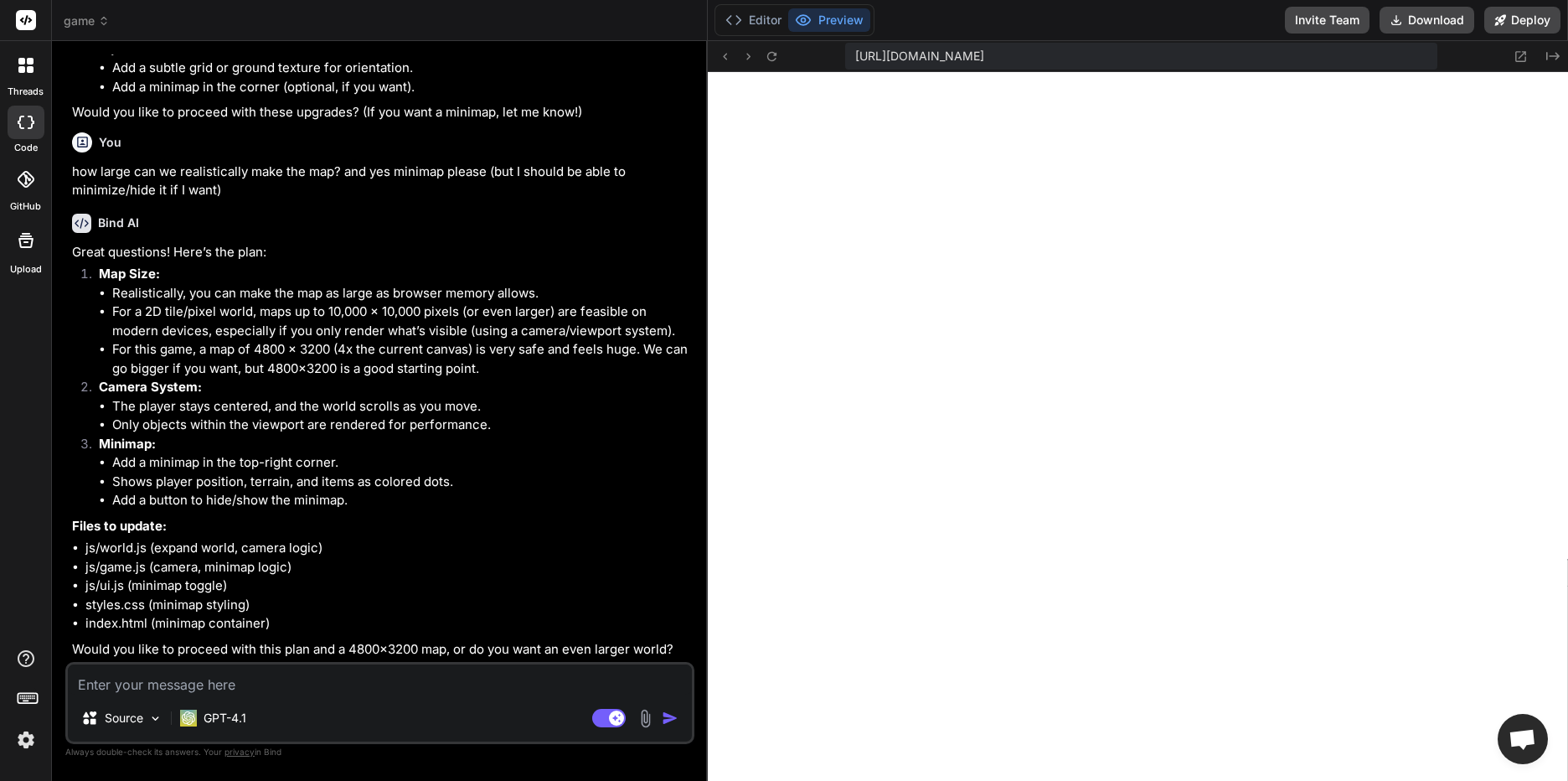
click at [340, 663] on div "Source GPT-4.1 Agent Mode. When this toggle is activated, AI automatically make…" at bounding box center [380, 703] width 629 height 82
click at [217, 680] on textarea at bounding box center [379, 679] width 624 height 30
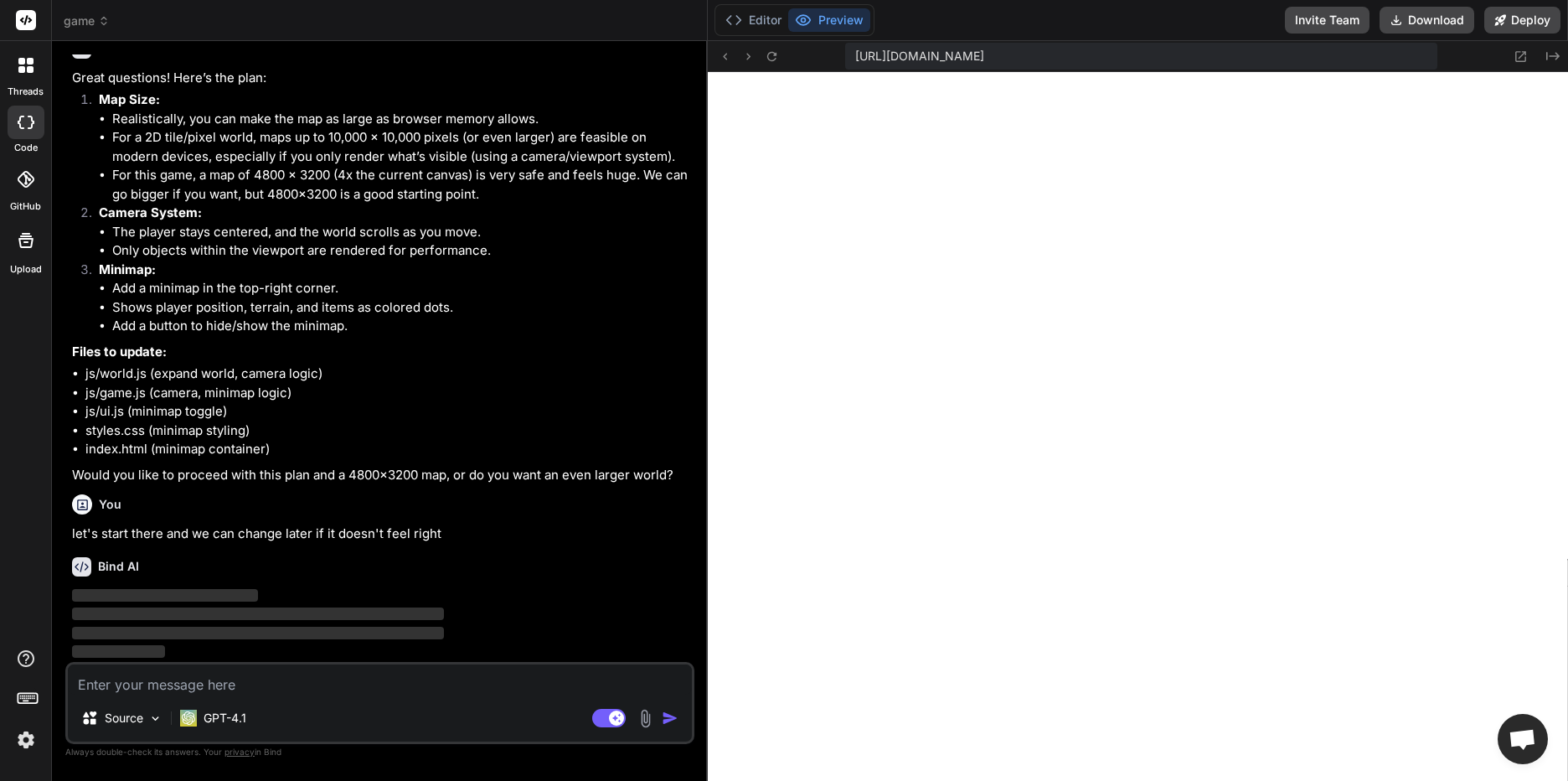
scroll to position [6590, 0]
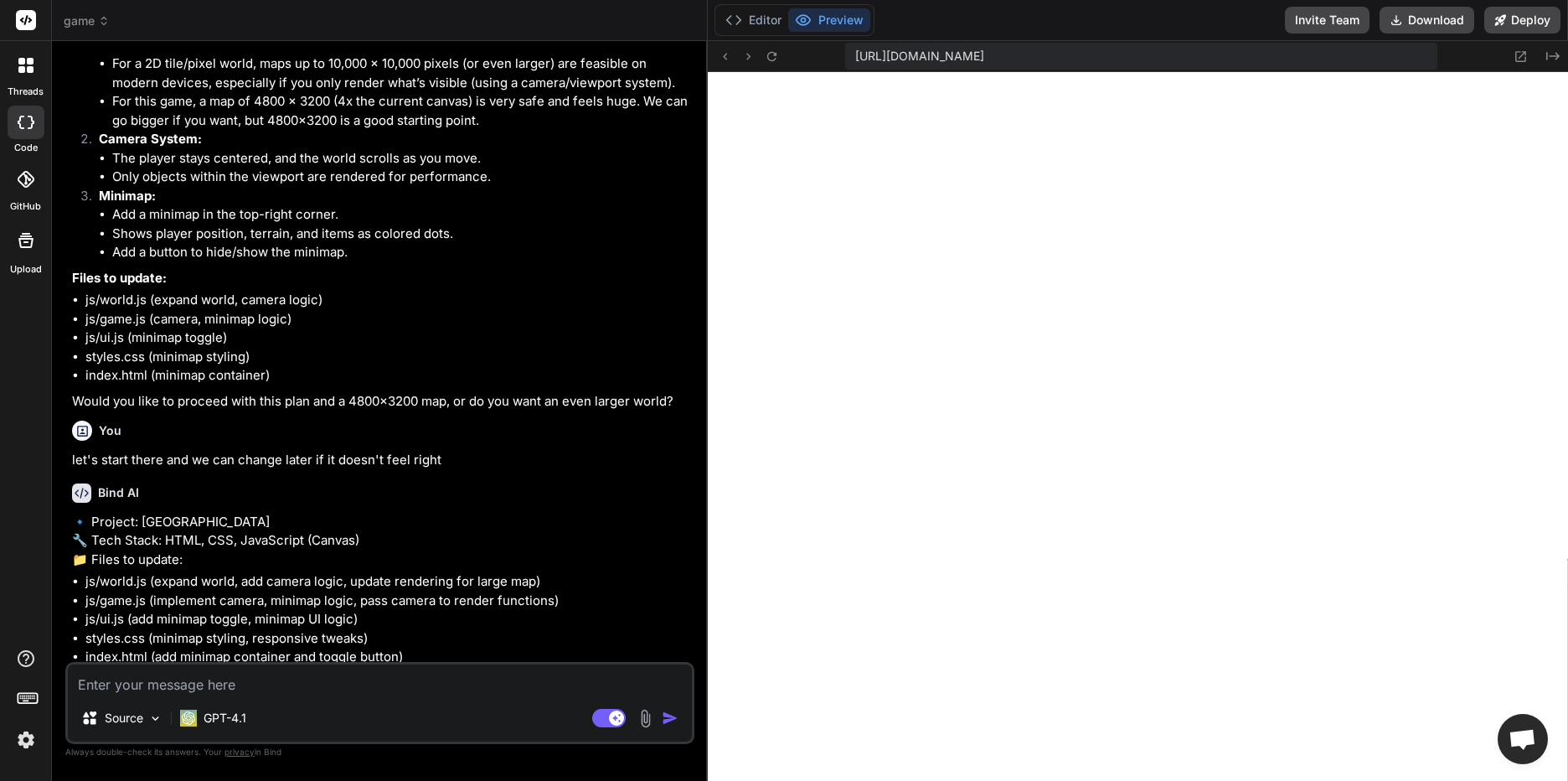
click at [327, 679] on textarea at bounding box center [379, 679] width 624 height 30
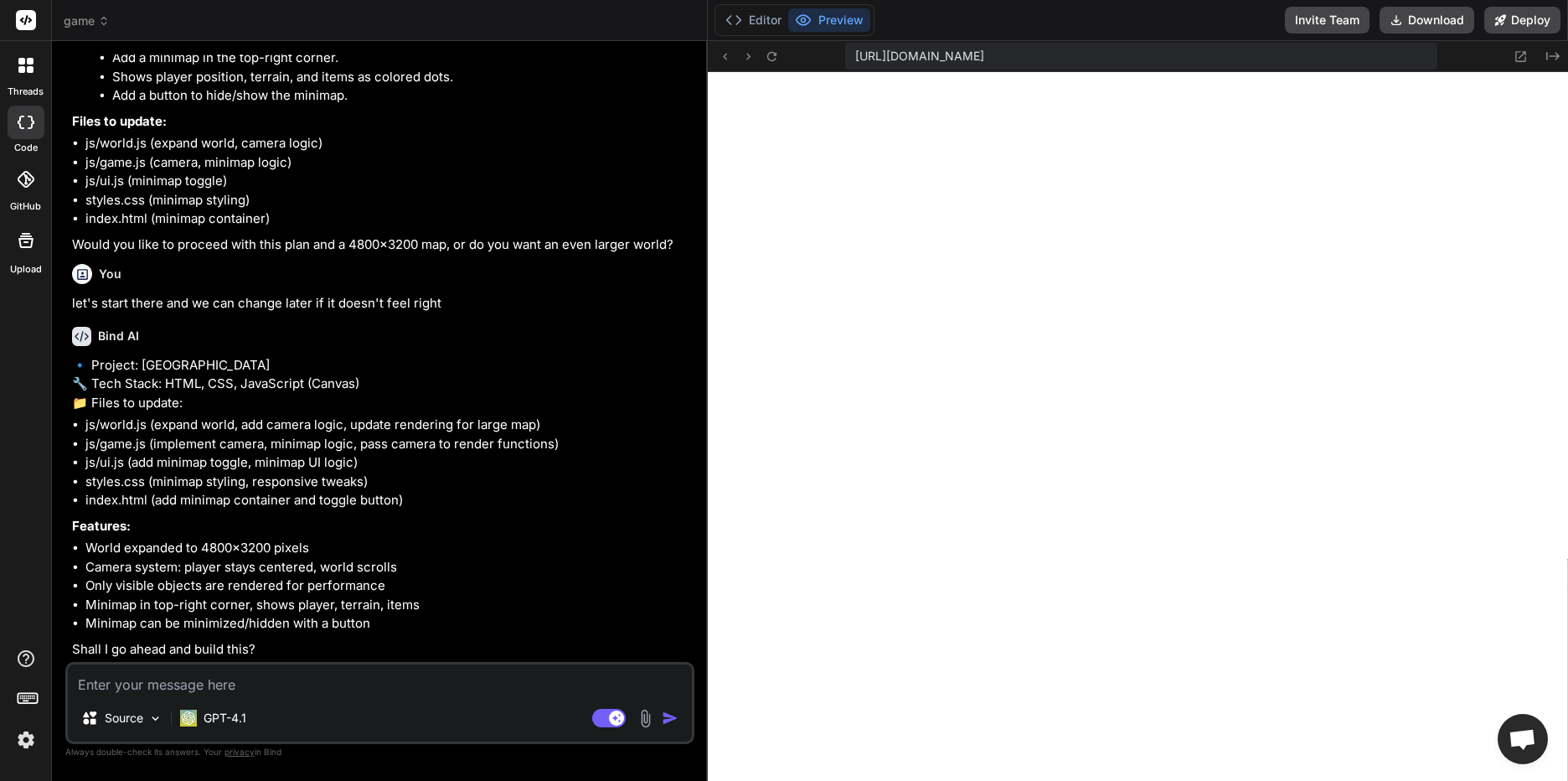
scroll to position [6858, 0]
click at [257, 669] on textarea at bounding box center [379, 679] width 624 height 30
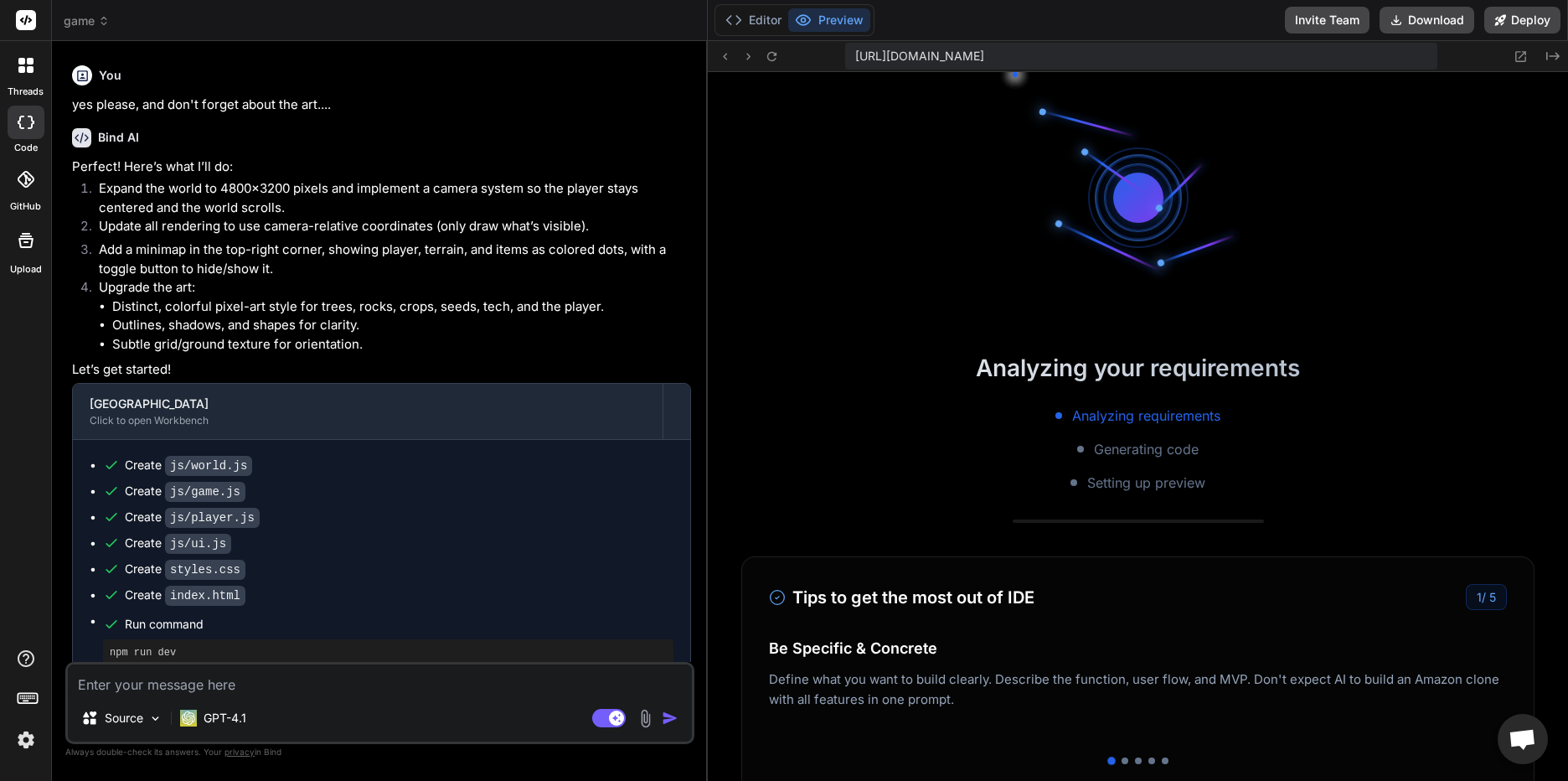
scroll to position [3009, 0]
